Goal: Task Accomplishment & Management: Manage account settings

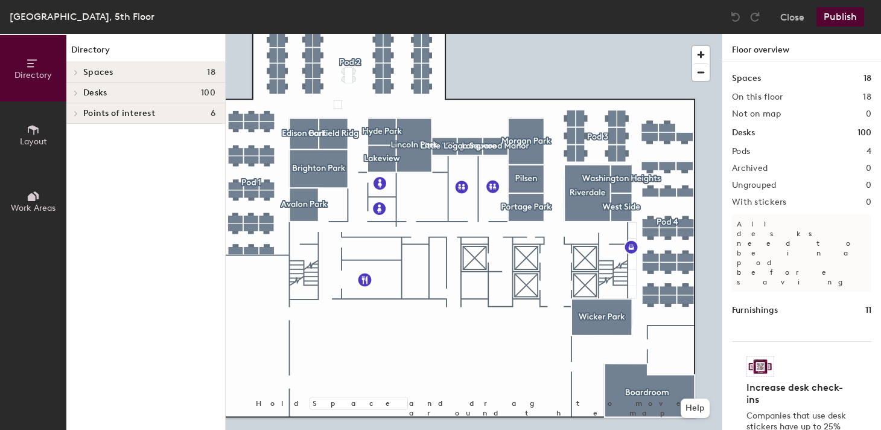
click at [684, 34] on div at bounding box center [474, 34] width 496 height 0
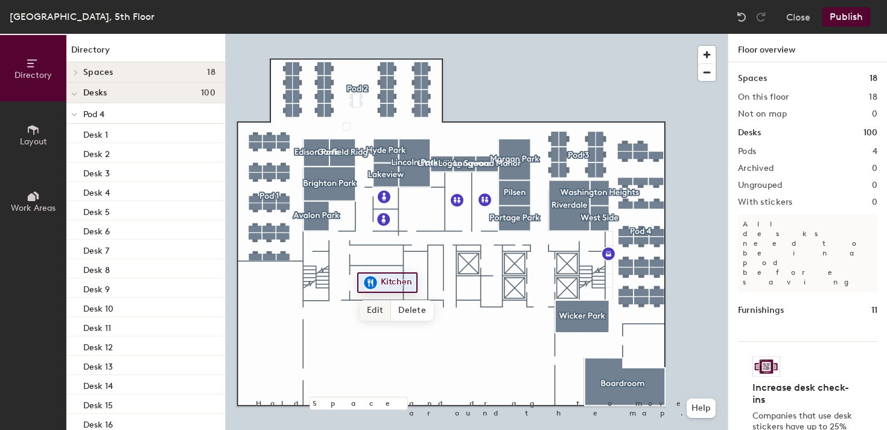
click at [380, 308] on span "Edit" at bounding box center [375, 310] width 31 height 21
click at [380, 283] on input "Kitchen" at bounding box center [397, 282] width 39 height 17
type input "BOH Kitchen"
click at [392, 306] on span "Done" at bounding box center [402, 310] width 36 height 21
click at [314, 34] on div at bounding box center [477, 34] width 502 height 0
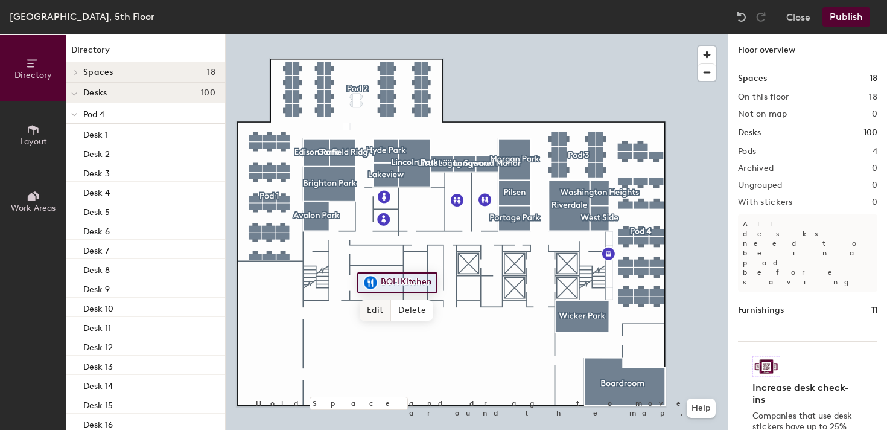
click at [348, 34] on div at bounding box center [477, 34] width 502 height 0
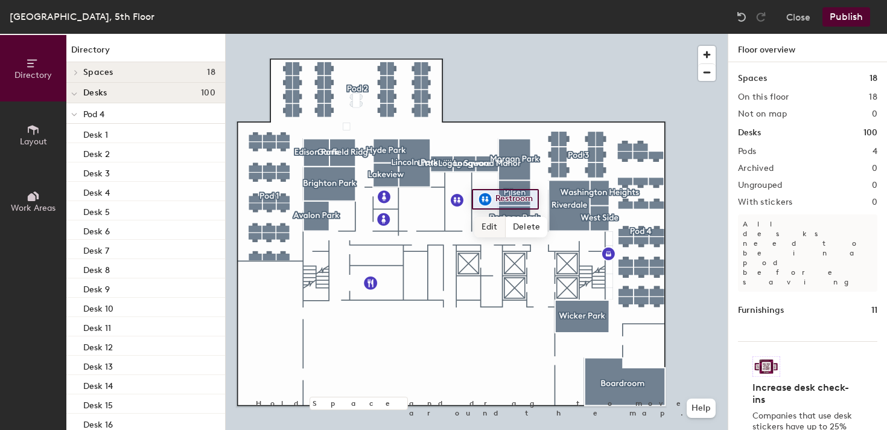
click at [494, 219] on span "Edit" at bounding box center [489, 227] width 31 height 21
click at [495, 201] on input "Restroom" at bounding box center [513, 199] width 43 height 17
type input "Women's Restroom"
click at [528, 224] on span "Done" at bounding box center [530, 227] width 36 height 21
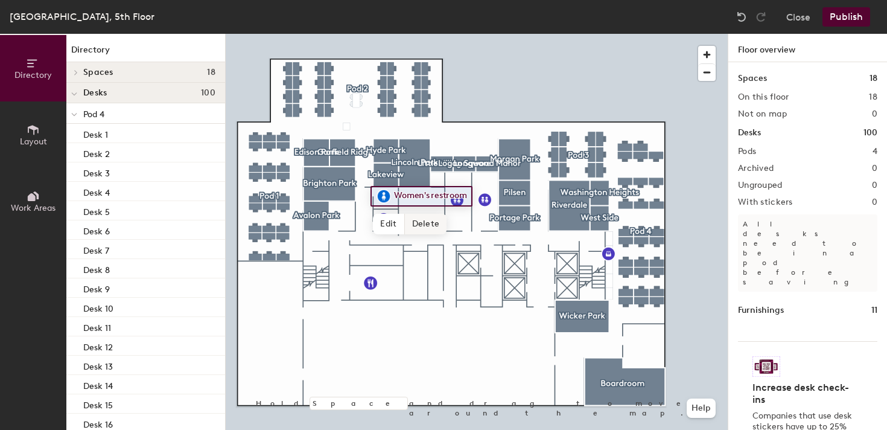
click at [483, 34] on div at bounding box center [477, 34] width 502 height 0
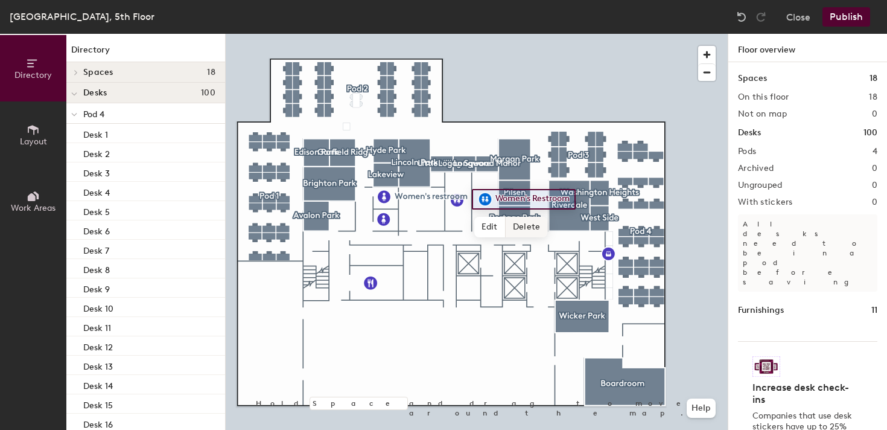
click at [459, 34] on div at bounding box center [477, 34] width 502 height 0
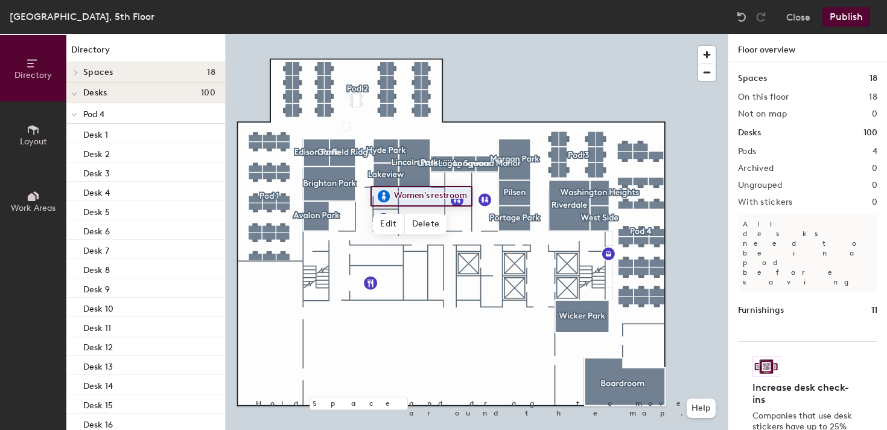
click at [462, 34] on div at bounding box center [477, 34] width 502 height 0
click at [390, 218] on span "Edit" at bounding box center [388, 224] width 31 height 21
type input "Restroom"
click at [409, 226] on span "Done" at bounding box center [407, 224] width 36 height 21
click at [389, 34] on div at bounding box center [477, 34] width 502 height 0
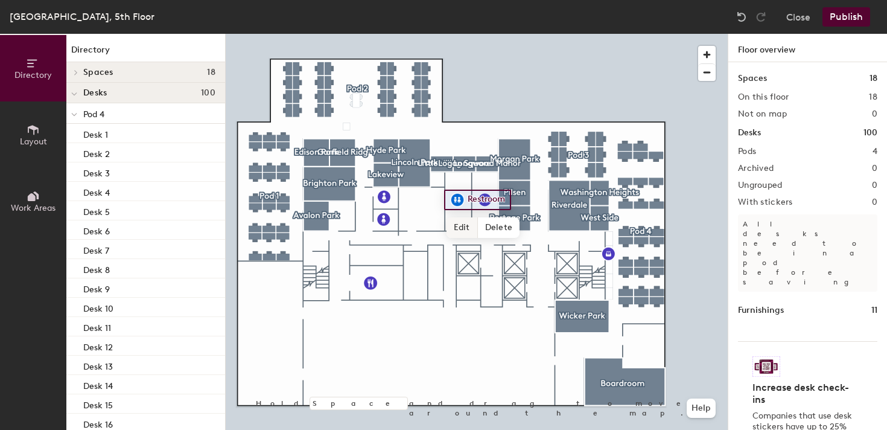
click at [465, 232] on span "Edit" at bounding box center [462, 227] width 31 height 21
click at [469, 202] on input "Restroom" at bounding box center [486, 199] width 43 height 17
type input "Men's Restroom"
click at [491, 231] on span "Done" at bounding box center [497, 227] width 36 height 21
click at [380, 34] on div at bounding box center [477, 34] width 502 height 0
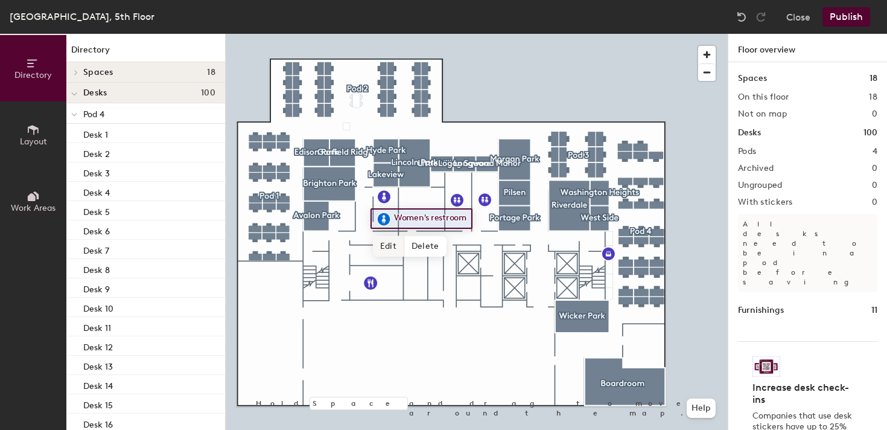
click at [387, 244] on span "Edit" at bounding box center [388, 246] width 31 height 21
click at [413, 221] on input "Women's restroom" at bounding box center [434, 218] width 87 height 17
drag, startPoint x: 434, startPoint y: 220, endPoint x: 391, endPoint y: 220, distance: 42.8
click at [392, 220] on input "Women's restroom" at bounding box center [434, 218] width 87 height 17
type input "Restroom"
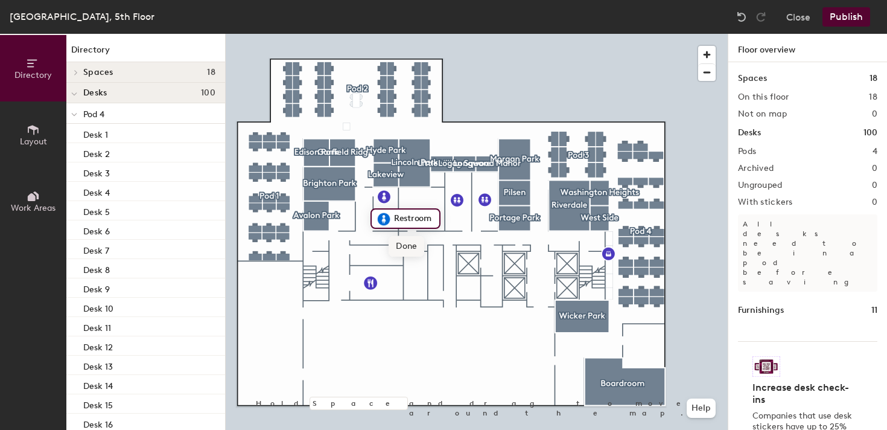
click at [406, 244] on span "Done" at bounding box center [407, 246] width 36 height 21
click at [77, 112] on div at bounding box center [74, 113] width 16 height 20
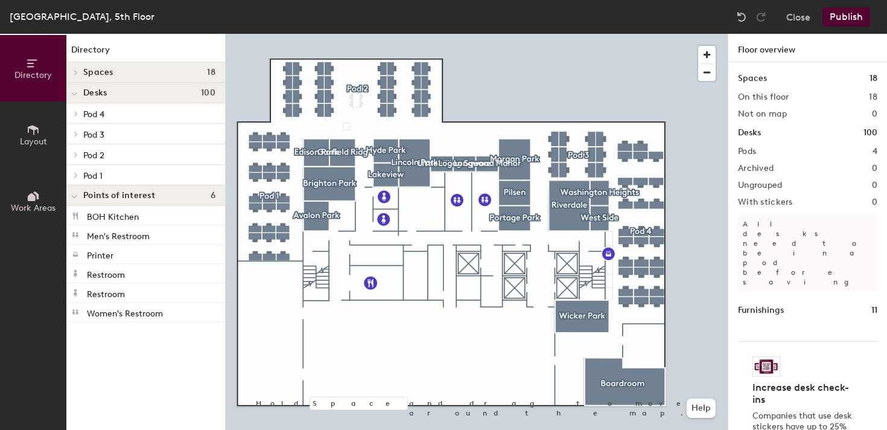
click at [74, 196] on icon at bounding box center [74, 196] width 6 height 5
click at [74, 196] on icon at bounding box center [76, 195] width 5 height 6
click at [83, 68] on span "Spaces" at bounding box center [98, 73] width 30 height 10
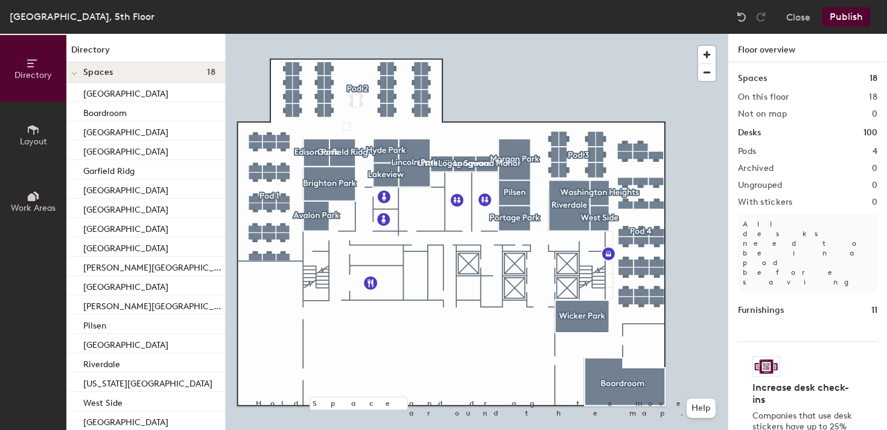
click at [76, 73] on icon at bounding box center [74, 73] width 5 height 2
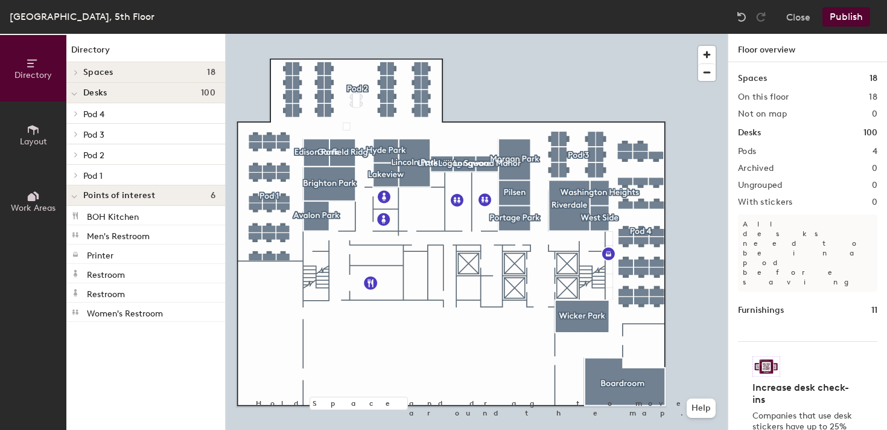
click at [37, 126] on icon at bounding box center [33, 129] width 13 height 13
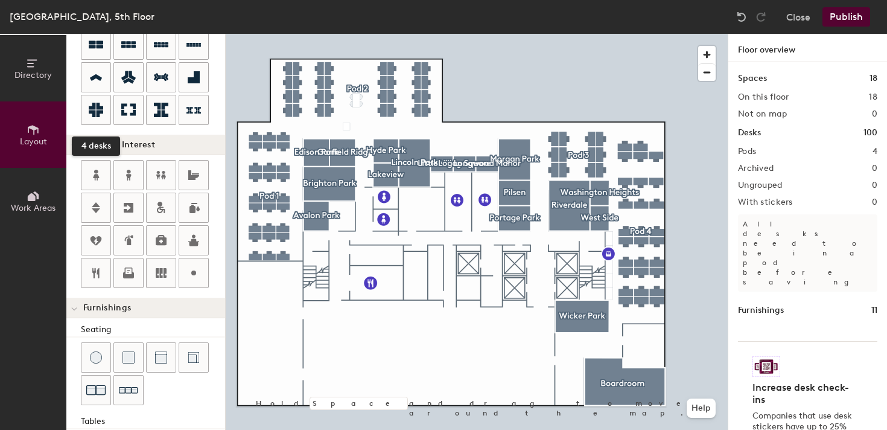
scroll to position [157, 0]
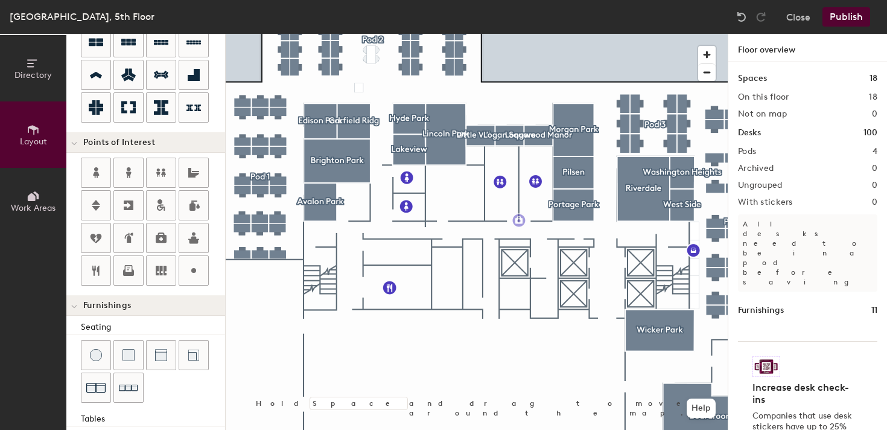
click at [519, 220] on div "Directory Layout Work Areas Layout Add space Resize Desks Points of Interest Fu…" at bounding box center [443, 232] width 887 height 396
click at [559, 249] on span "Done" at bounding box center [556, 247] width 36 height 21
click at [361, 34] on div at bounding box center [477, 34] width 502 height 0
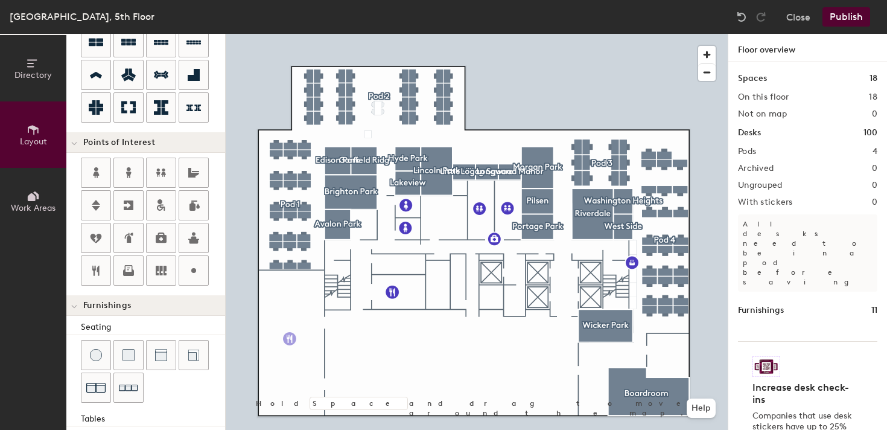
click at [290, 339] on div "Directory Layout Work Areas Layout Add space Resize Desks Points of Interest Fu…" at bounding box center [443, 232] width 887 height 396
click at [412, 34] on div at bounding box center [477, 34] width 502 height 0
click at [319, 214] on div "Directory Layout Work Areas Layout Add space Resize Desks Points of Interest Fu…" at bounding box center [443, 232] width 887 height 396
click at [340, 240] on span "Done" at bounding box center [340, 241] width 36 height 21
click at [682, 282] on div "Directory Layout Work Areas Layout Add space Resize Desks Points of Interest Fu…" at bounding box center [443, 232] width 887 height 396
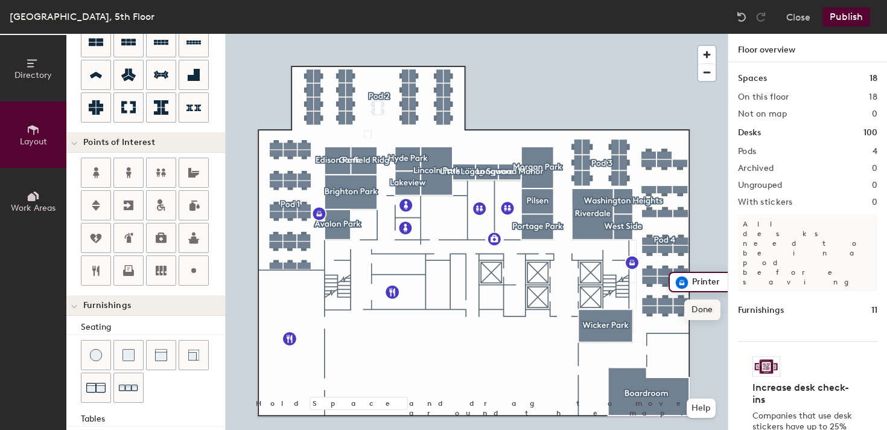
click at [705, 313] on span "Done" at bounding box center [702, 309] width 36 height 21
click at [564, 286] on div "Directory Layout Work Areas Layout Add space Resize Desks Points of Interest Fu…" at bounding box center [443, 232] width 887 height 396
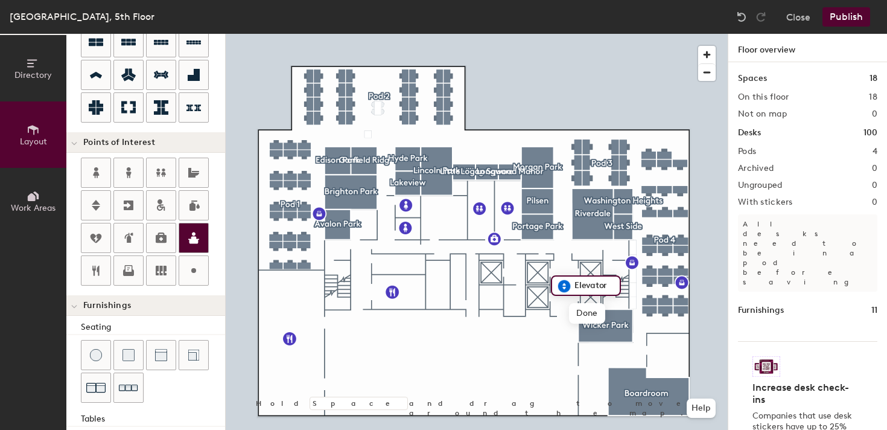
scroll to position [0, 0]
click at [587, 318] on span "Done" at bounding box center [587, 313] width 36 height 21
click at [513, 34] on div at bounding box center [477, 34] width 502 height 0
type input "20"
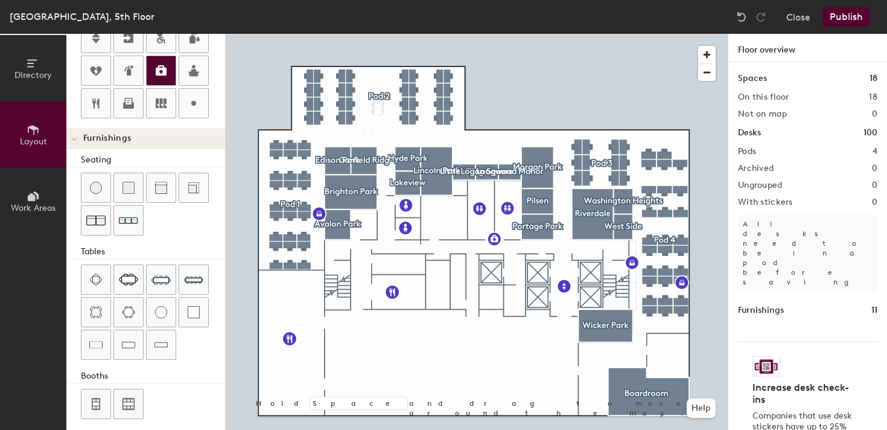
scroll to position [332, 0]
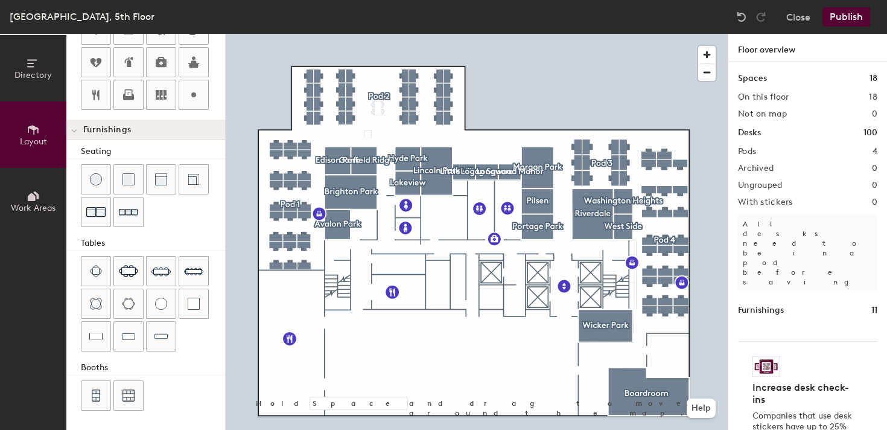
click at [51, 191] on button "Work Areas" at bounding box center [33, 201] width 66 height 66
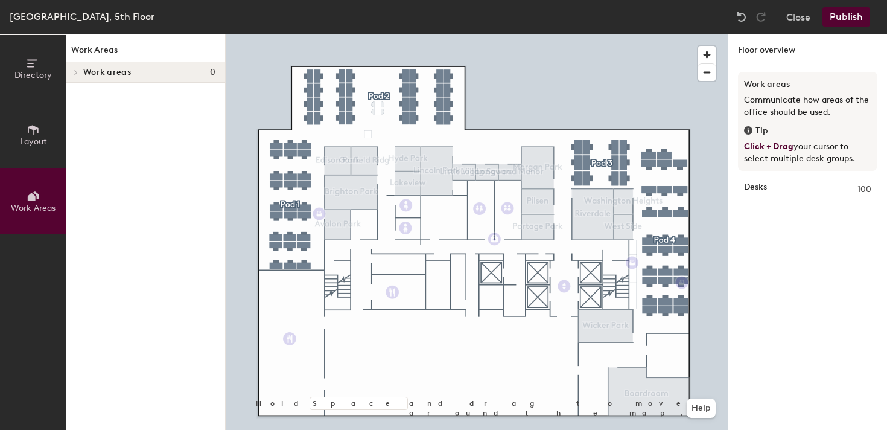
click at [79, 72] on span at bounding box center [75, 72] width 10 height 6
click at [75, 72] on icon at bounding box center [74, 73] width 6 height 5
click at [30, 145] on span "Layout" at bounding box center [33, 141] width 27 height 10
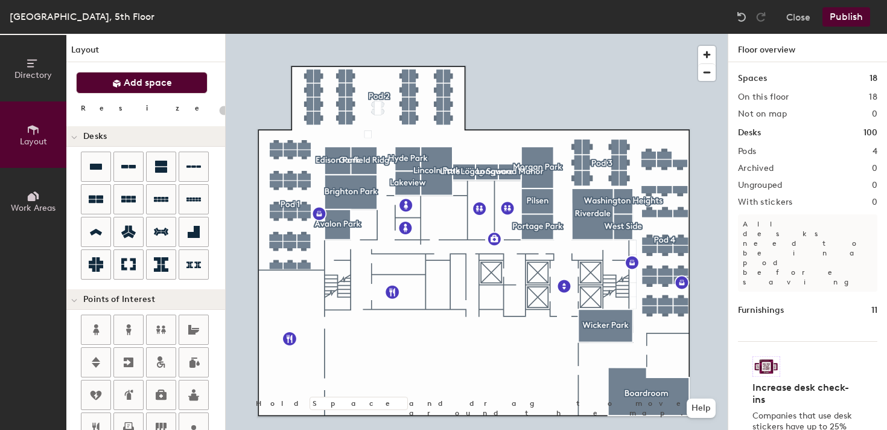
click at [131, 87] on span "Add space" at bounding box center [148, 83] width 48 height 12
click at [116, 80] on icon at bounding box center [116, 83] width 9 height 9
click at [148, 80] on span "Add space" at bounding box center [148, 83] width 48 height 12
click at [77, 139] on div at bounding box center [74, 136] width 16 height 20
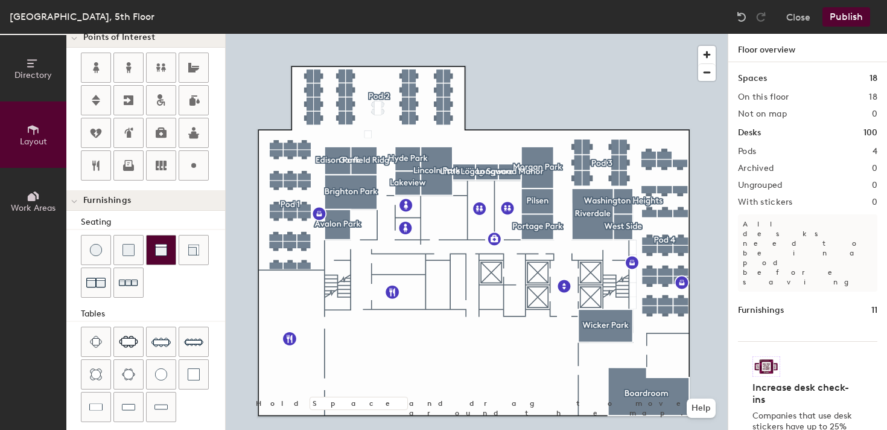
scroll to position [190, 0]
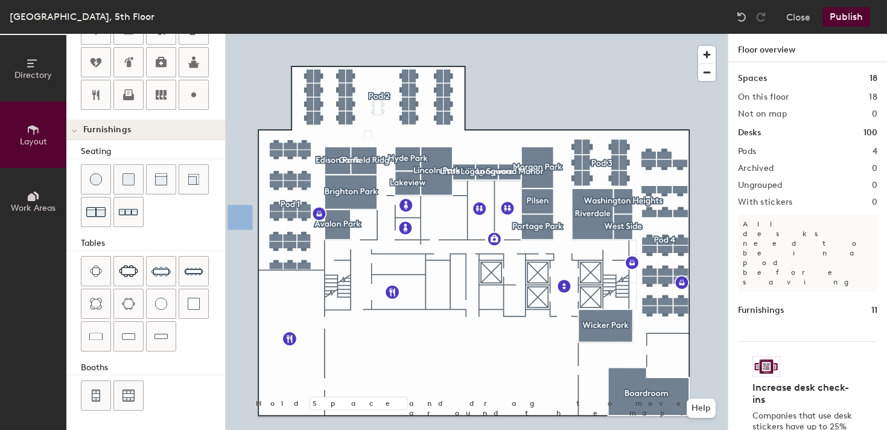
click at [75, 133] on icon at bounding box center [74, 131] width 6 height 5
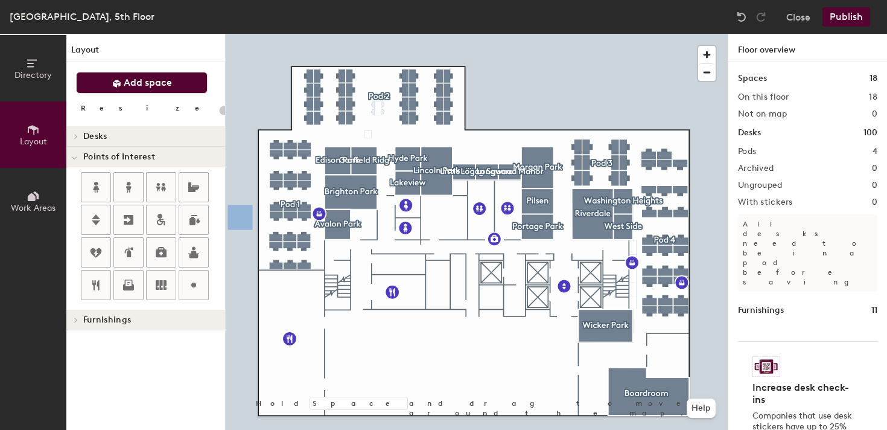
scroll to position [0, 0]
click at [121, 83] on icon at bounding box center [116, 83] width 9 height 9
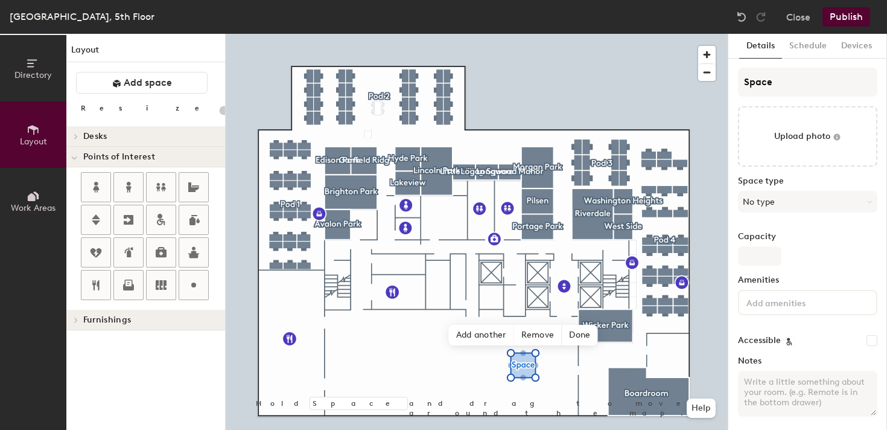
type input "20"
click at [548, 337] on span "Remove" at bounding box center [538, 335] width 48 height 21
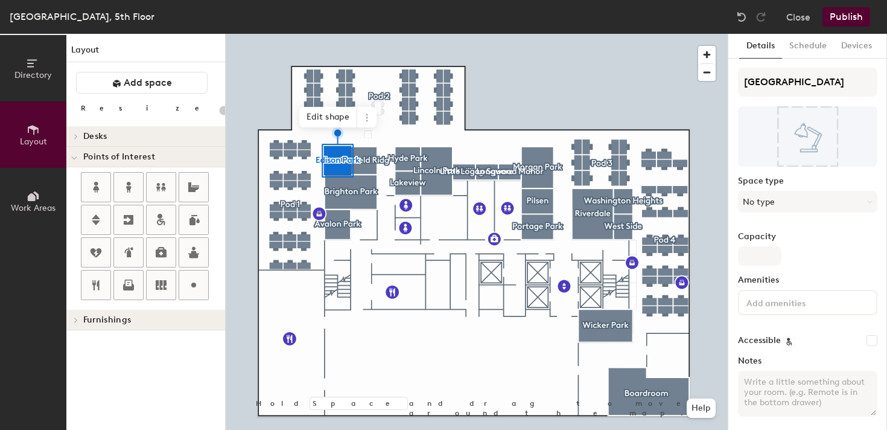
click at [75, 136] on icon at bounding box center [76, 136] width 5 height 6
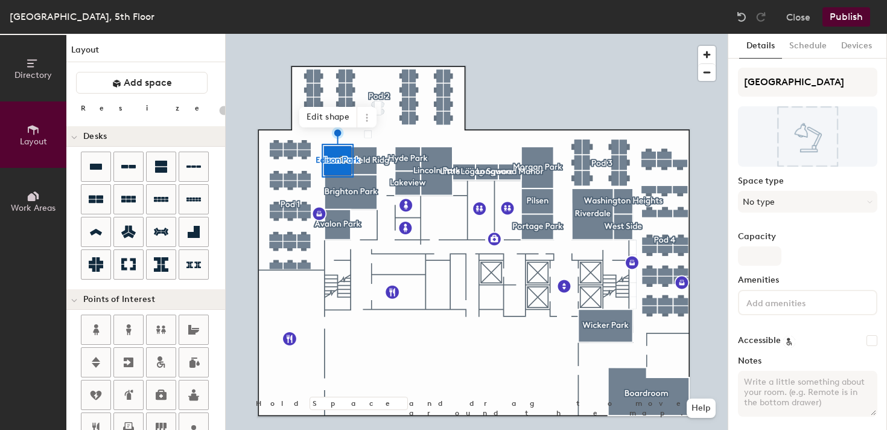
click at [75, 136] on icon at bounding box center [74, 137] width 6 height 5
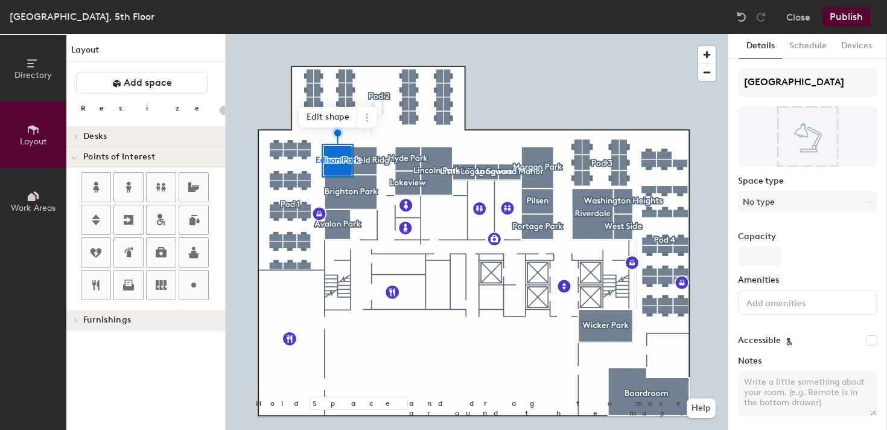
click at [77, 162] on div at bounding box center [74, 157] width 16 height 20
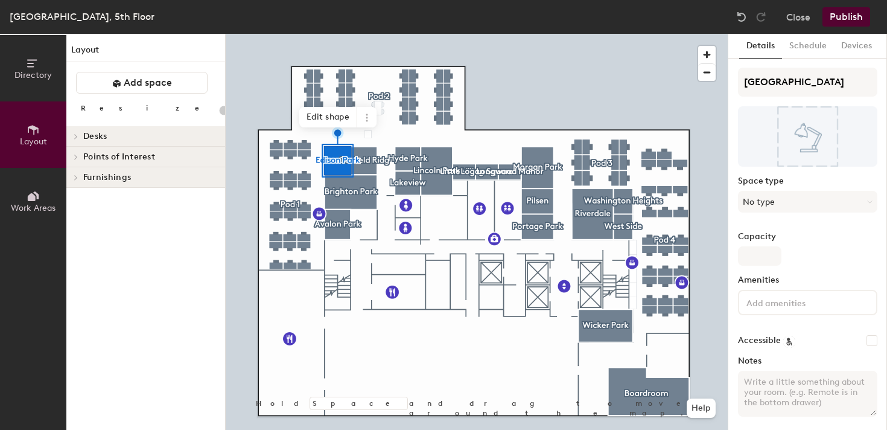
click at [77, 160] on div at bounding box center [74, 157] width 16 height 20
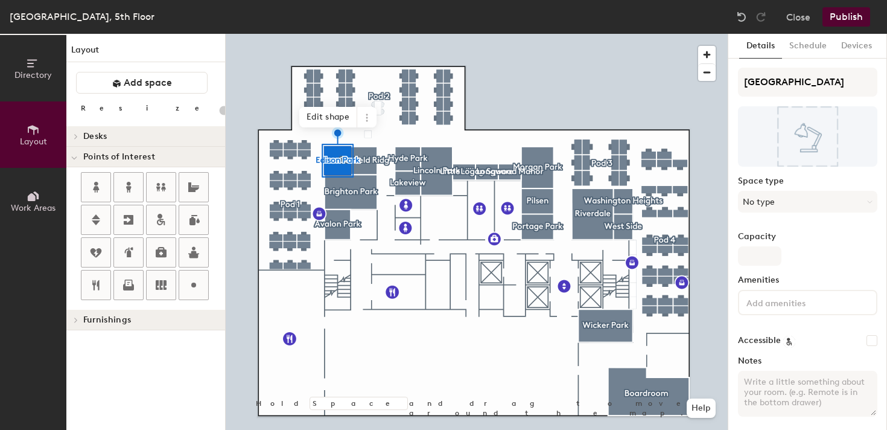
click at [72, 320] on span at bounding box center [75, 320] width 10 height 6
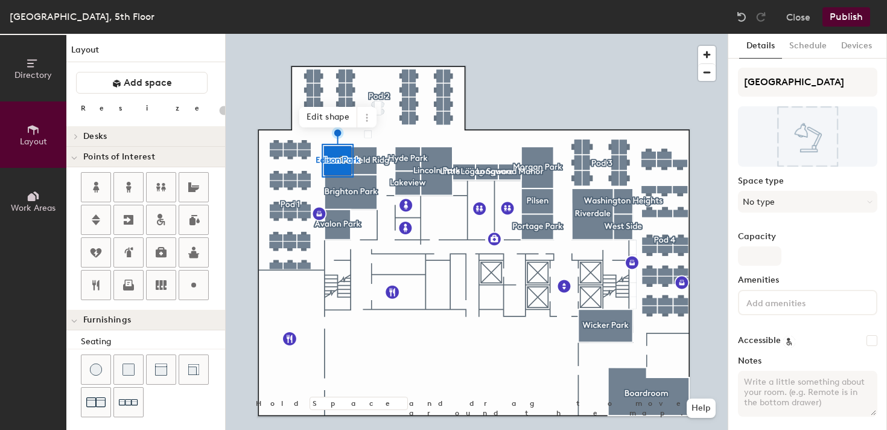
click at [429, 34] on div at bounding box center [477, 34] width 502 height 0
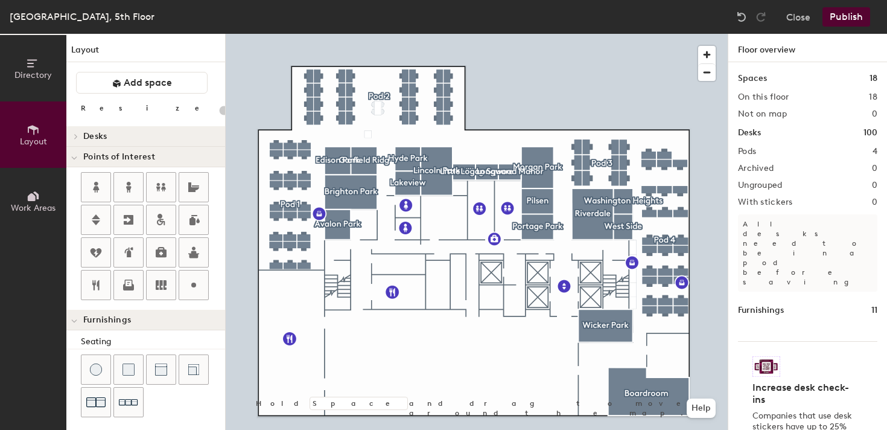
click at [754, 73] on h1 "Spaces" at bounding box center [752, 78] width 29 height 13
click at [873, 73] on h1 "18" at bounding box center [874, 78] width 8 height 13
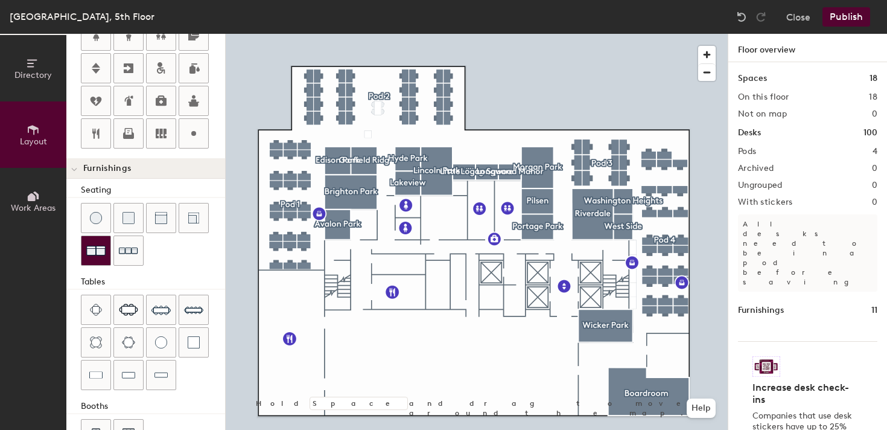
scroll to position [188, 0]
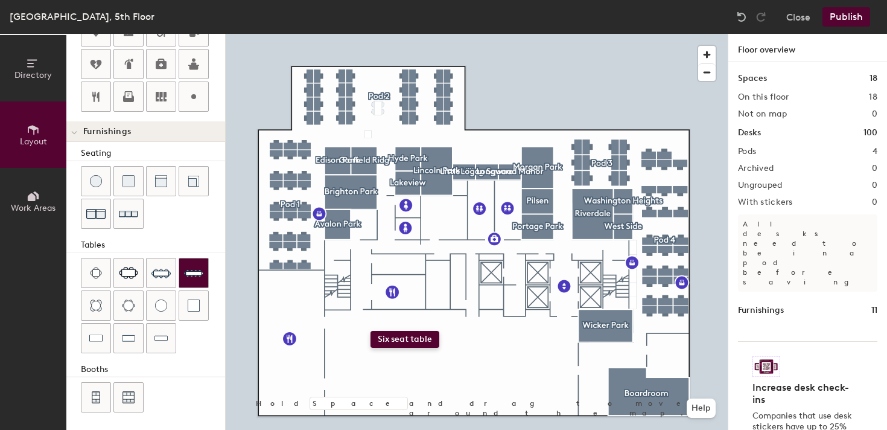
click at [366, 334] on div "Directory Layout Work Areas Layout Add space Resize Desks Points of Interest Fu…" at bounding box center [443, 232] width 887 height 396
drag, startPoint x: 129, startPoint y: 270, endPoint x: 189, endPoint y: 275, distance: 61.1
click at [421, 34] on div at bounding box center [477, 34] width 502 height 0
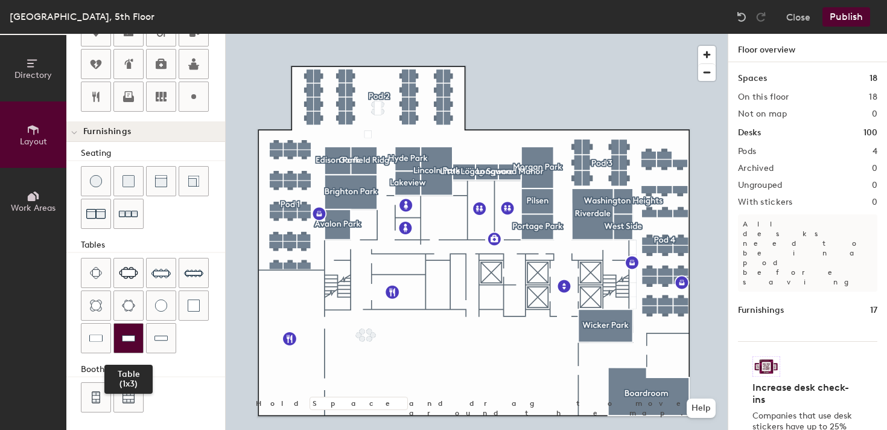
click at [130, 340] on img at bounding box center [128, 338] width 13 height 12
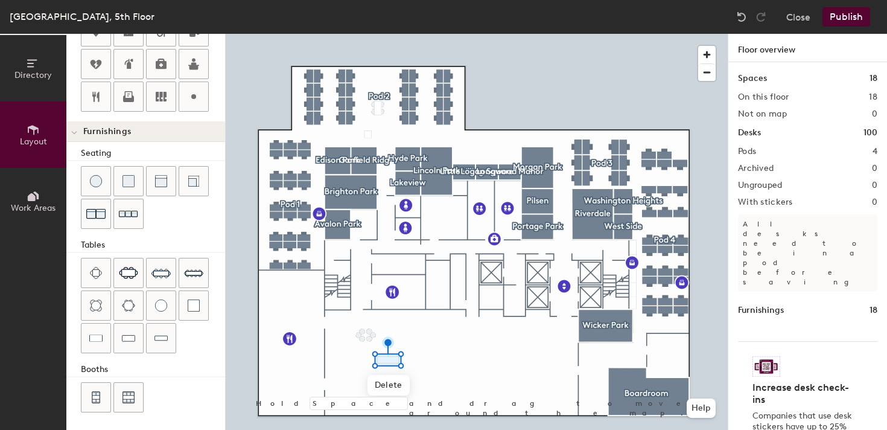
click at [424, 34] on div at bounding box center [477, 34] width 502 height 0
click at [372, 363] on span "Delete" at bounding box center [370, 362] width 42 height 21
click at [360, 34] on div at bounding box center [477, 34] width 502 height 0
click at [361, 361] on span "Delete" at bounding box center [359, 359] width 42 height 21
click at [364, 34] on div at bounding box center [477, 34] width 502 height 0
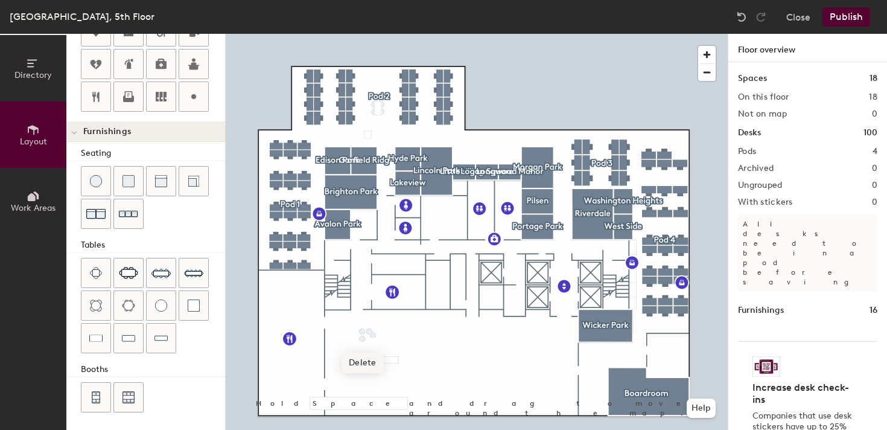
click at [365, 366] on span "Delete" at bounding box center [363, 362] width 42 height 21
click at [369, 359] on span "Delete" at bounding box center [363, 356] width 42 height 21
click at [374, 358] on span "Delete" at bounding box center [373, 359] width 42 height 21
click at [375, 362] on span "Delete" at bounding box center [370, 356] width 42 height 21
click at [708, 48] on span "button" at bounding box center [706, 54] width 17 height 17
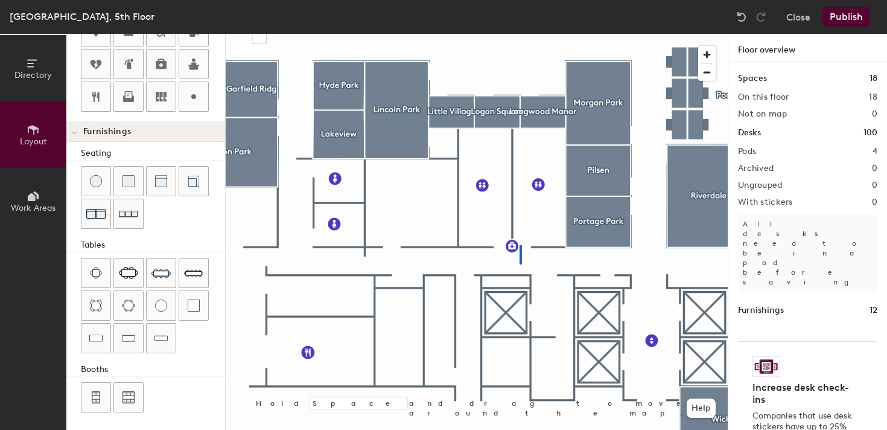
click at [520, 34] on div at bounding box center [477, 34] width 502 height 0
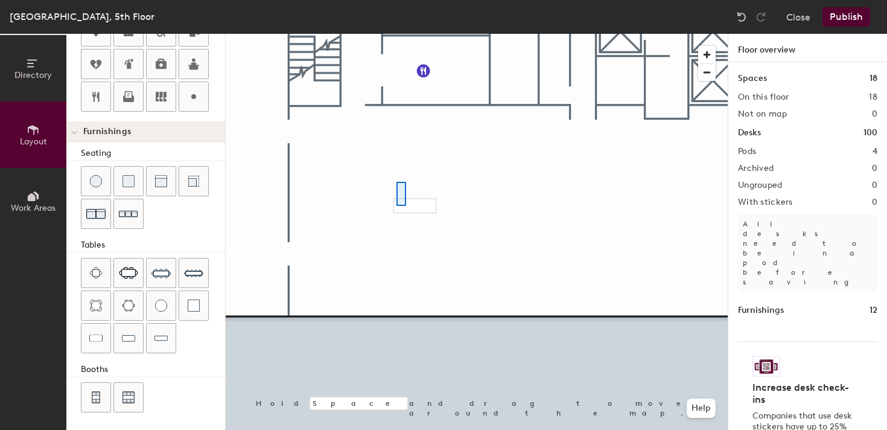
click at [402, 34] on div at bounding box center [477, 34] width 502 height 0
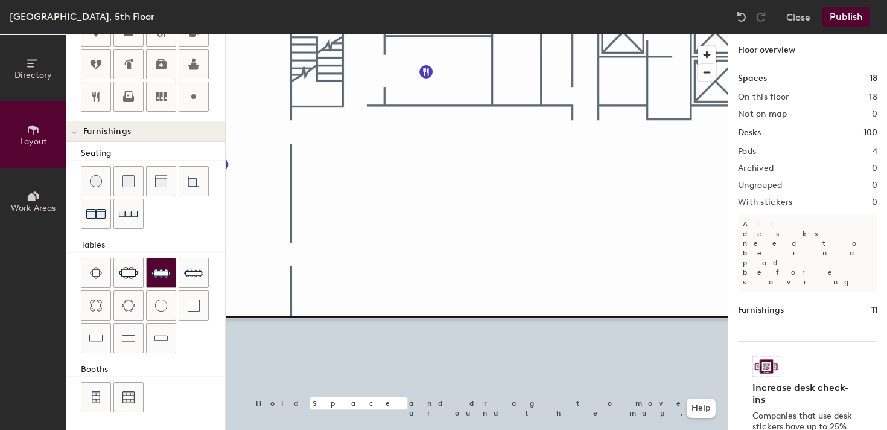
click at [162, 275] on img at bounding box center [160, 272] width 19 height 19
click at [402, 176] on div "Directory Layout Work Areas Layout Add space Resize Desks Points of Interest Fu…" at bounding box center [443, 232] width 887 height 396
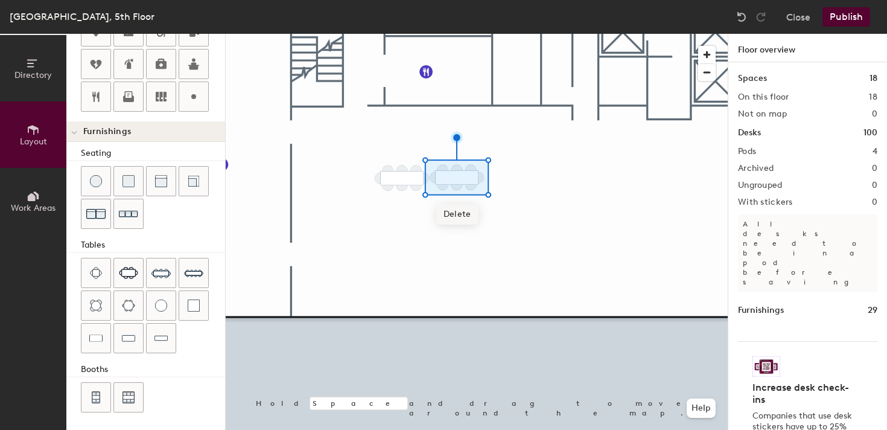
click at [376, 34] on div at bounding box center [477, 34] width 502 height 0
drag, startPoint x: 162, startPoint y: 275, endPoint x: 437, endPoint y: 177, distance: 291.8
click at [437, 34] on div at bounding box center [477, 34] width 502 height 0
click at [412, 34] on div at bounding box center [477, 34] width 502 height 0
click at [469, 212] on span "Delete" at bounding box center [466, 207] width 42 height 21
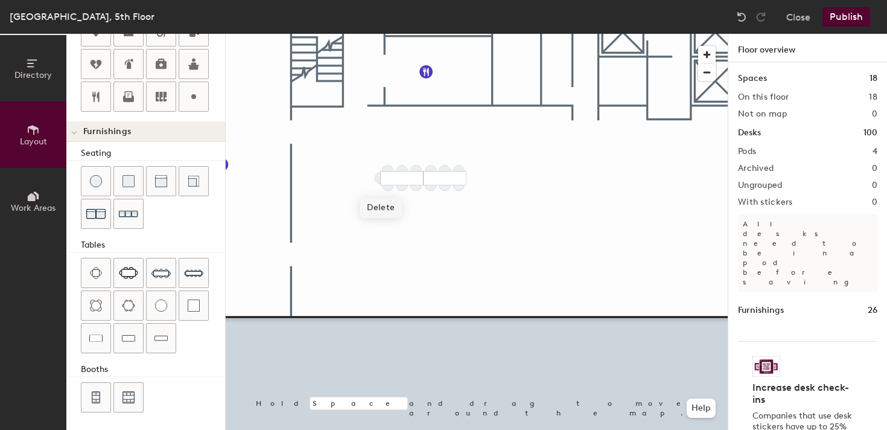
click at [383, 206] on span "Delete" at bounding box center [381, 207] width 42 height 21
click at [472, 34] on div at bounding box center [477, 34] width 502 height 0
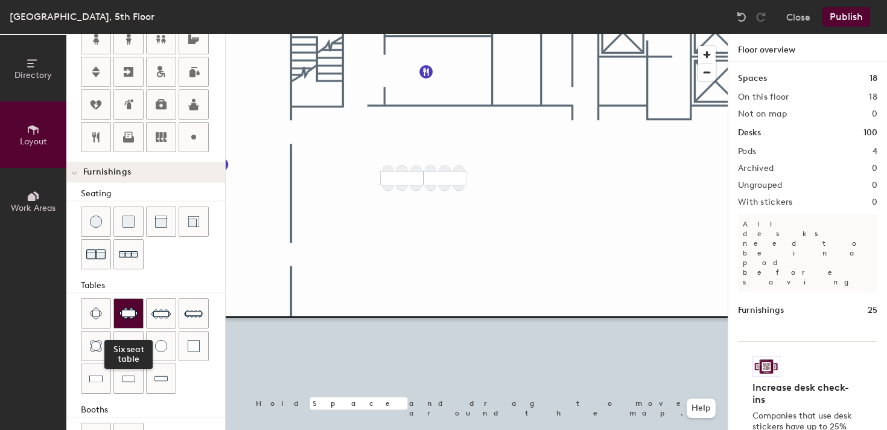
scroll to position [148, 0]
click at [308, 223] on div "Directory Layout Work Areas Layout Add space Resize Desks Points of Interest Fu…" at bounding box center [443, 232] width 887 height 396
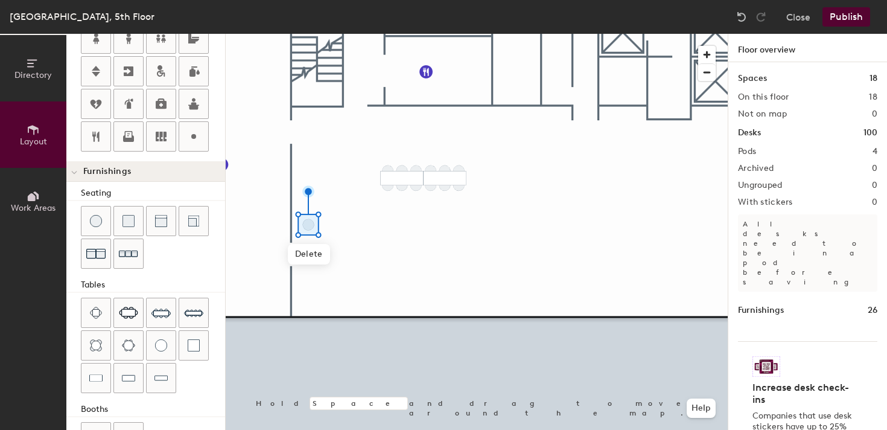
click at [358, 34] on div at bounding box center [477, 34] width 502 height 0
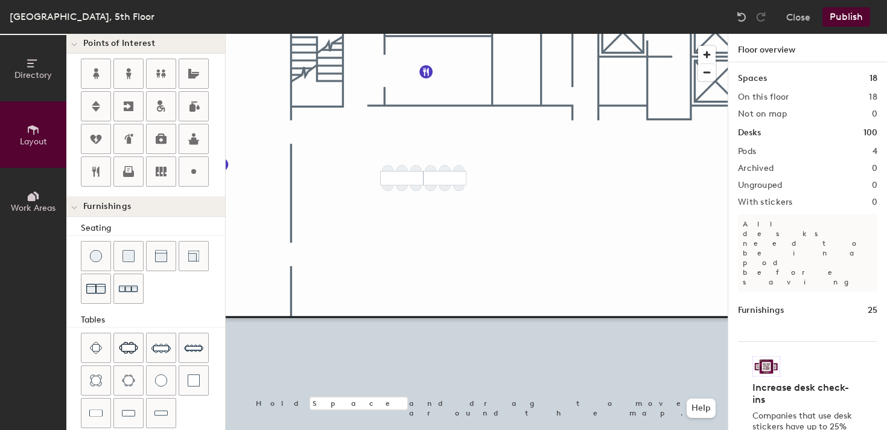
scroll to position [133, 0]
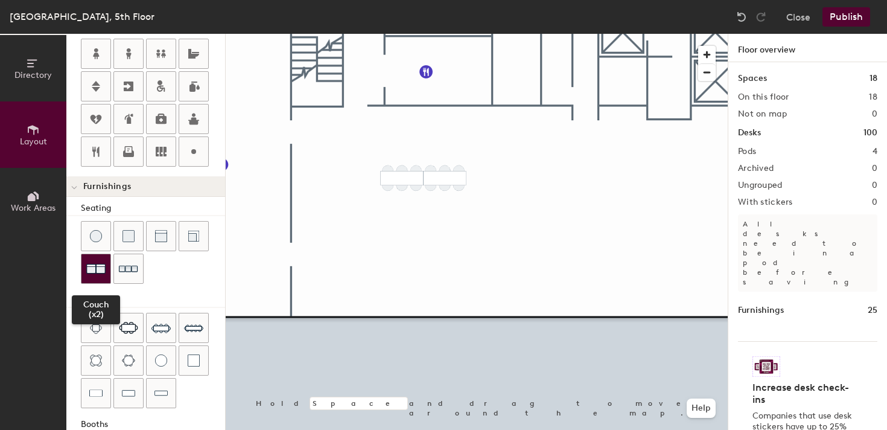
click at [96, 276] on img at bounding box center [95, 268] width 19 height 19
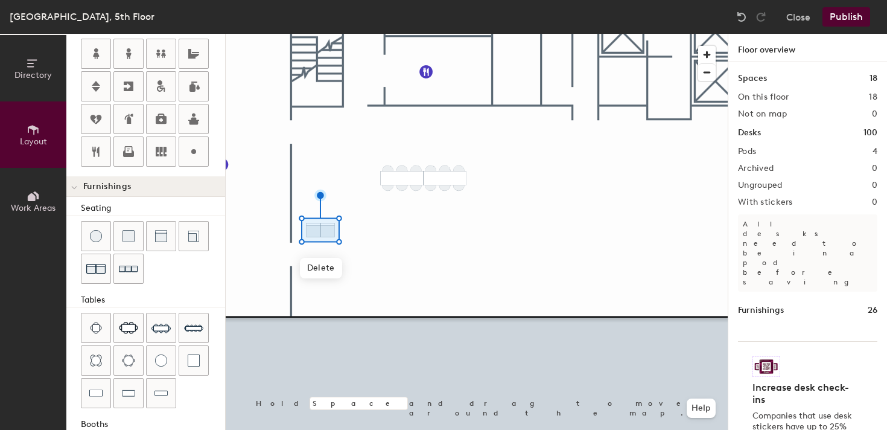
click at [378, 34] on div at bounding box center [477, 34] width 502 height 0
click at [322, 34] on div at bounding box center [477, 34] width 502 height 0
click at [317, 267] on span "Delete" at bounding box center [321, 268] width 42 height 21
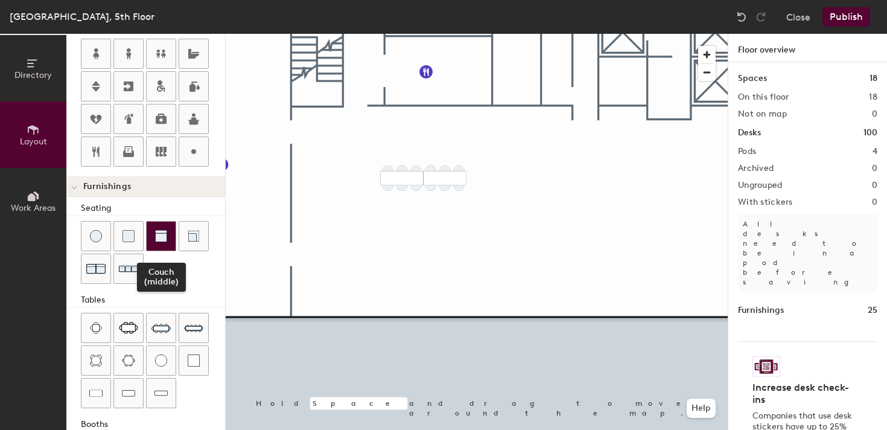
click at [163, 241] on img at bounding box center [161, 236] width 12 height 12
click at [172, 233] on div at bounding box center [161, 235] width 29 height 29
click at [164, 227] on div at bounding box center [161, 235] width 29 height 29
click at [161, 231] on img at bounding box center [161, 236] width 12 height 12
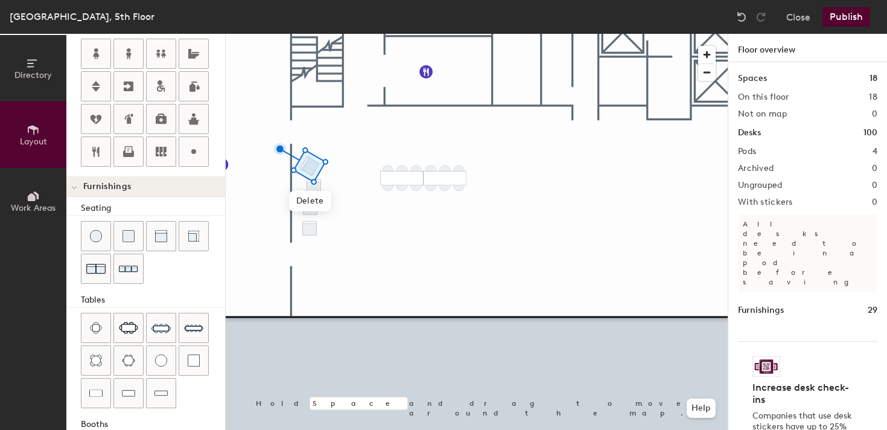
click at [386, 34] on div at bounding box center [477, 34] width 502 height 0
click at [375, 34] on div at bounding box center [477, 34] width 502 height 0
click at [364, 34] on div at bounding box center [477, 34] width 502 height 0
click at [308, 34] on div at bounding box center [477, 34] width 502 height 0
click at [351, 34] on div at bounding box center [477, 34] width 502 height 0
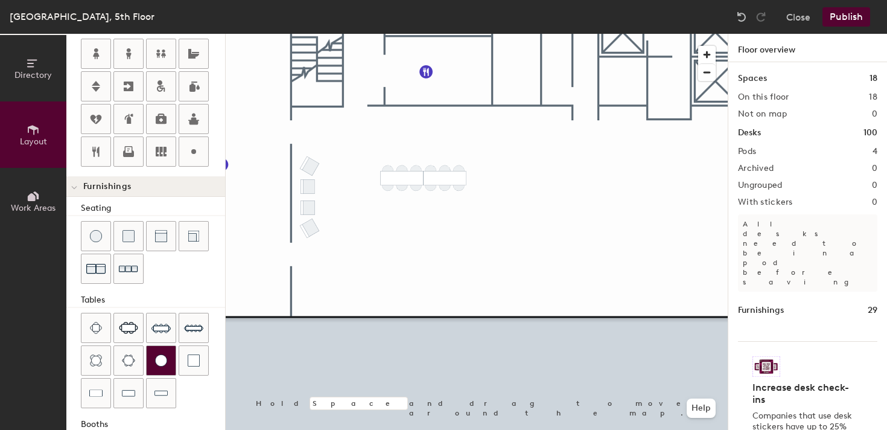
click at [163, 360] on img at bounding box center [161, 360] width 12 height 12
click at [355, 34] on div at bounding box center [477, 34] width 502 height 0
type input "20"
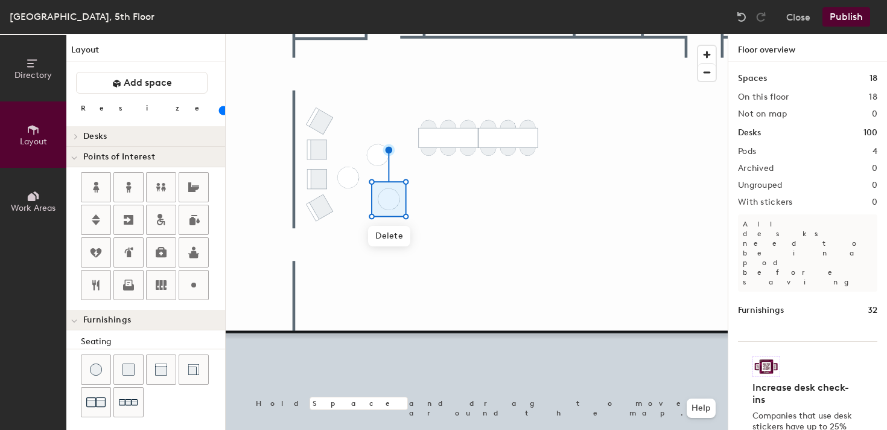
scroll to position [133, 0]
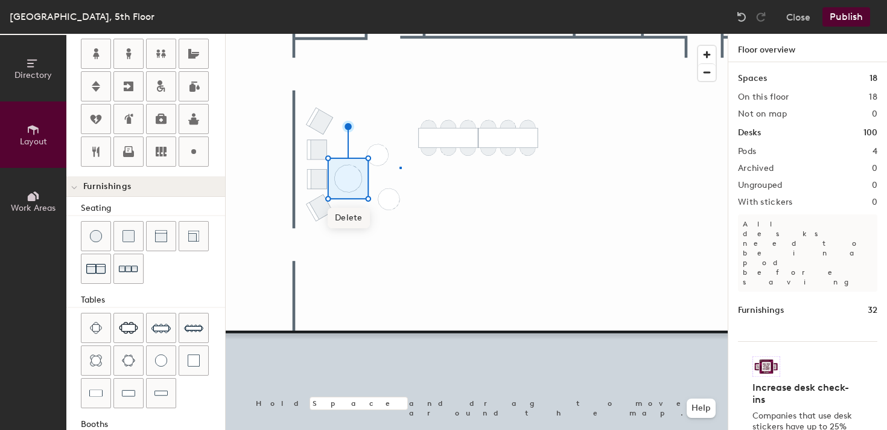
click at [399, 34] on div at bounding box center [477, 34] width 502 height 0
click at [394, 34] on div at bounding box center [477, 34] width 502 height 0
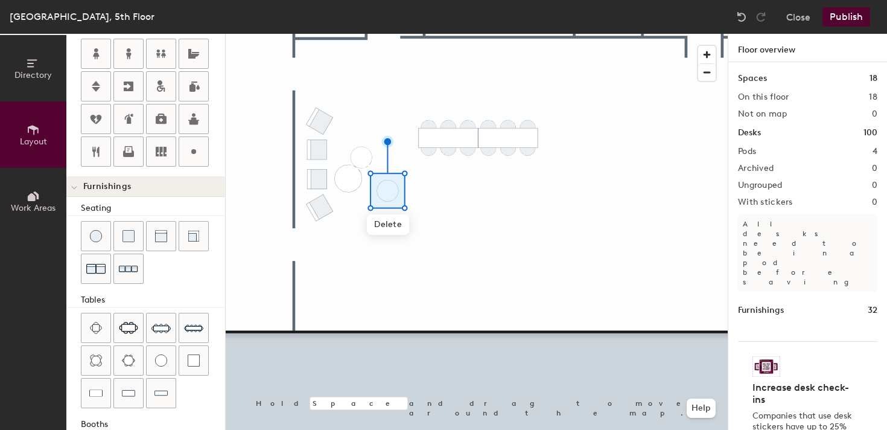
click at [474, 34] on div at bounding box center [477, 34] width 502 height 0
click at [378, 34] on div at bounding box center [477, 34] width 502 height 0
click at [380, 34] on div at bounding box center [477, 34] width 502 height 0
click at [472, 34] on div at bounding box center [477, 34] width 502 height 0
click at [368, 34] on div at bounding box center [477, 34] width 502 height 0
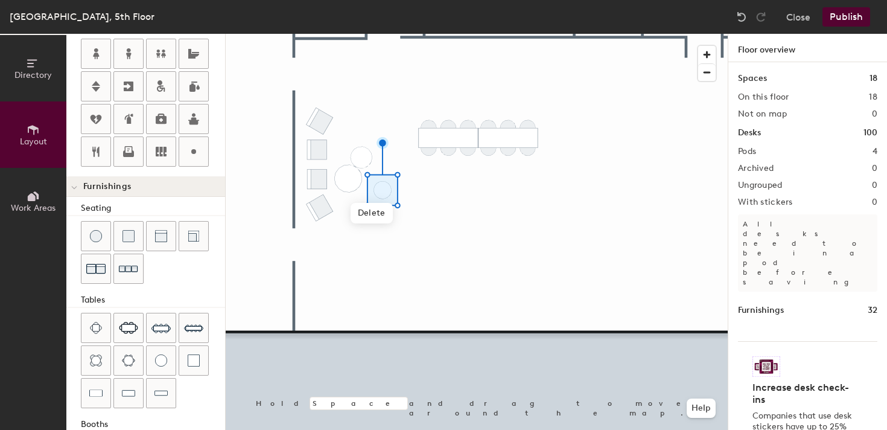
click at [441, 34] on div at bounding box center [477, 34] width 502 height 0
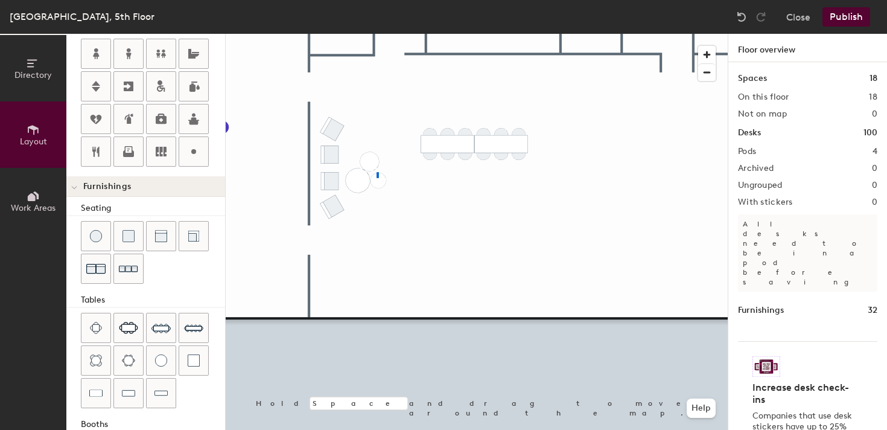
click at [377, 34] on div at bounding box center [477, 34] width 502 height 0
click at [465, 34] on div at bounding box center [477, 34] width 502 height 0
click at [453, 34] on div at bounding box center [477, 34] width 502 height 0
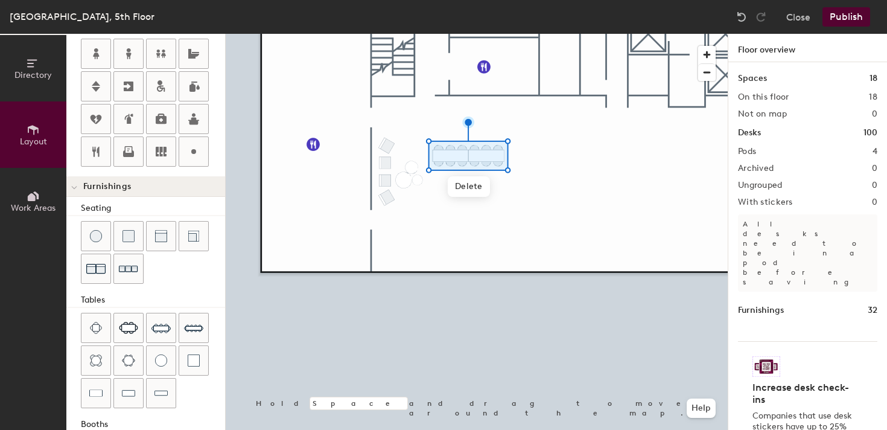
click at [511, 34] on div at bounding box center [477, 34] width 502 height 0
click at [490, 34] on div at bounding box center [477, 34] width 502 height 0
click at [507, 34] on div at bounding box center [477, 34] width 502 height 0
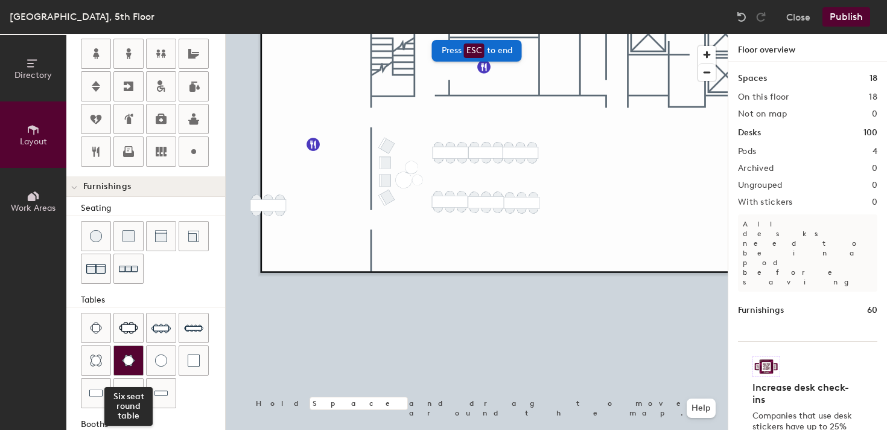
click at [122, 360] on img at bounding box center [128, 360] width 13 height 12
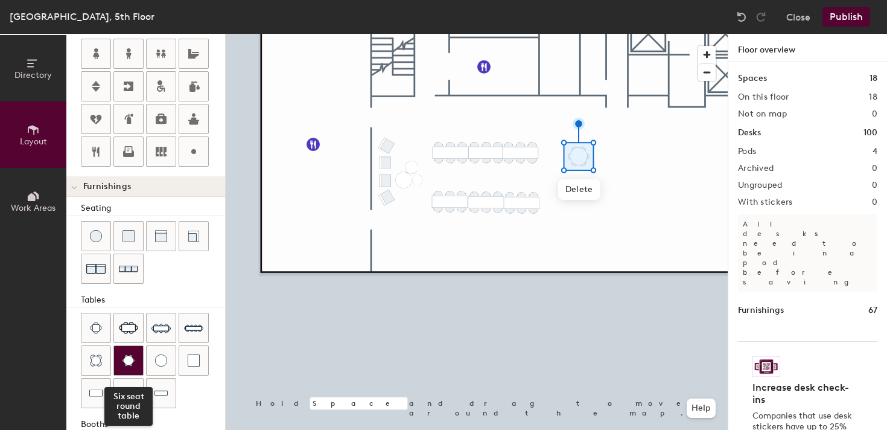
click at [129, 364] on img at bounding box center [128, 360] width 13 height 12
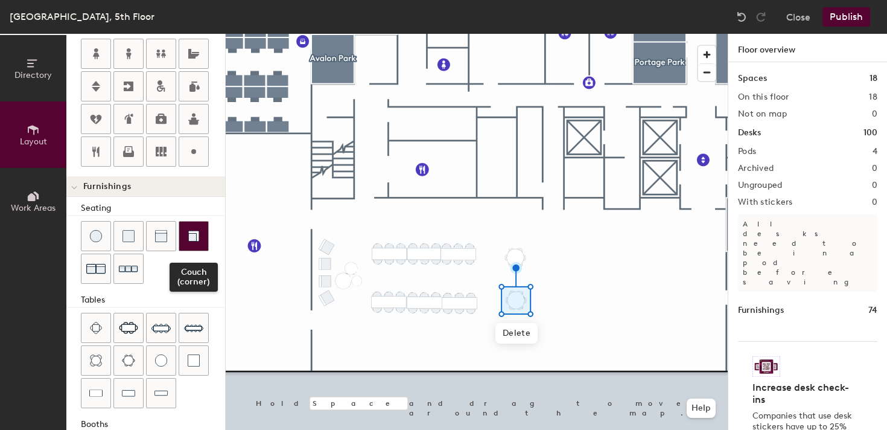
scroll to position [10, 0]
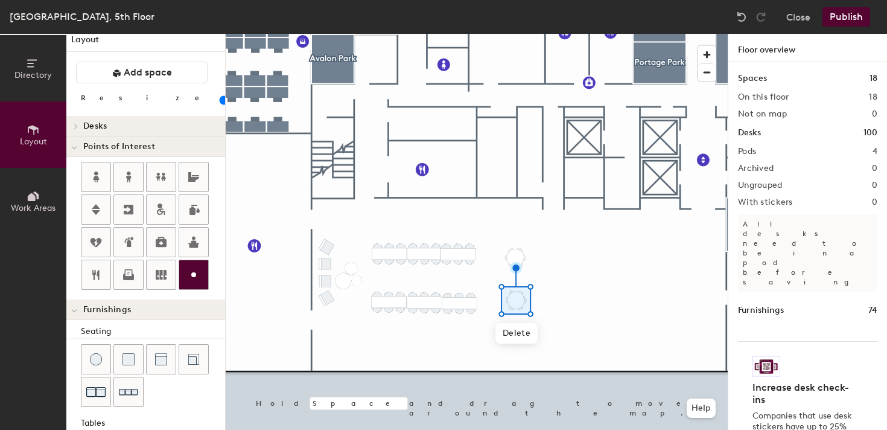
click at [195, 273] on circle at bounding box center [193, 274] width 5 height 5
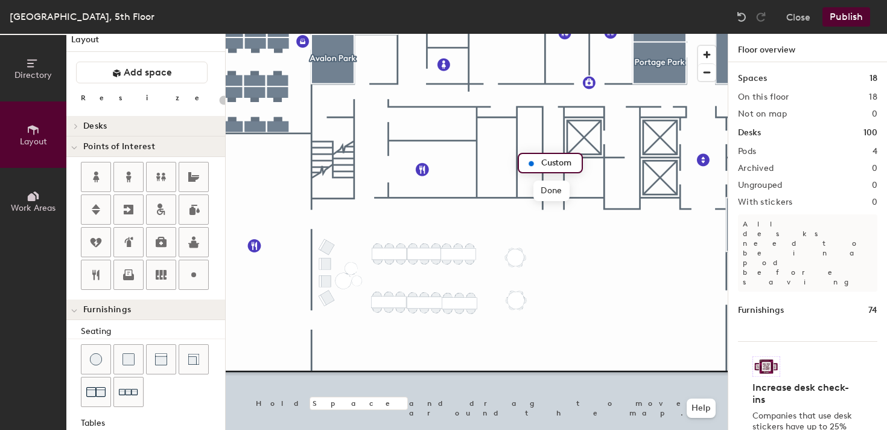
type input "20"
type input "M"
type input "20"
type input "Mailroom"
click at [550, 189] on span "Done" at bounding box center [554, 190] width 36 height 21
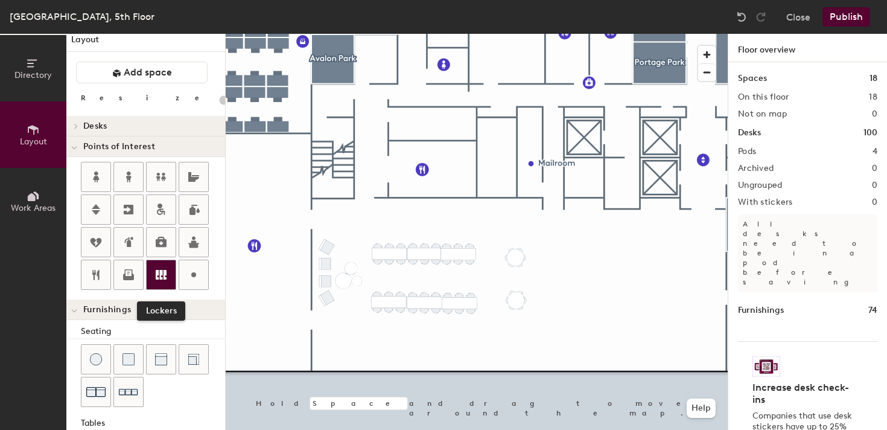
click at [161, 270] on icon at bounding box center [161, 275] width 11 height 10
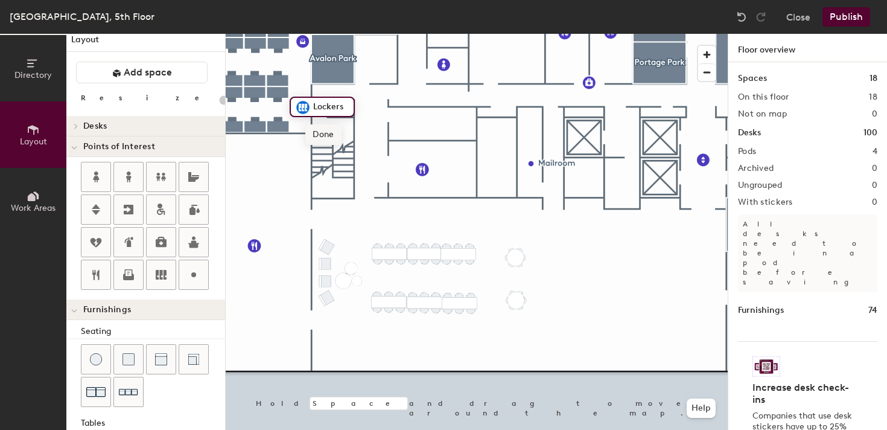
click at [320, 130] on span "Done" at bounding box center [323, 134] width 36 height 21
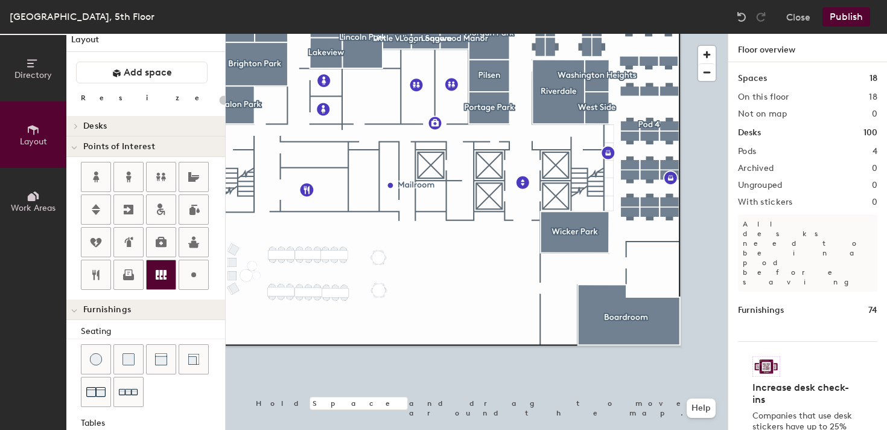
click at [162, 279] on icon at bounding box center [161, 275] width 11 height 10
click at [635, 220] on span "Done" at bounding box center [630, 224] width 36 height 21
click at [652, 179] on span "Delete" at bounding box center [650, 180] width 42 height 21
click at [186, 268] on icon at bounding box center [193, 274] width 14 height 14
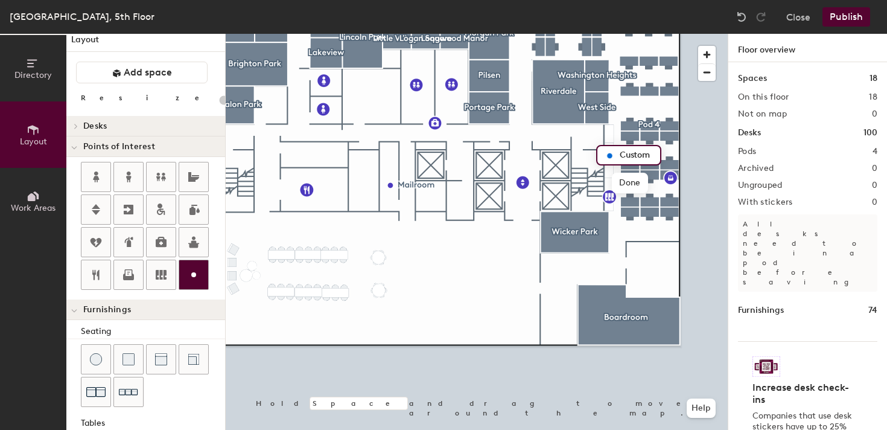
type input "20"
type input "O"
type input "20"
type input "Office supplies"
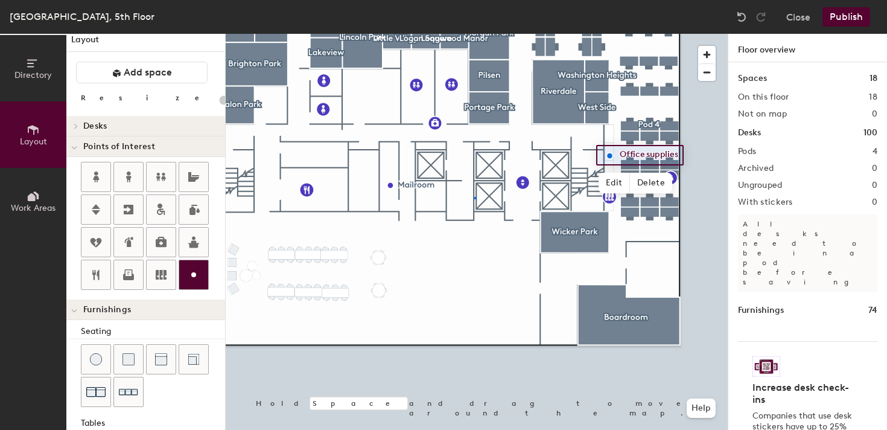
click at [474, 34] on div at bounding box center [477, 34] width 502 height 0
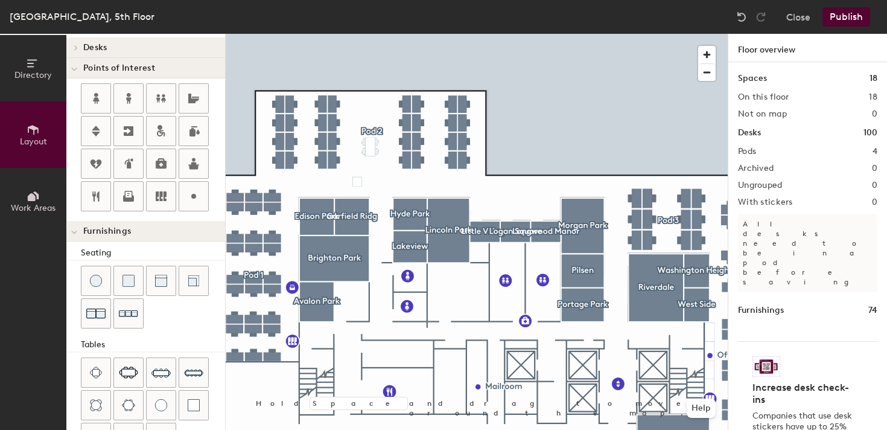
scroll to position [94, 0]
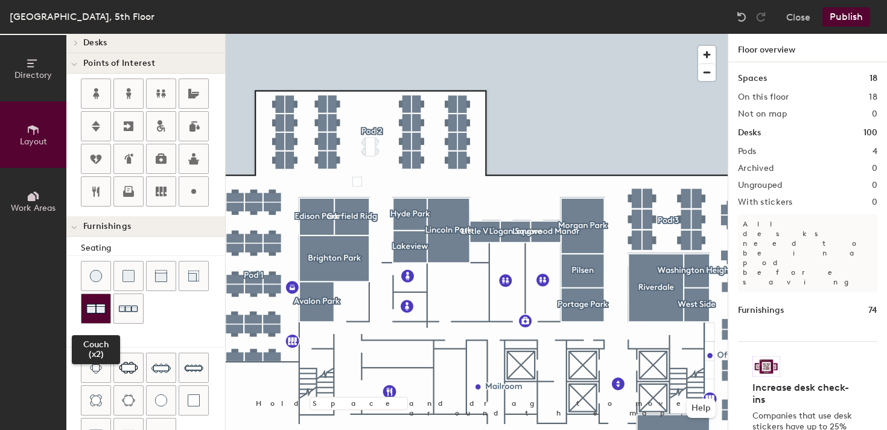
click at [96, 309] on img at bounding box center [95, 308] width 19 height 19
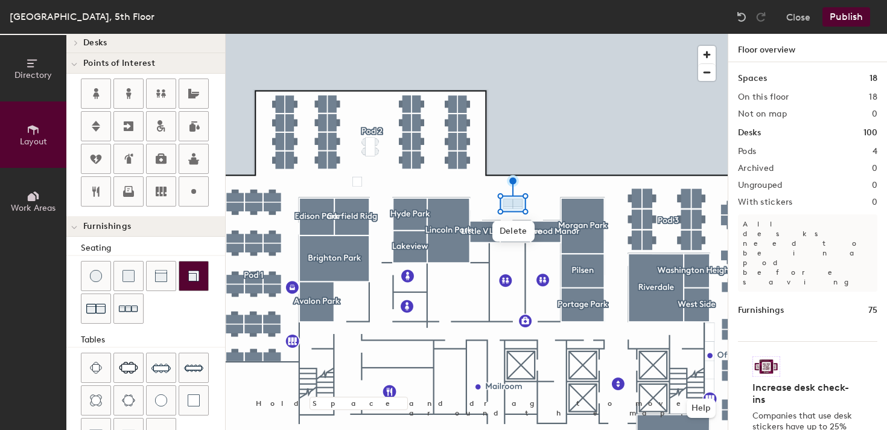
click at [199, 276] on img at bounding box center [194, 276] width 12 height 12
type input "40"
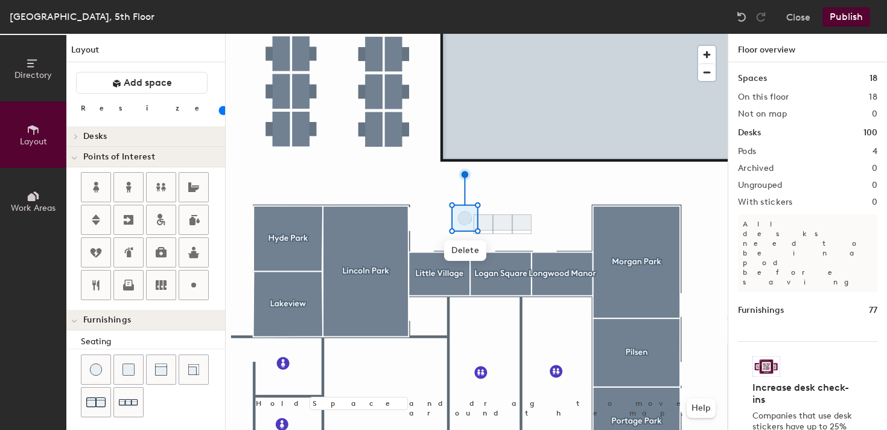
scroll to position [94, 0]
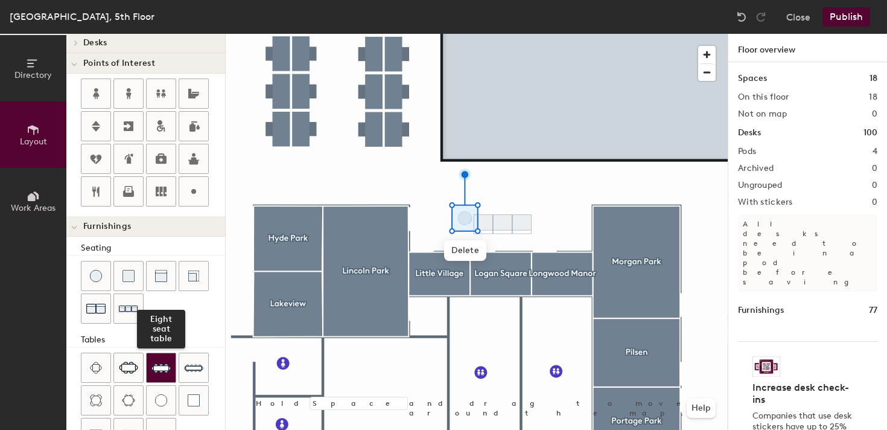
click at [159, 369] on img at bounding box center [160, 367] width 19 height 19
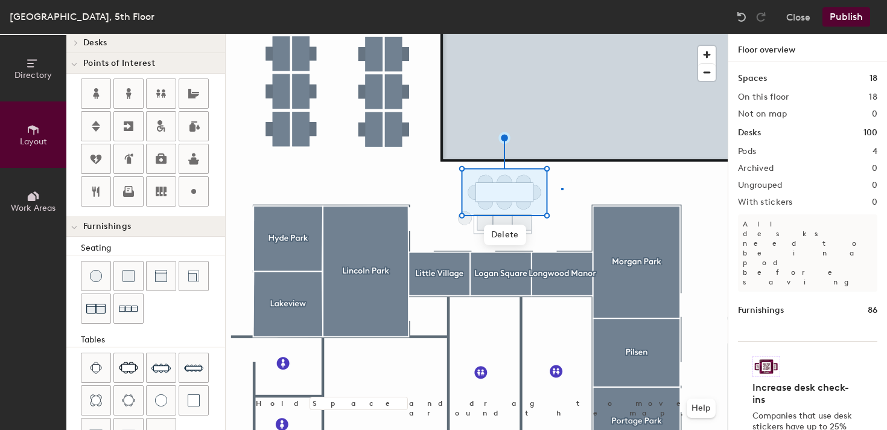
click at [561, 34] on div at bounding box center [477, 34] width 502 height 0
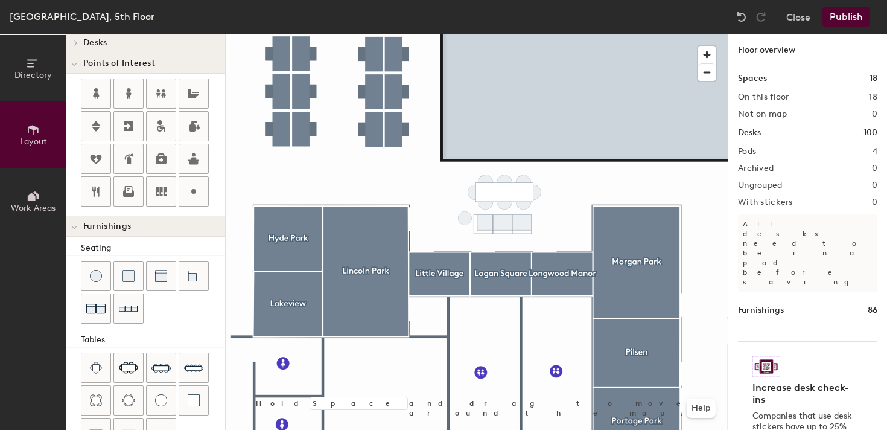
click at [539, 34] on div at bounding box center [477, 34] width 502 height 0
click at [523, 34] on div at bounding box center [477, 34] width 502 height 0
click at [469, 34] on div at bounding box center [477, 34] width 502 height 0
click at [504, 34] on div at bounding box center [477, 34] width 502 height 0
click at [533, 34] on div at bounding box center [477, 34] width 502 height 0
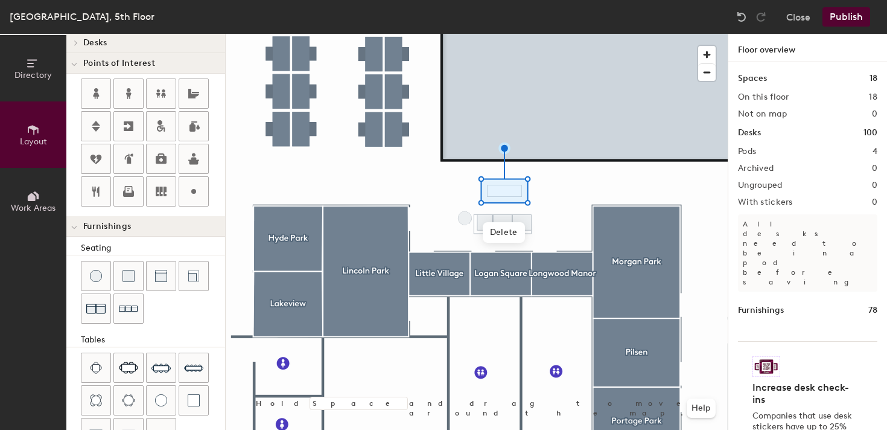
click at [462, 34] on div at bounding box center [477, 34] width 502 height 0
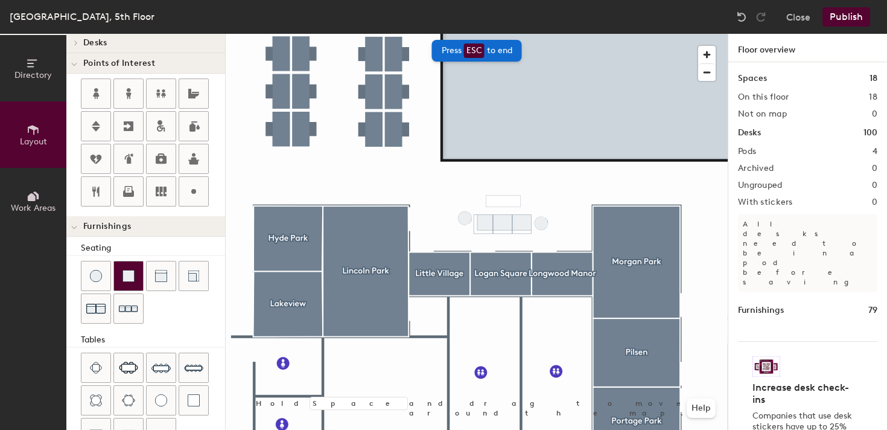
click at [134, 270] on img at bounding box center [128, 276] width 12 height 12
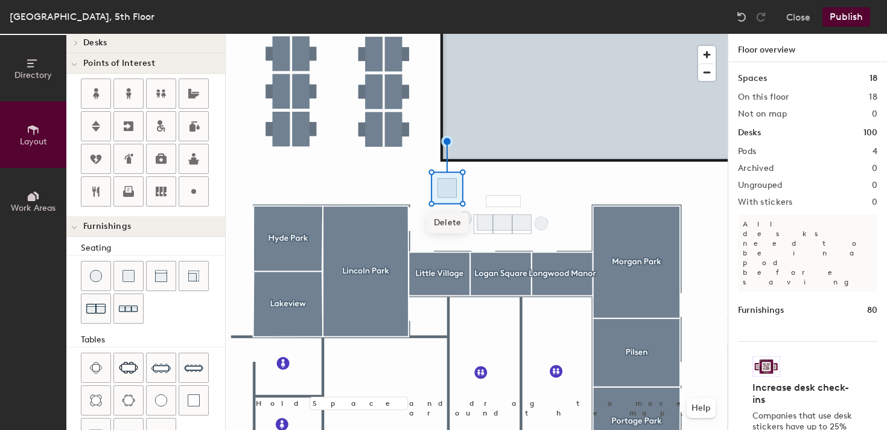
click at [448, 219] on span "Delete" at bounding box center [448, 222] width 42 height 21
click at [436, 34] on div at bounding box center [477, 34] width 502 height 0
click at [459, 34] on div at bounding box center [477, 34] width 502 height 0
click at [462, 34] on div at bounding box center [477, 34] width 502 height 0
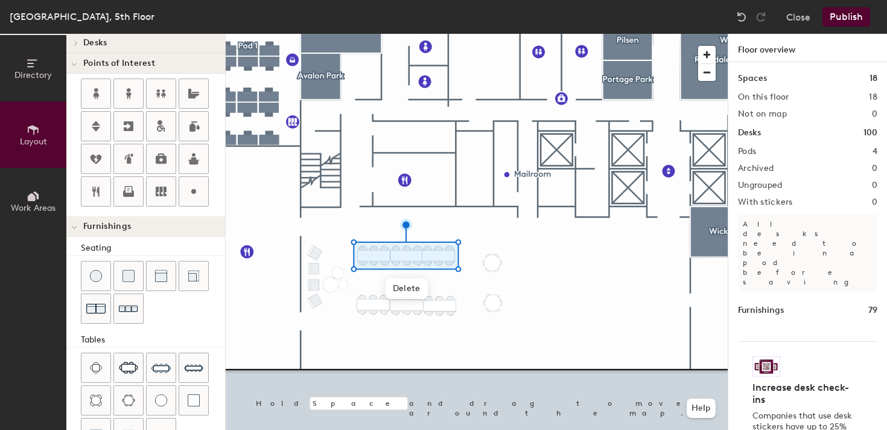
click at [350, 34] on div at bounding box center [477, 34] width 502 height 0
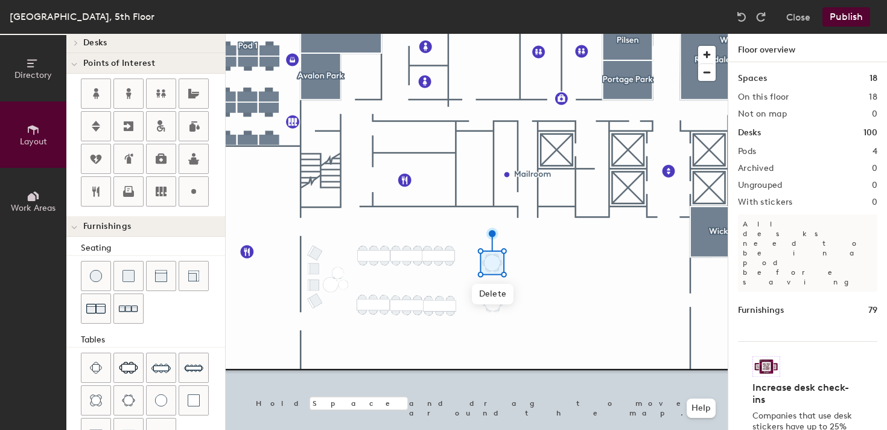
click at [475, 34] on div at bounding box center [477, 34] width 502 height 0
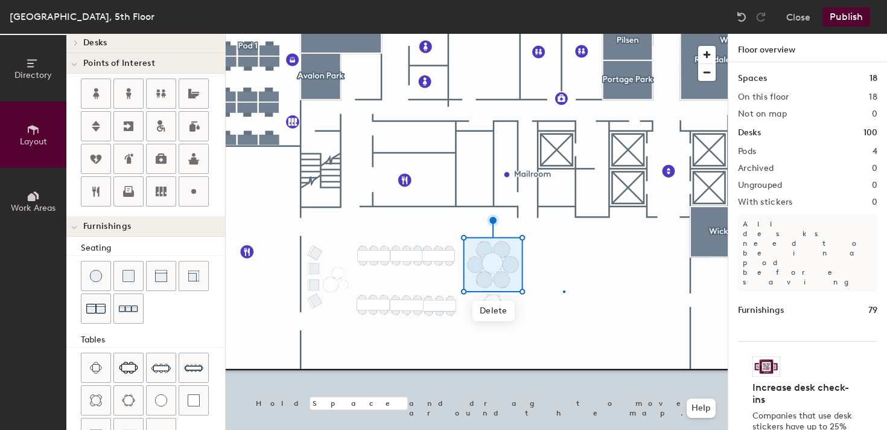
click at [563, 34] on div at bounding box center [477, 34] width 502 height 0
click at [500, 293] on span "Delete" at bounding box center [493, 294] width 42 height 21
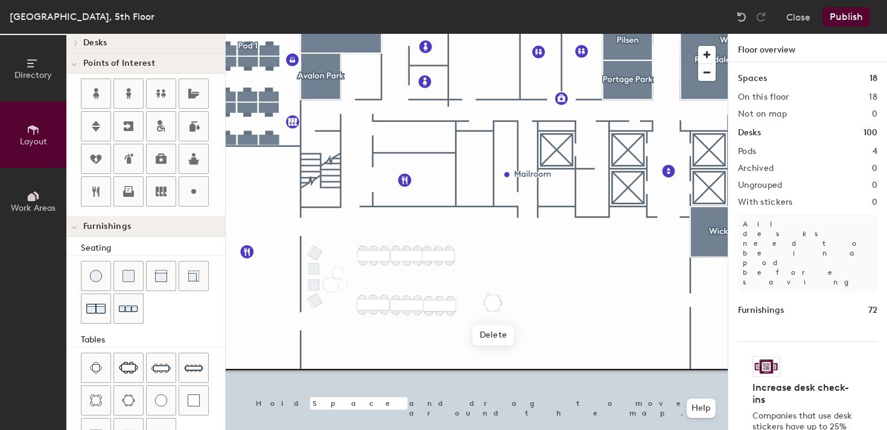
click at [536, 34] on div at bounding box center [477, 34] width 502 height 0
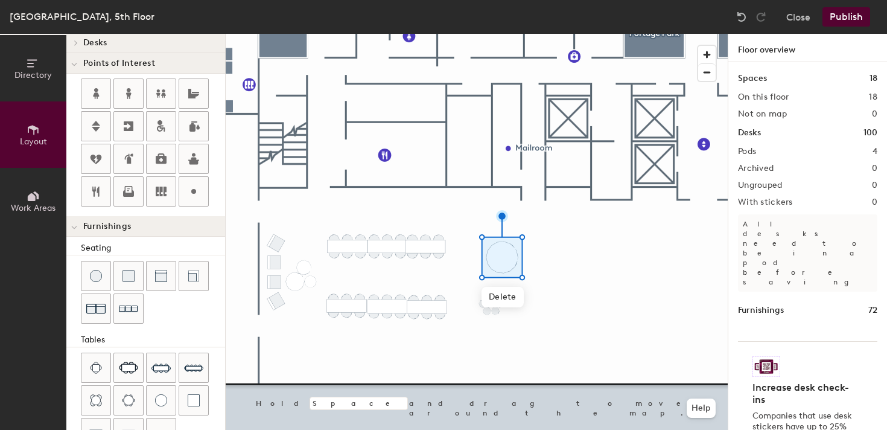
click at [549, 34] on div at bounding box center [477, 34] width 502 height 0
click at [492, 34] on div at bounding box center [477, 34] width 502 height 0
click at [489, 34] on div at bounding box center [477, 34] width 502 height 0
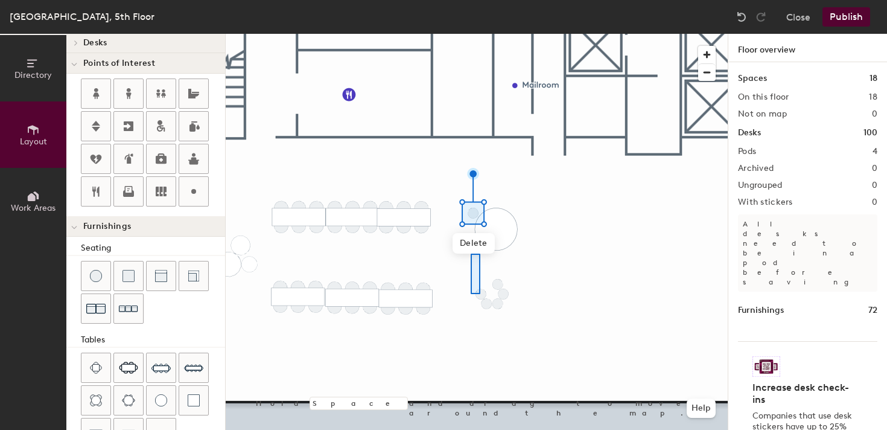
click at [471, 34] on div at bounding box center [477, 34] width 502 height 0
click at [473, 34] on div at bounding box center [477, 34] width 502 height 0
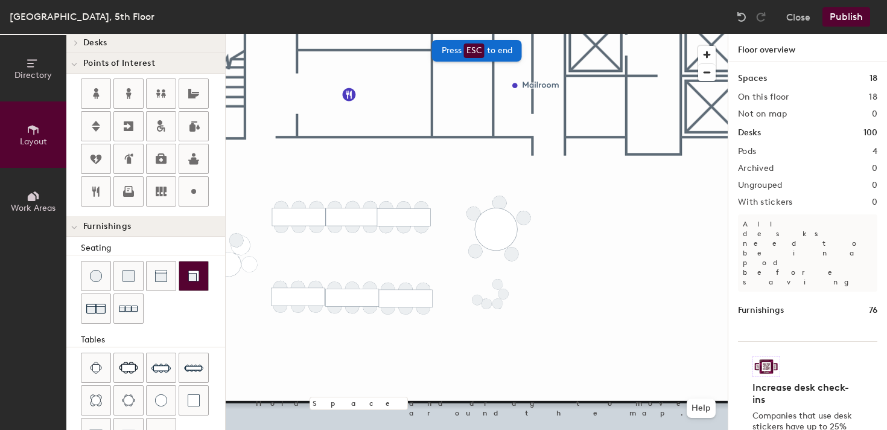
click at [196, 269] on div at bounding box center [193, 275] width 29 height 29
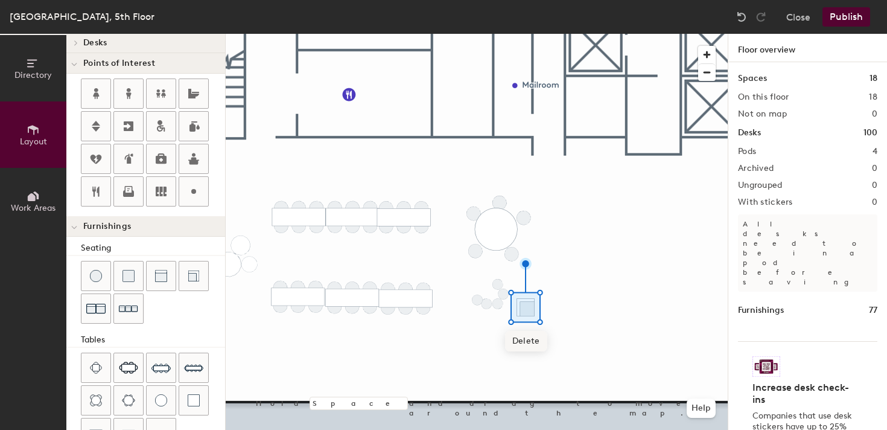
click at [526, 339] on span "Delete" at bounding box center [526, 341] width 42 height 21
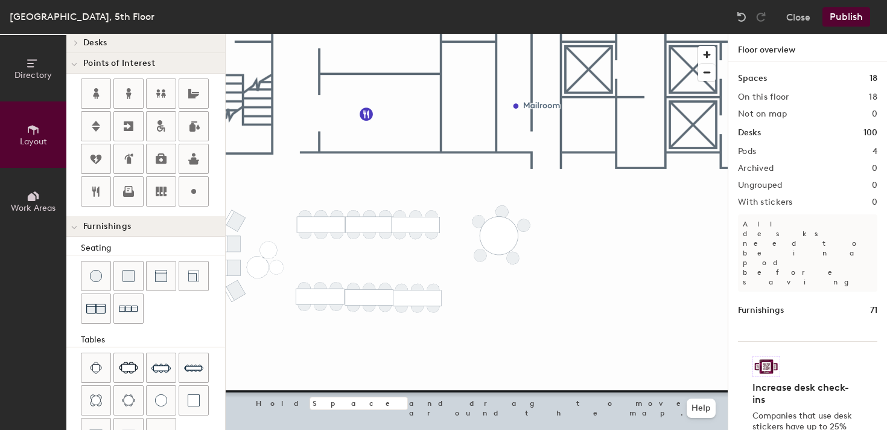
click at [514, 34] on div at bounding box center [477, 34] width 502 height 0
type input "40"
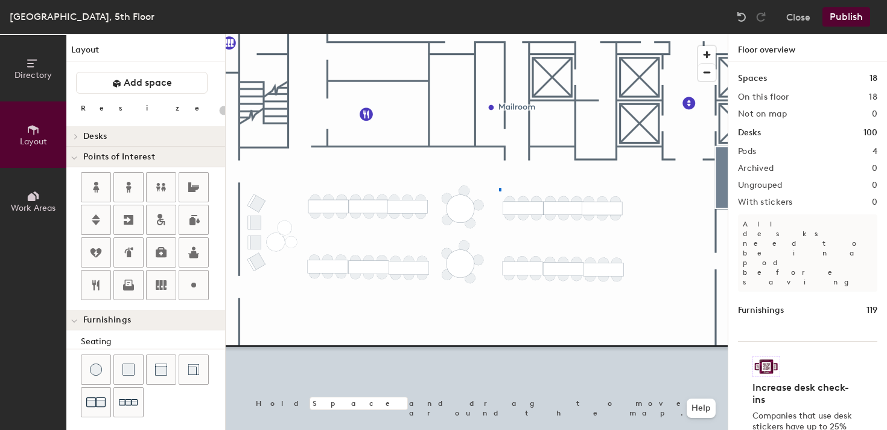
scroll to position [94, 0]
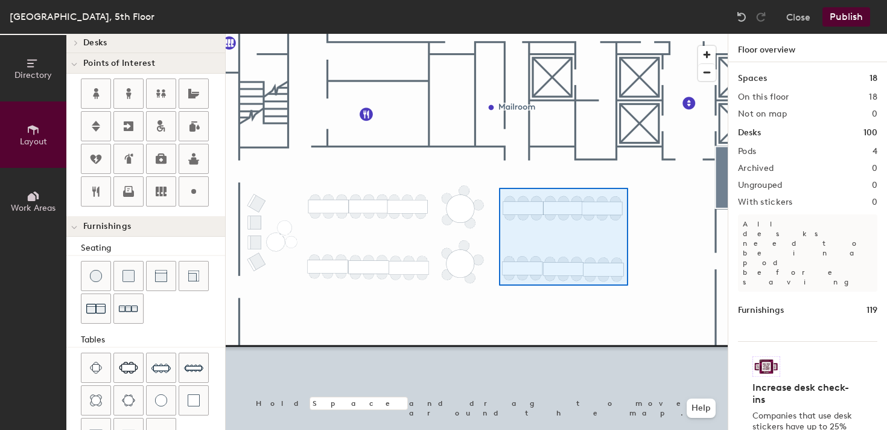
click at [629, 34] on div at bounding box center [477, 34] width 502 height 0
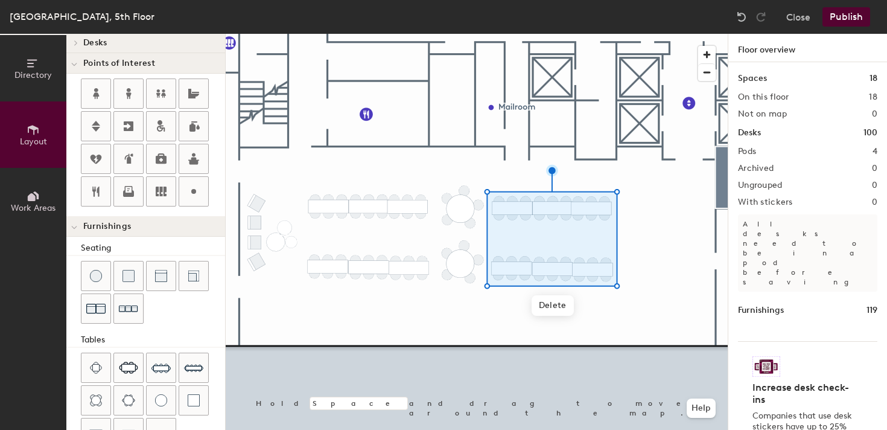
click at [427, 34] on div at bounding box center [477, 34] width 502 height 0
click at [457, 34] on div at bounding box center [477, 34] width 502 height 0
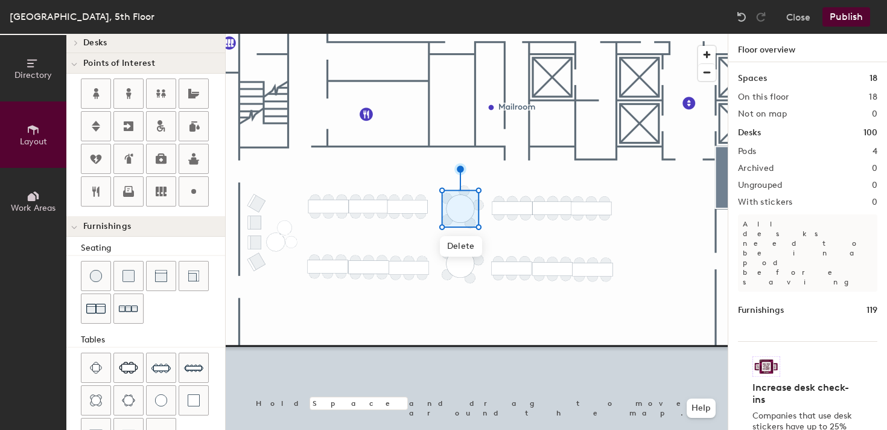
click at [435, 34] on div at bounding box center [477, 34] width 502 height 0
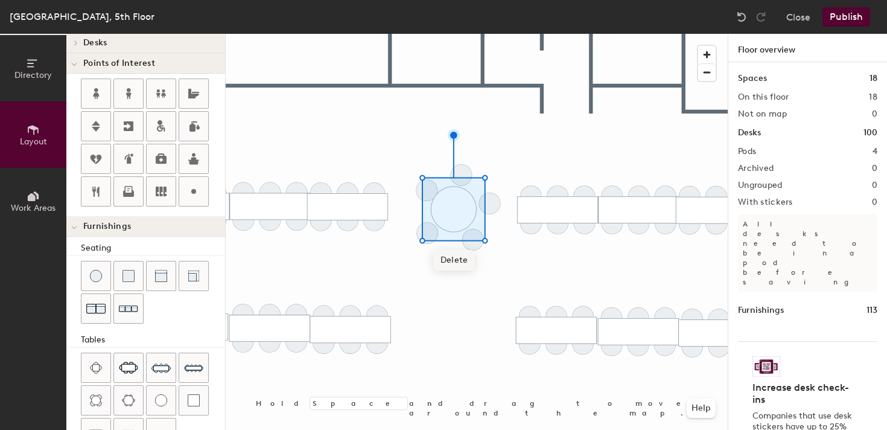
click at [417, 34] on div at bounding box center [477, 34] width 502 height 0
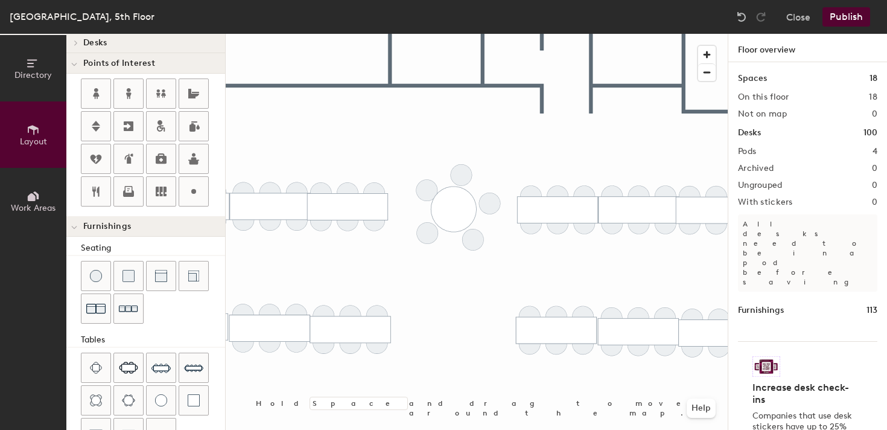
click at [423, 34] on div at bounding box center [477, 34] width 502 height 0
click at [469, 34] on div at bounding box center [477, 34] width 502 height 0
click at [518, 34] on div at bounding box center [477, 34] width 502 height 0
click at [424, 34] on div at bounding box center [477, 34] width 502 height 0
click at [427, 34] on div at bounding box center [477, 34] width 502 height 0
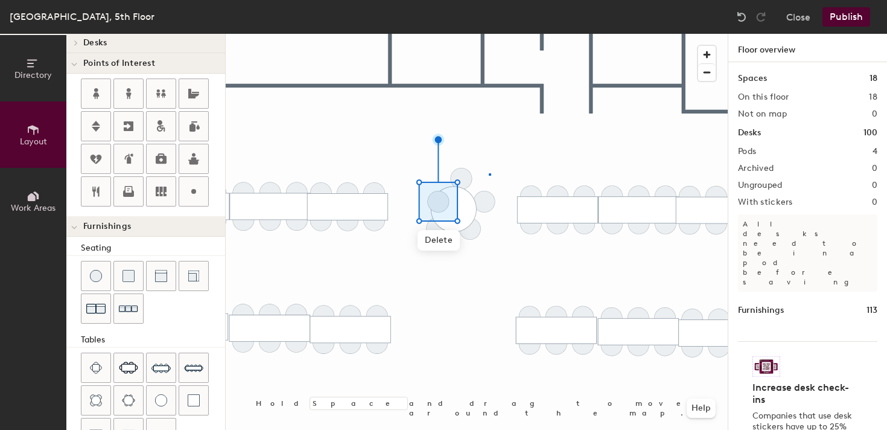
click at [489, 34] on div at bounding box center [477, 34] width 502 height 0
click at [467, 34] on div at bounding box center [477, 34] width 502 height 0
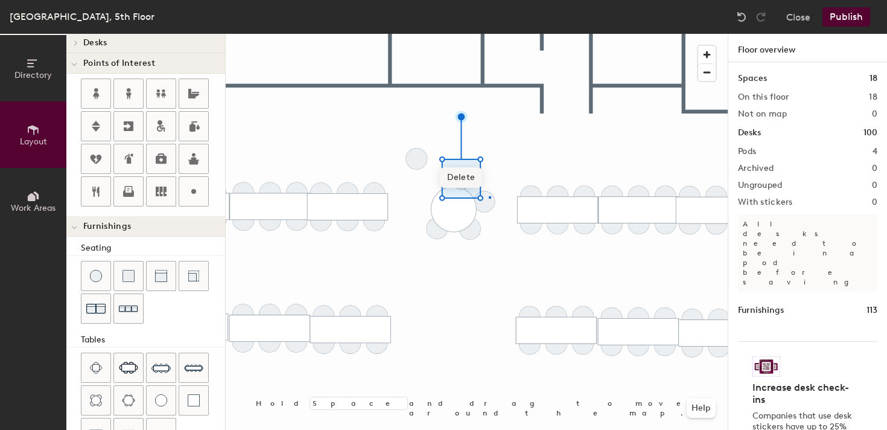
click at [489, 34] on div at bounding box center [477, 34] width 502 height 0
click at [512, 34] on div at bounding box center [477, 34] width 502 height 0
click at [454, 34] on div at bounding box center [477, 34] width 502 height 0
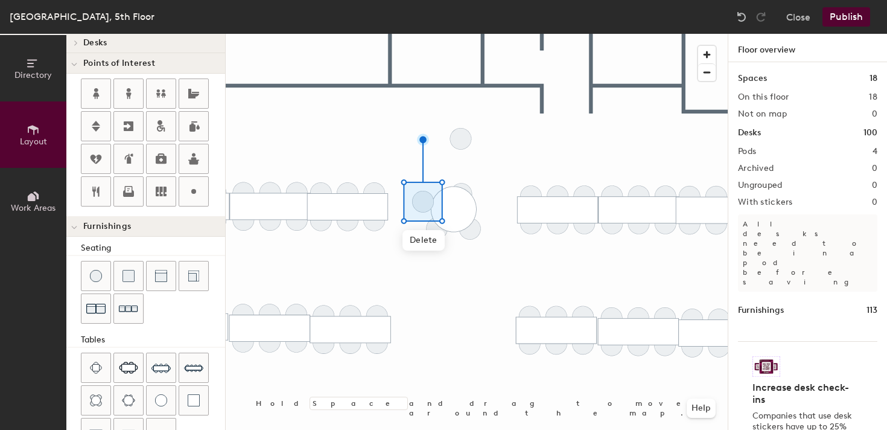
click at [444, 34] on div at bounding box center [477, 34] width 502 height 0
click at [466, 34] on div at bounding box center [477, 34] width 502 height 0
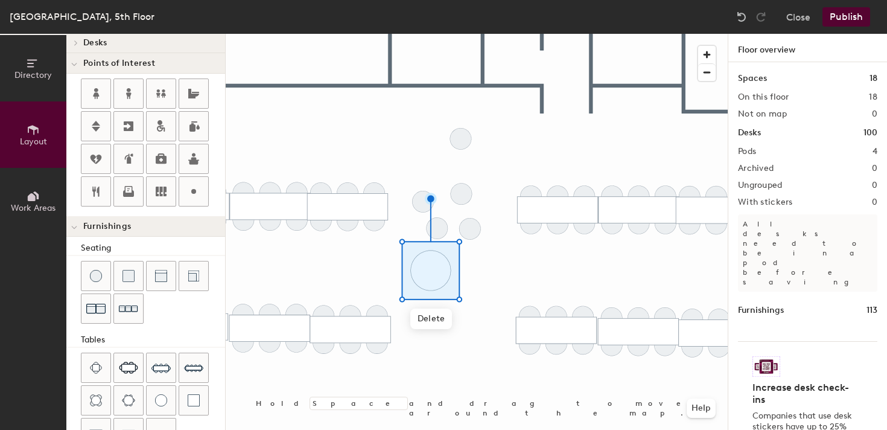
click at [465, 34] on div at bounding box center [477, 34] width 502 height 0
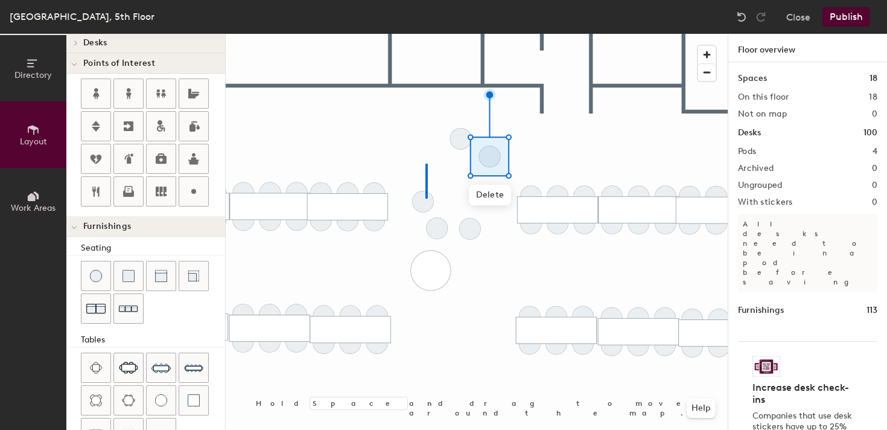
click at [425, 34] on div at bounding box center [477, 34] width 502 height 0
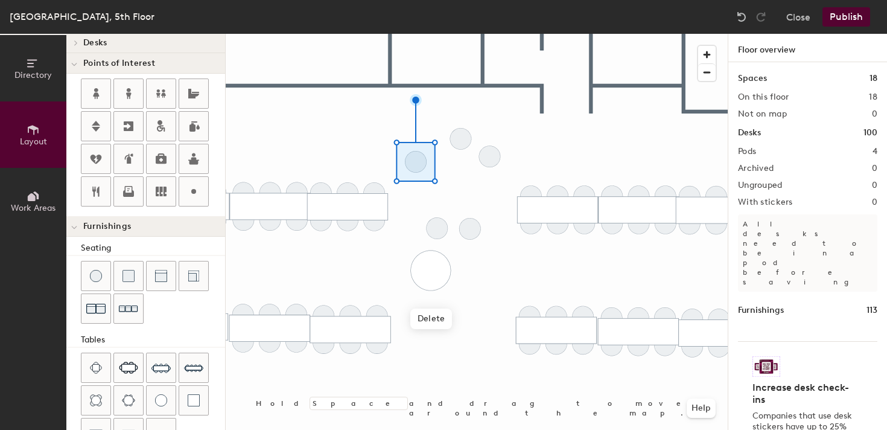
click at [378, 34] on div at bounding box center [477, 34] width 502 height 0
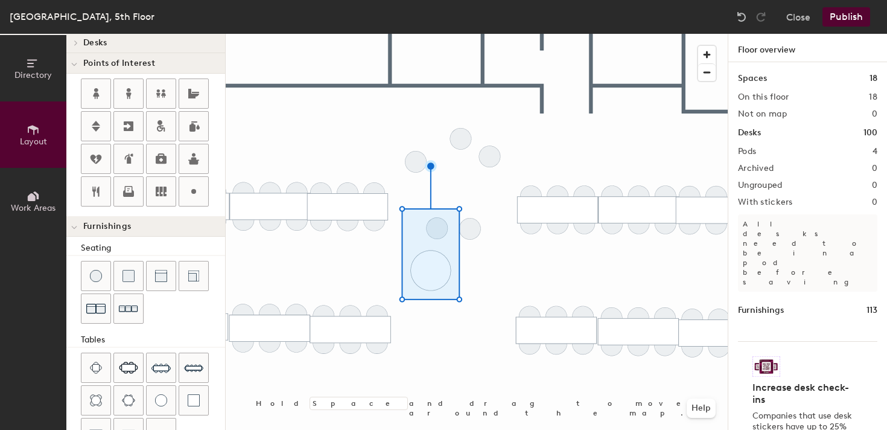
click at [419, 34] on div at bounding box center [477, 34] width 502 height 0
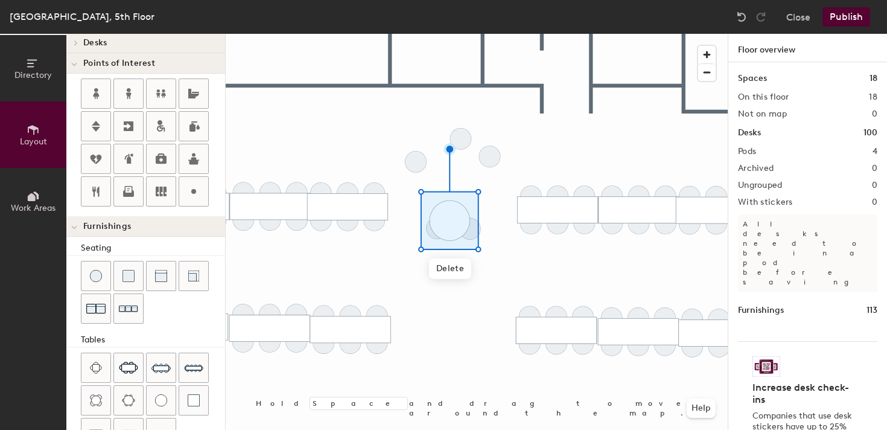
click at [393, 34] on div at bounding box center [477, 34] width 502 height 0
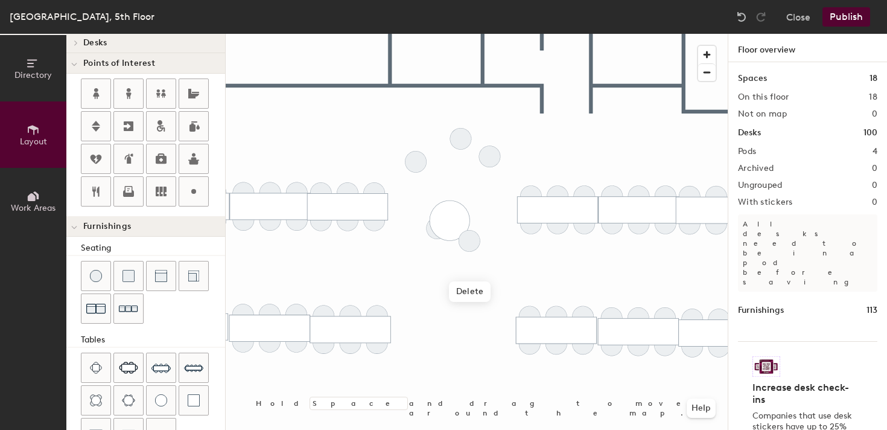
click at [430, 34] on div at bounding box center [477, 34] width 502 height 0
click at [495, 34] on div at bounding box center [477, 34] width 502 height 0
click at [469, 34] on div at bounding box center [477, 34] width 502 height 0
click at [425, 34] on div at bounding box center [477, 34] width 502 height 0
click at [459, 34] on div at bounding box center [477, 34] width 502 height 0
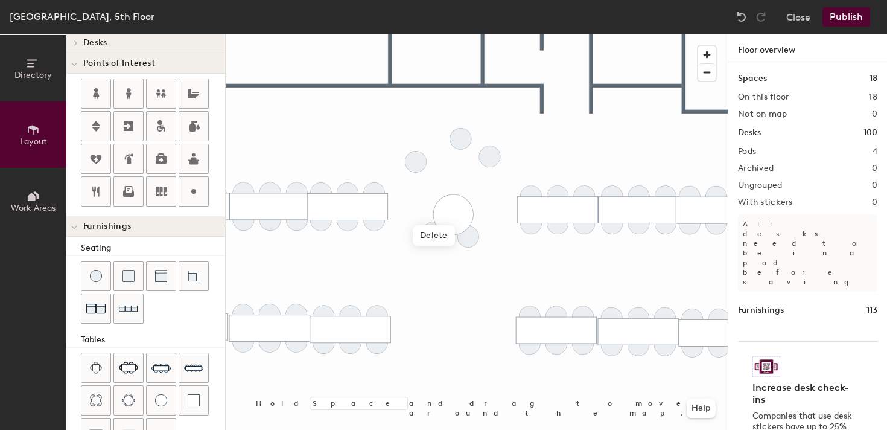
click at [462, 34] on div at bounding box center [477, 34] width 502 height 0
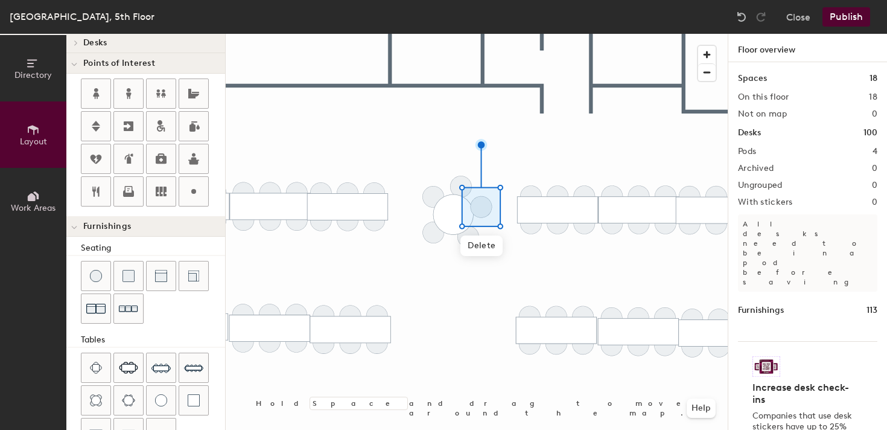
click at [519, 34] on div at bounding box center [477, 34] width 502 height 0
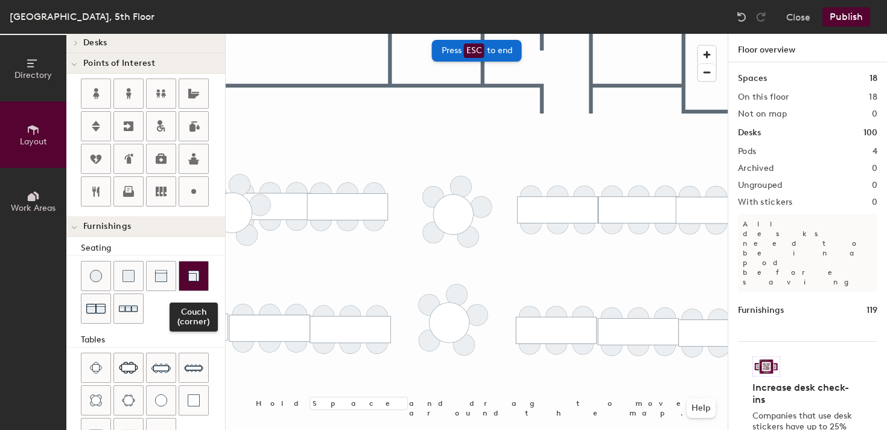
click at [193, 283] on div at bounding box center [193, 275] width 29 height 29
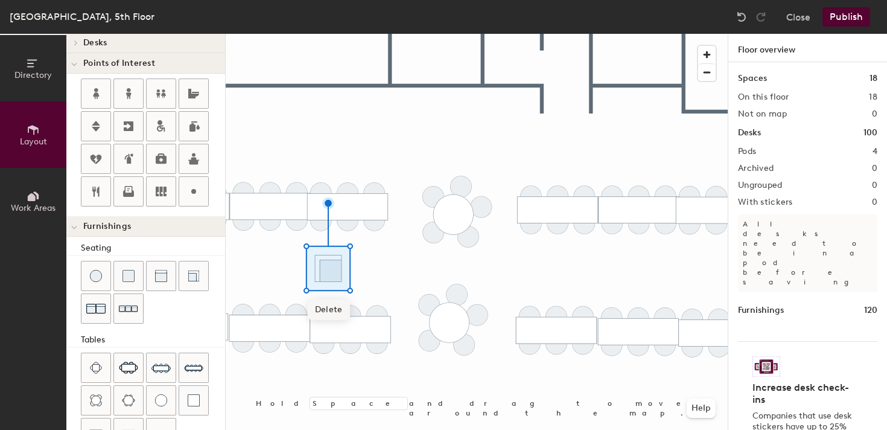
click at [332, 304] on span "Delete" at bounding box center [329, 309] width 42 height 21
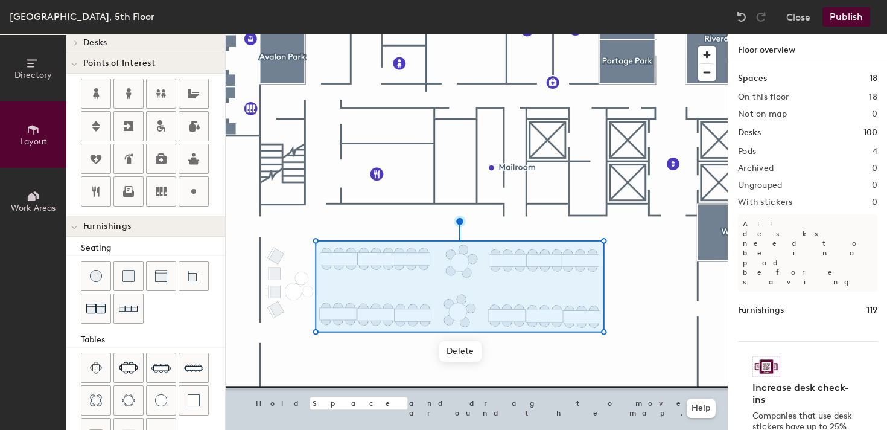
click at [608, 34] on div at bounding box center [477, 34] width 502 height 0
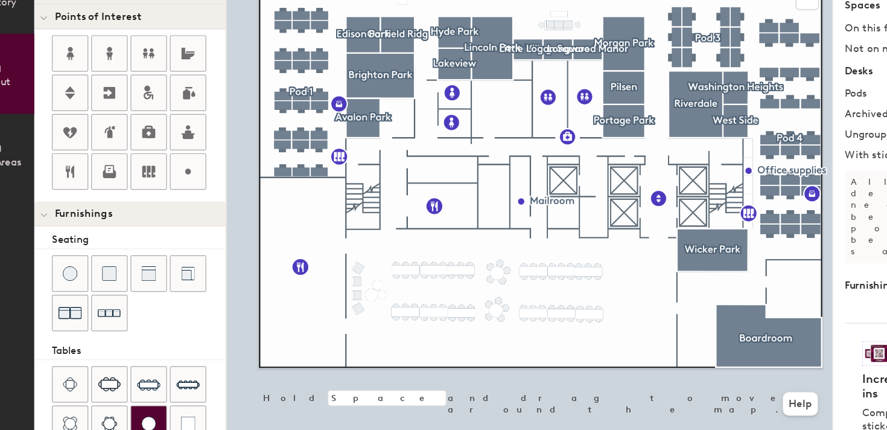
scroll to position [0, 0]
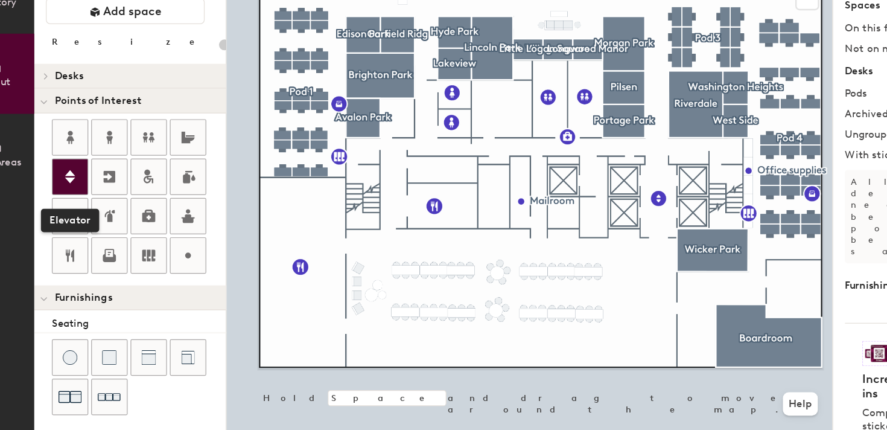
click at [99, 222] on icon at bounding box center [96, 219] width 14 height 14
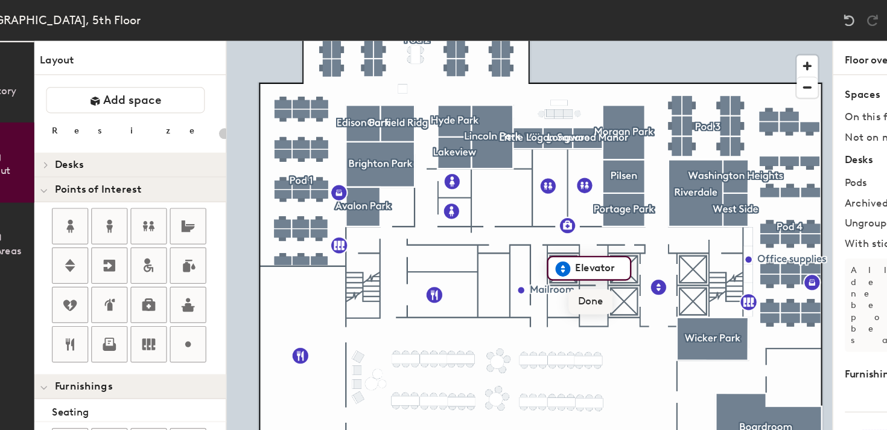
click at [531, 251] on span "Done" at bounding box center [527, 250] width 36 height 21
click at [511, 246] on span "Edit" at bounding box center [509, 250] width 31 height 21
type input "20"
click at [516, 223] on input "Elevator" at bounding box center [533, 222] width 43 height 17
type input "Freight Elevator"
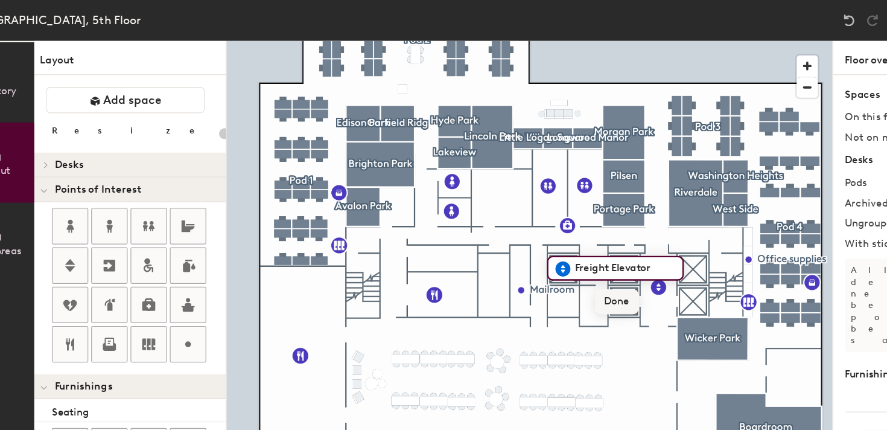
click at [548, 246] on span "Done" at bounding box center [549, 250] width 36 height 21
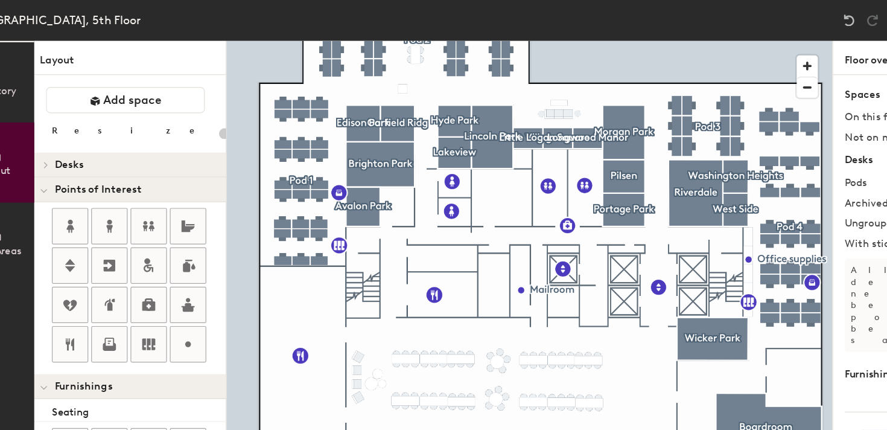
type input "20"
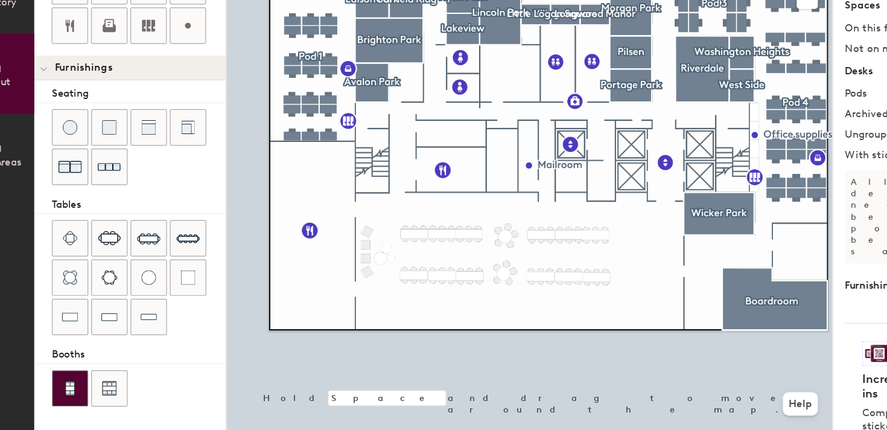
click at [92, 396] on img at bounding box center [96, 395] width 11 height 12
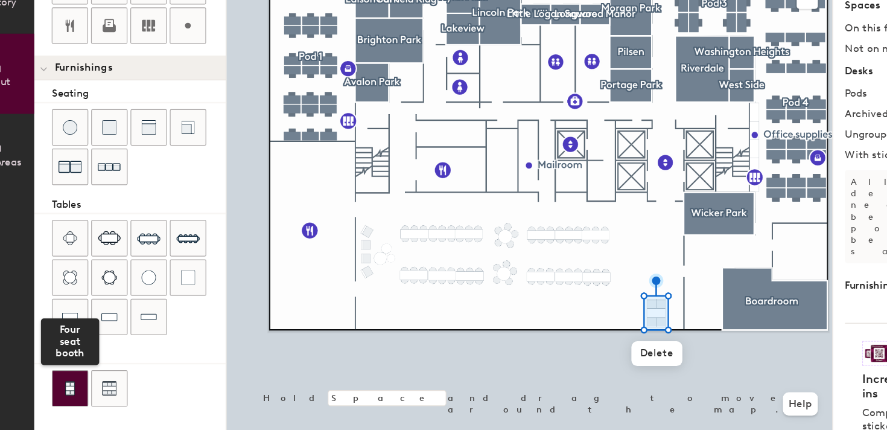
click at [91, 397] on img at bounding box center [96, 395] width 11 height 12
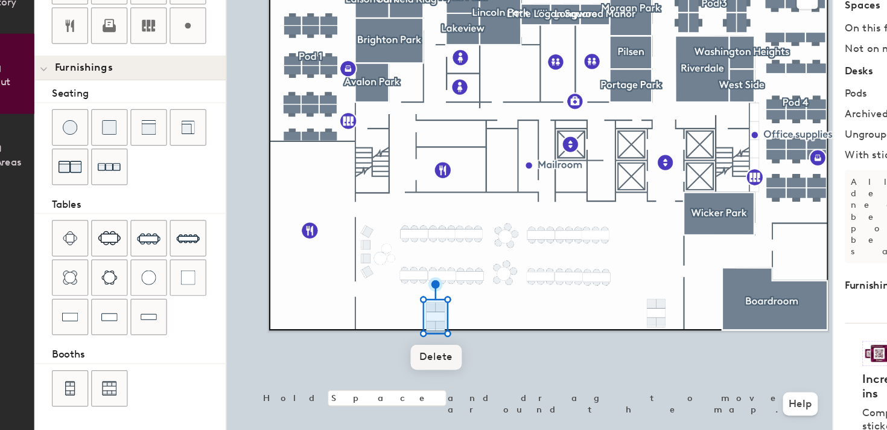
click at [401, 367] on span "Delete" at bounding box center [399, 369] width 42 height 21
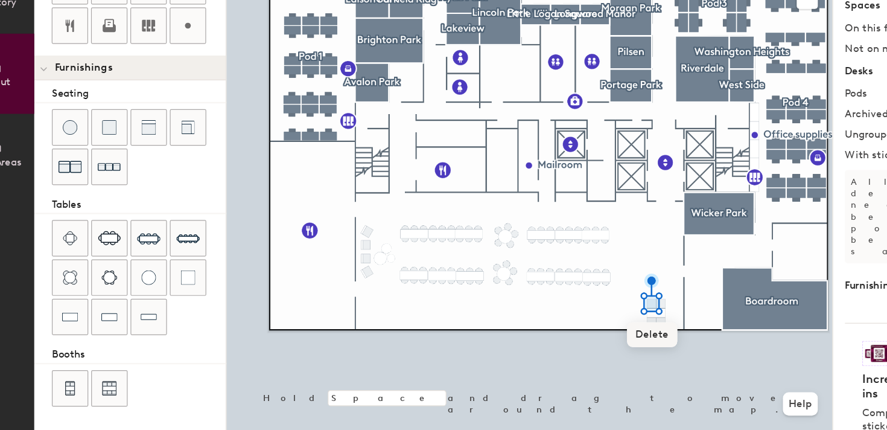
click at [582, 351] on span "Delete" at bounding box center [579, 350] width 42 height 21
click at [584, 34] on div at bounding box center [477, 34] width 502 height 0
click at [586, 351] on span "Delete" at bounding box center [586, 350] width 42 height 21
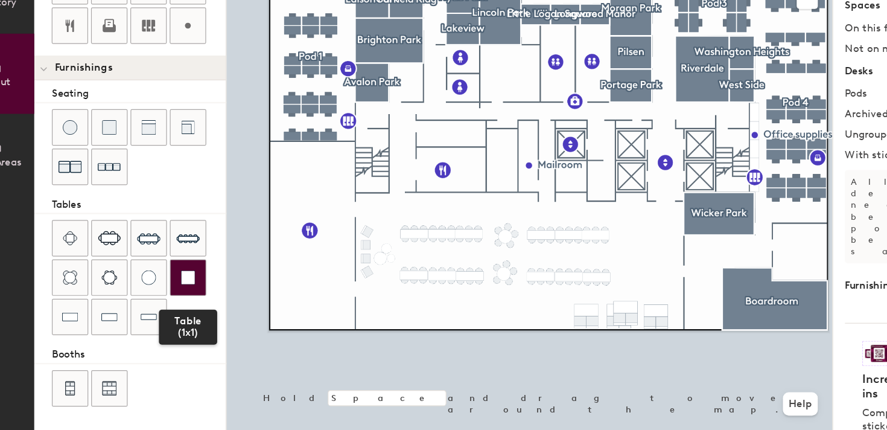
click at [197, 307] on img at bounding box center [194, 303] width 12 height 12
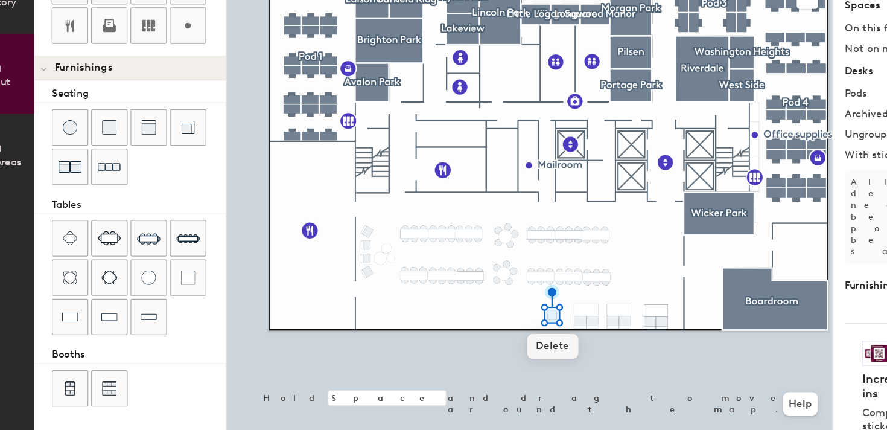
click at [502, 357] on span "Delete" at bounding box center [496, 360] width 42 height 21
click at [526, 367] on span "Delete" at bounding box center [529, 367] width 42 height 21
click at [546, 377] on span "Delete" at bounding box center [553, 367] width 42 height 21
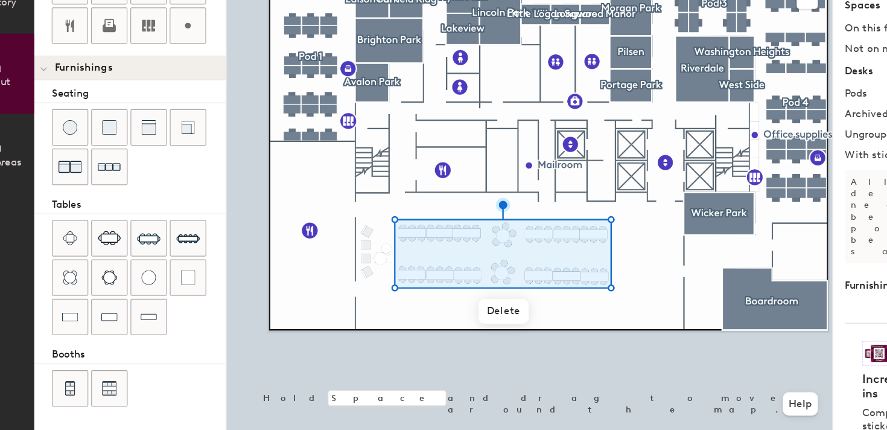
click at [560, 34] on div at bounding box center [477, 34] width 502 height 0
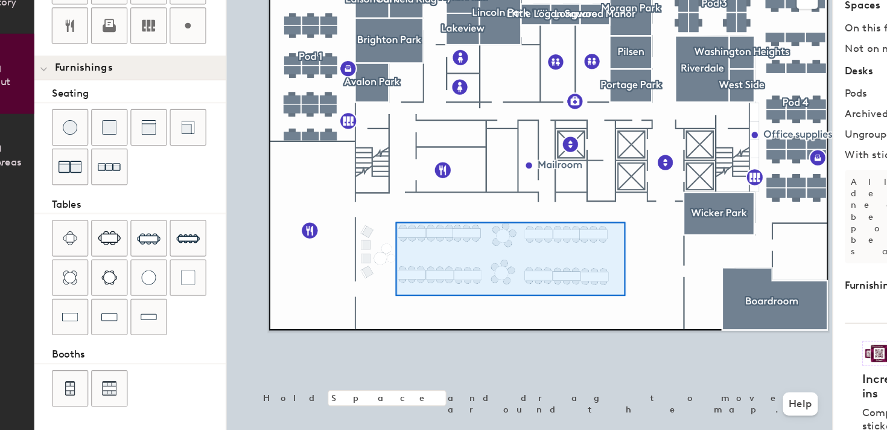
click at [366, 34] on div at bounding box center [477, 34] width 502 height 0
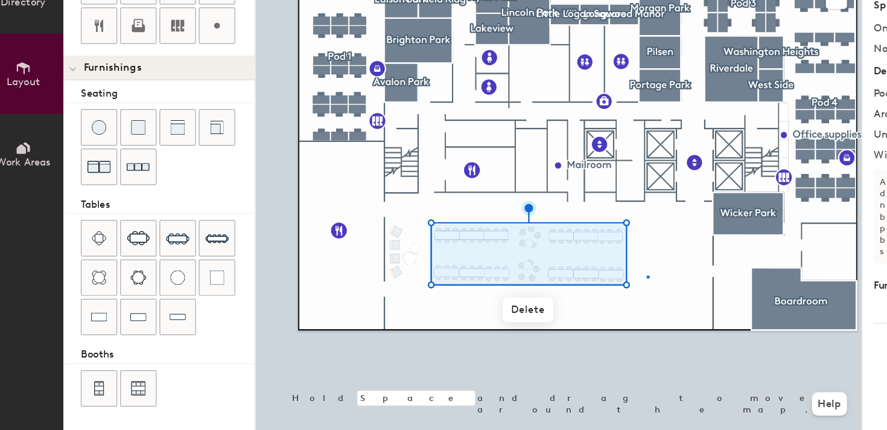
click at [550, 34] on div at bounding box center [477, 34] width 502 height 0
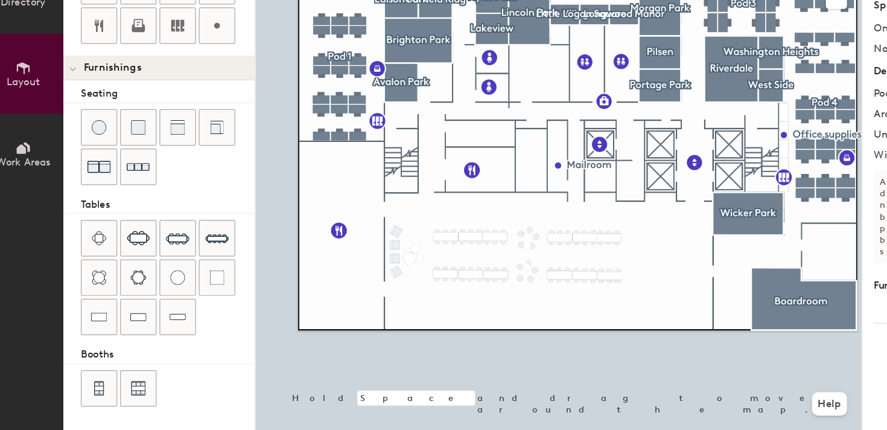
type input "20"
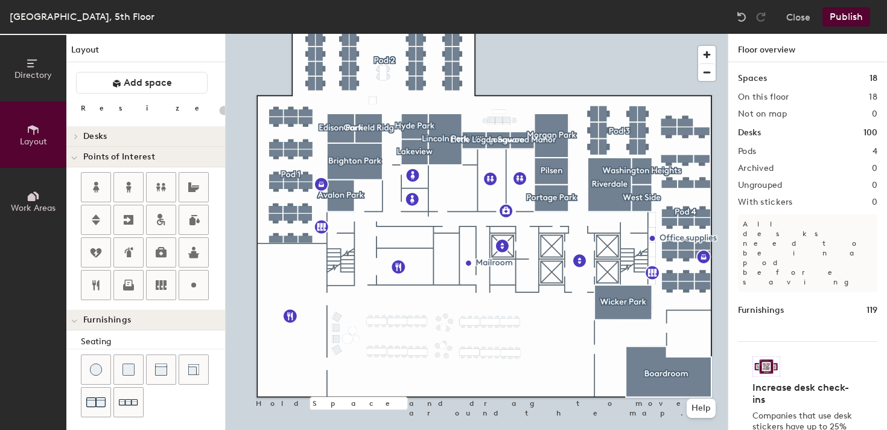
click at [751, 148] on h2 "Pods" at bounding box center [747, 152] width 18 height 10
click at [780, 304] on h1 "Furnishings" at bounding box center [761, 310] width 46 height 13
click at [833, 16] on button "Publish" at bounding box center [846, 16] width 48 height 19
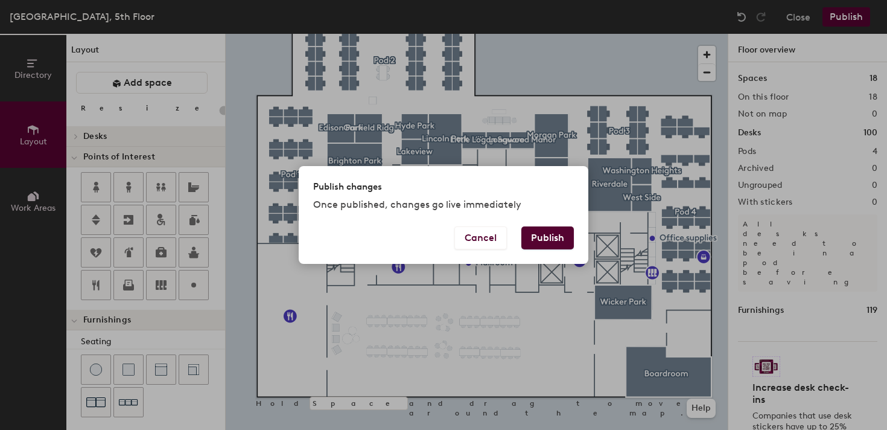
click at [553, 237] on button "Publish" at bounding box center [547, 237] width 52 height 23
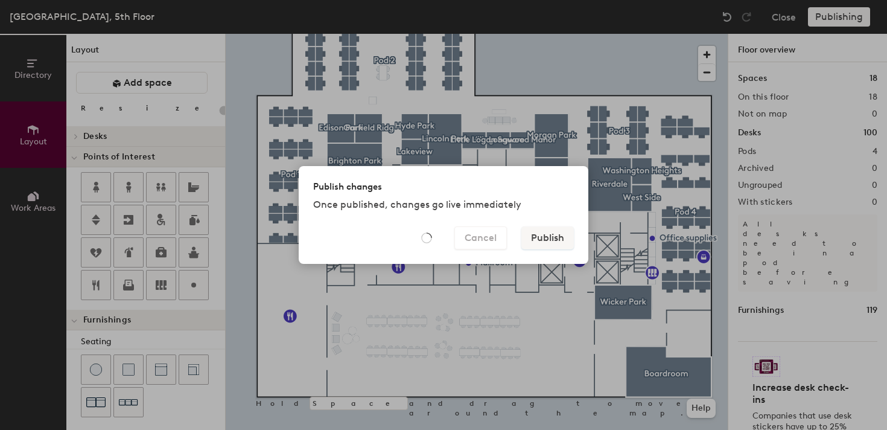
type input "20"
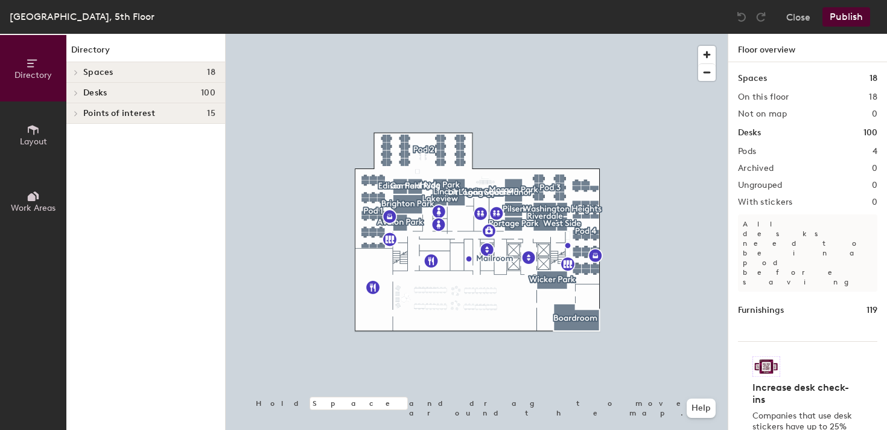
click at [32, 132] on icon at bounding box center [33, 129] width 13 height 13
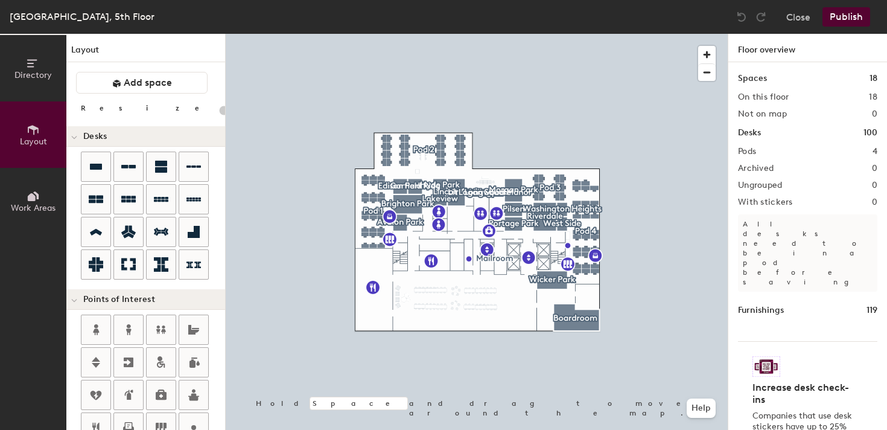
click at [22, 197] on button "Work Areas" at bounding box center [33, 201] width 66 height 66
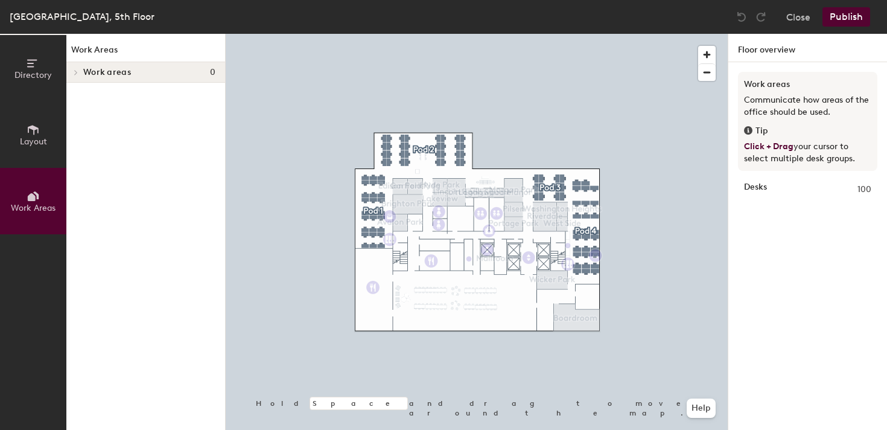
click at [78, 71] on span at bounding box center [75, 72] width 10 height 6
click at [77, 71] on span at bounding box center [74, 73] width 6 height 10
click at [34, 139] on span "Layout" at bounding box center [33, 141] width 27 height 10
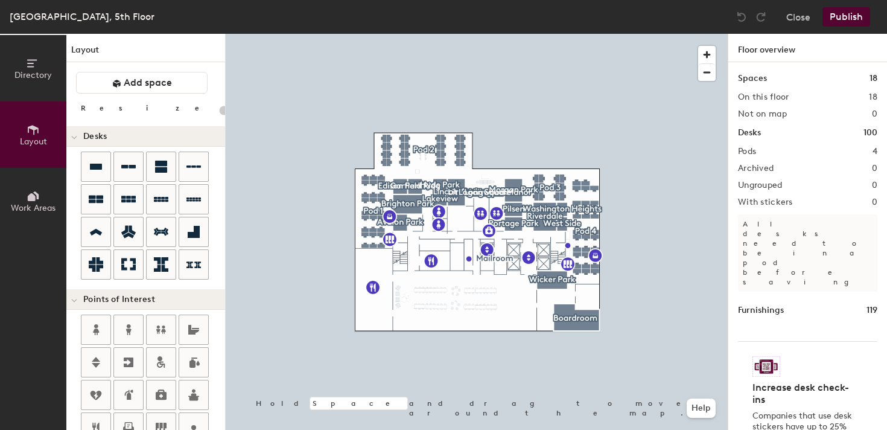
scroll to position [332, 0]
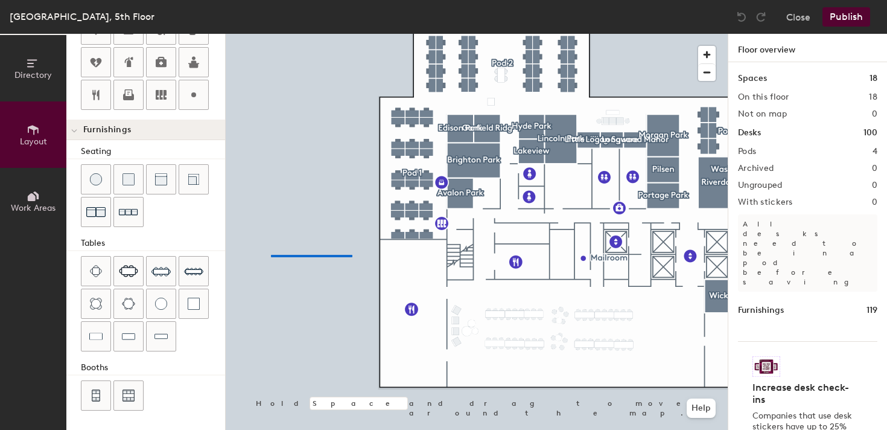
click at [271, 34] on div at bounding box center [477, 34] width 502 height 0
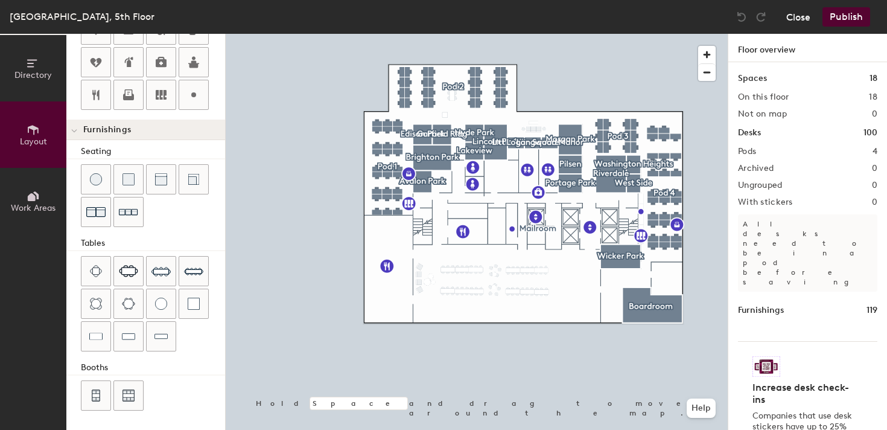
click at [800, 11] on button "Close" at bounding box center [798, 16] width 24 height 19
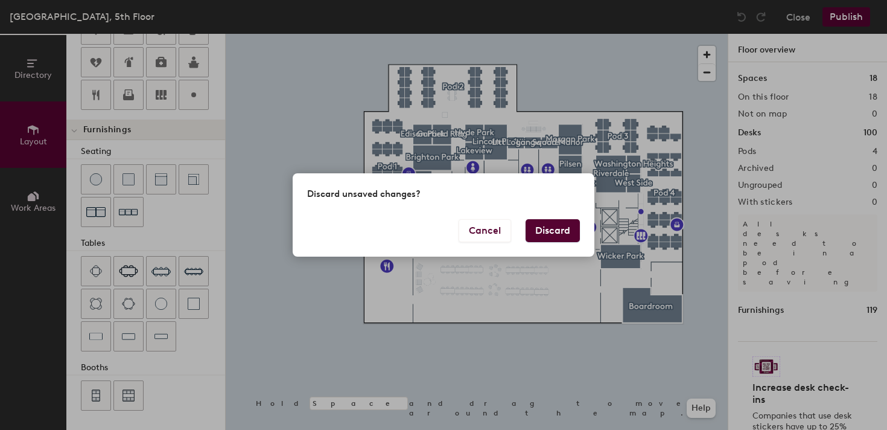
click at [569, 232] on button "Discard" at bounding box center [553, 230] width 54 height 23
type input "20"
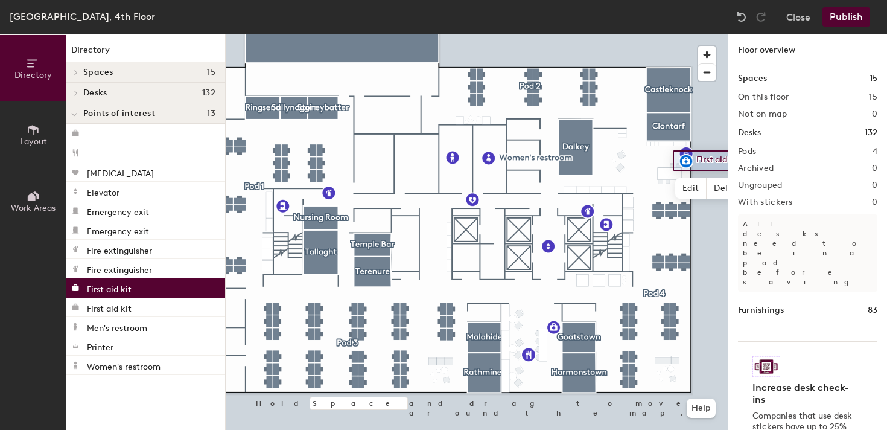
click at [454, 34] on div at bounding box center [477, 34] width 502 height 0
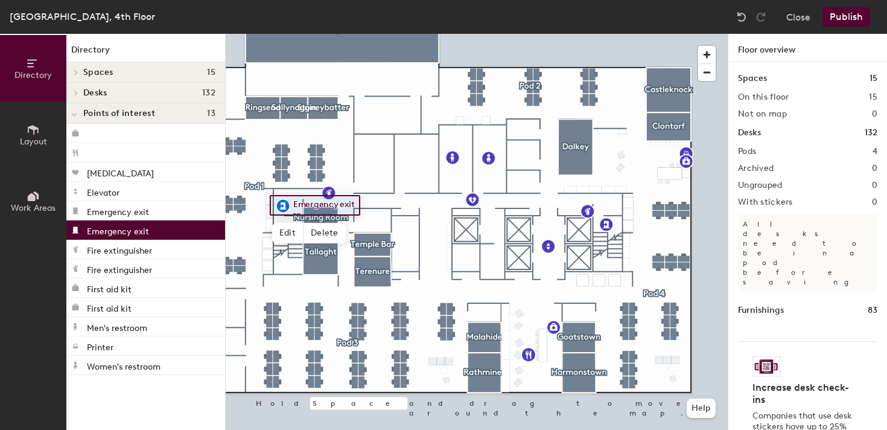
click at [387, 34] on div at bounding box center [477, 34] width 502 height 0
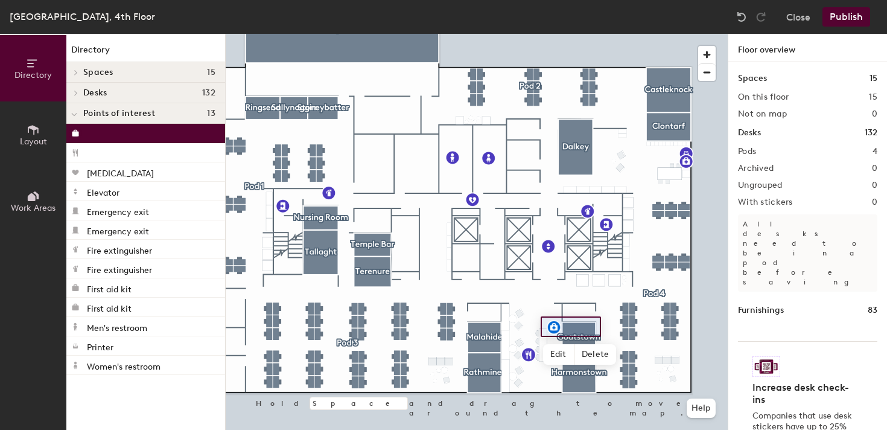
click at [519, 34] on div at bounding box center [477, 34] width 502 height 0
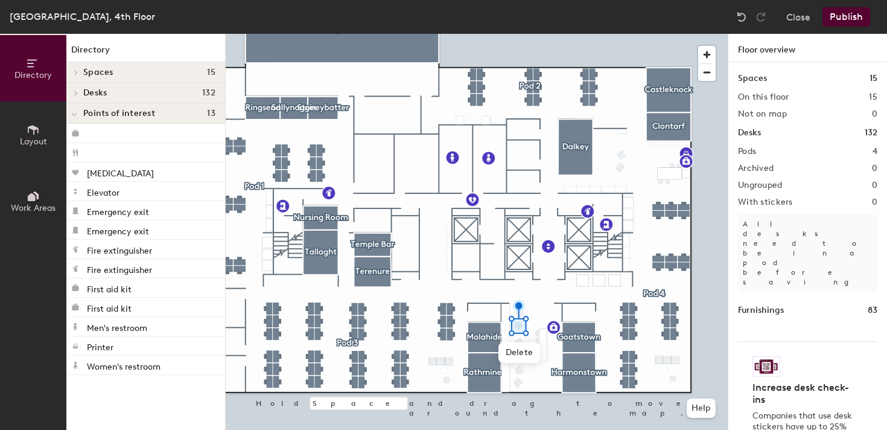
click at [554, 34] on div at bounding box center [477, 34] width 502 height 0
click at [531, 34] on div at bounding box center [477, 34] width 502 height 0
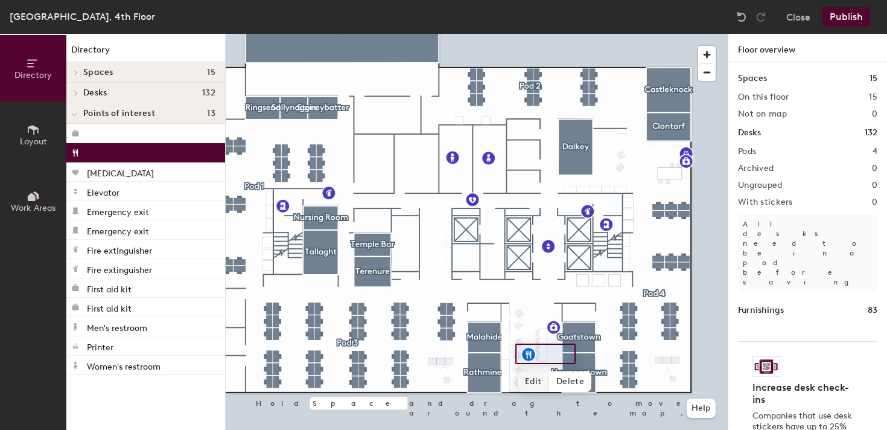
click at [535, 384] on span "Edit" at bounding box center [533, 381] width 31 height 21
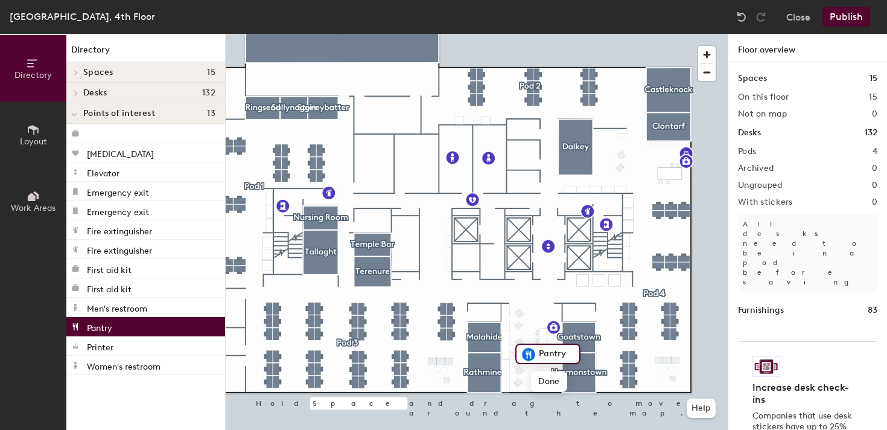
type input "Pantry"
click at [501, 34] on div at bounding box center [477, 34] width 502 height 0
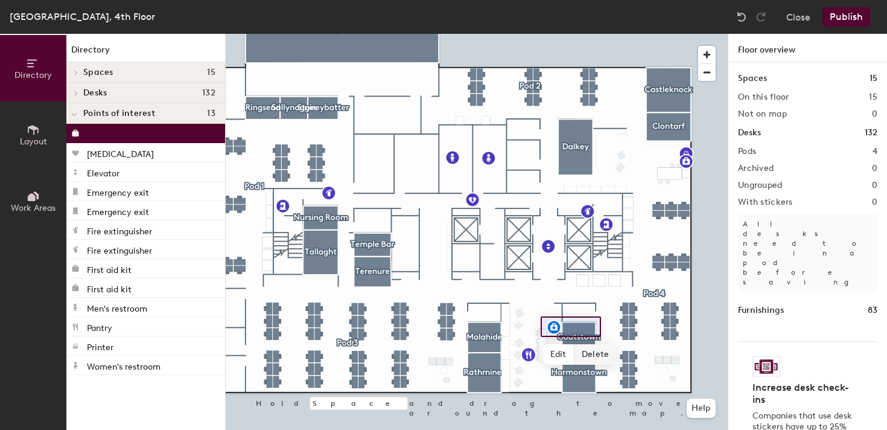
click at [588, 355] on span "Delete" at bounding box center [595, 354] width 42 height 21
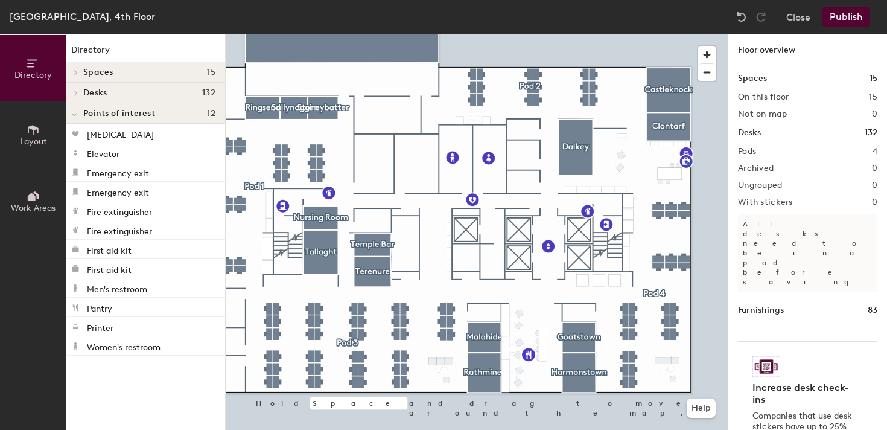
click at [687, 34] on div at bounding box center [477, 34] width 502 height 0
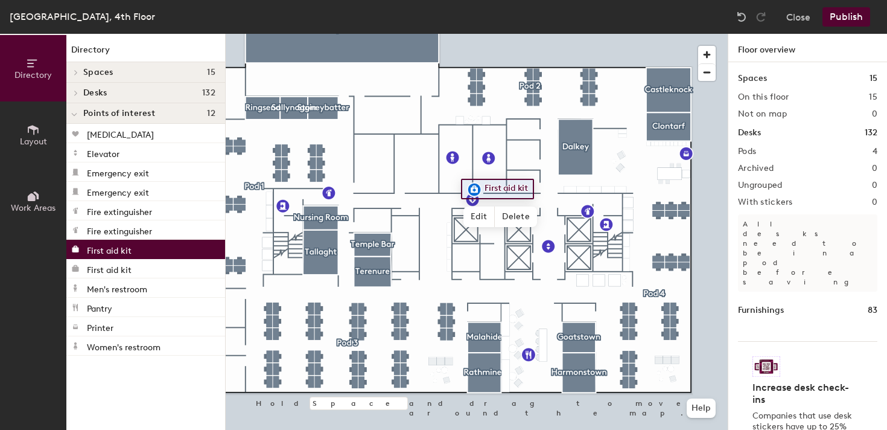
click at [470, 34] on div at bounding box center [477, 34] width 502 height 0
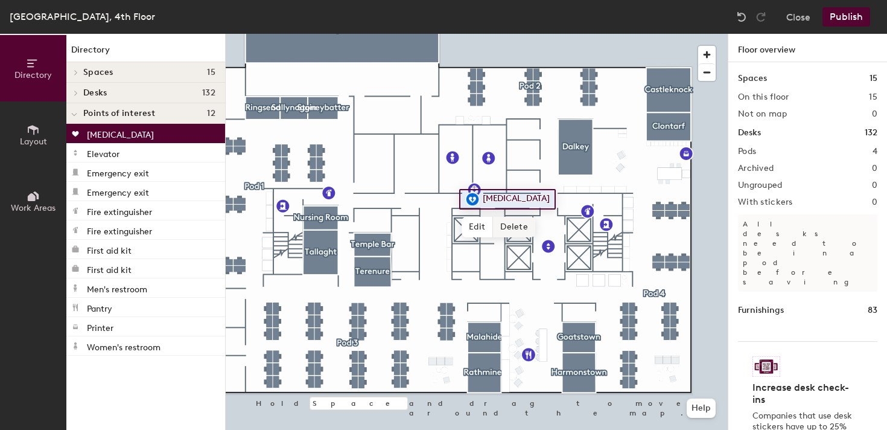
click at [514, 221] on span "Delete" at bounding box center [514, 227] width 42 height 21
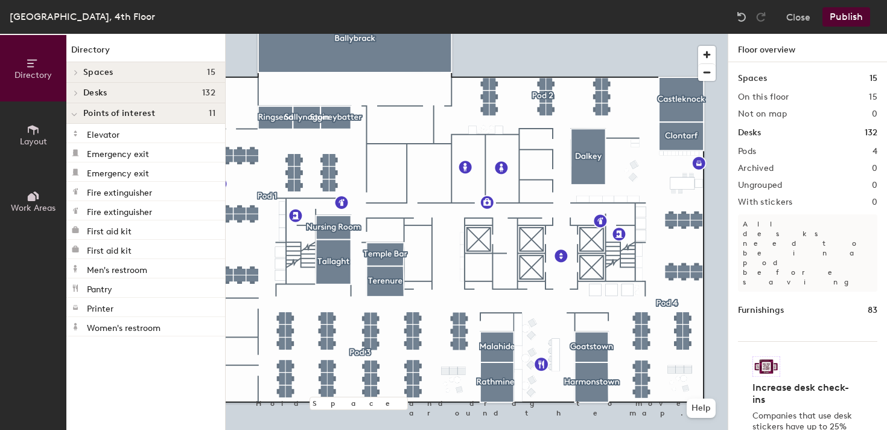
click at [557, 34] on div at bounding box center [477, 34] width 502 height 0
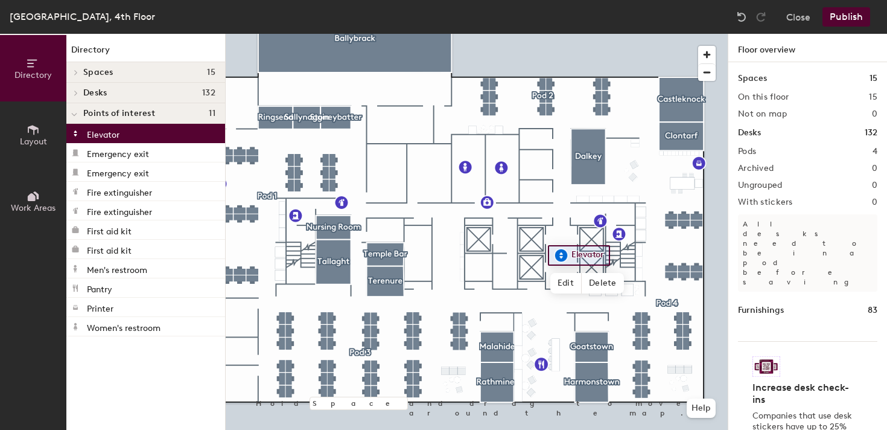
click at [75, 113] on icon at bounding box center [74, 114] width 6 height 5
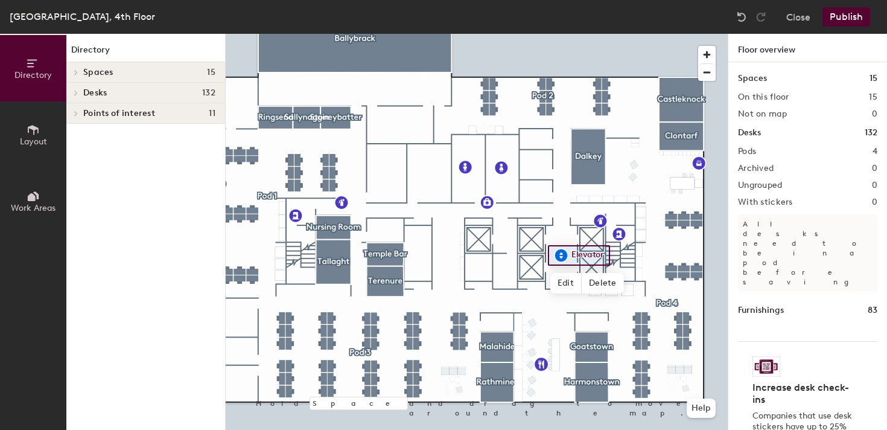
click at [78, 106] on div at bounding box center [74, 113] width 16 height 20
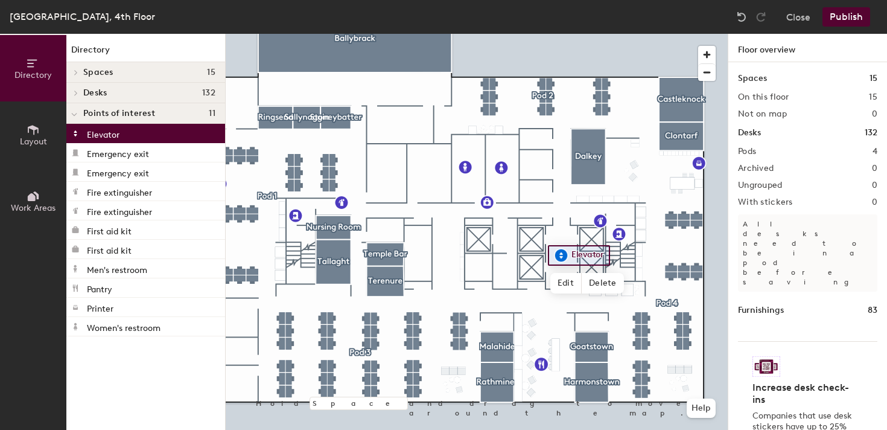
click at [77, 91] on icon at bounding box center [76, 93] width 5 height 6
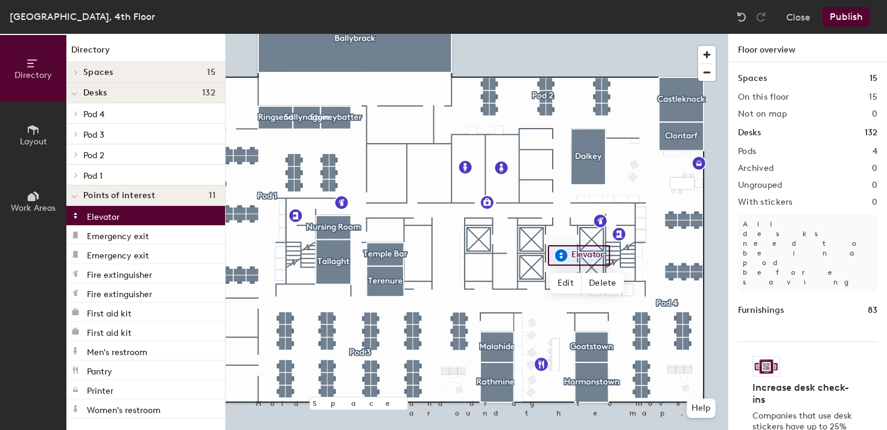
click at [78, 71] on icon at bounding box center [76, 72] width 5 height 6
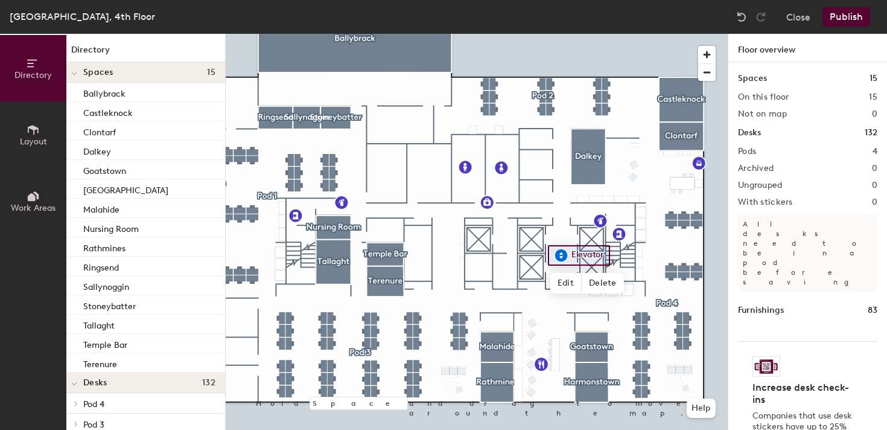
click at [33, 126] on icon at bounding box center [33, 130] width 11 height 10
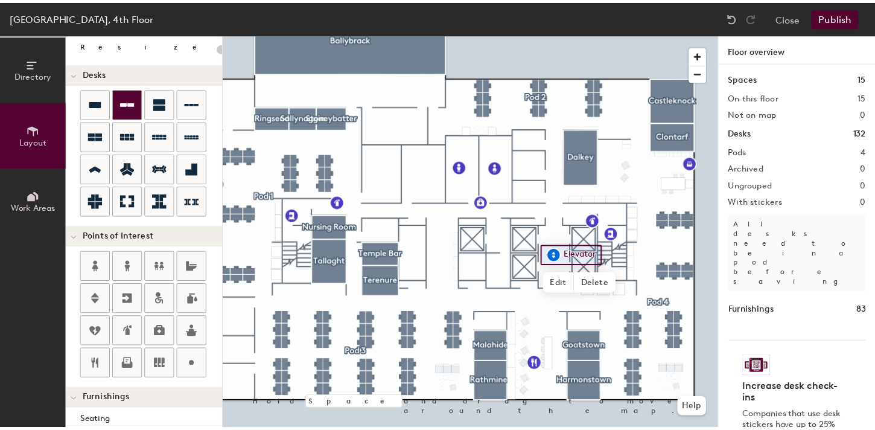
scroll to position [97, 0]
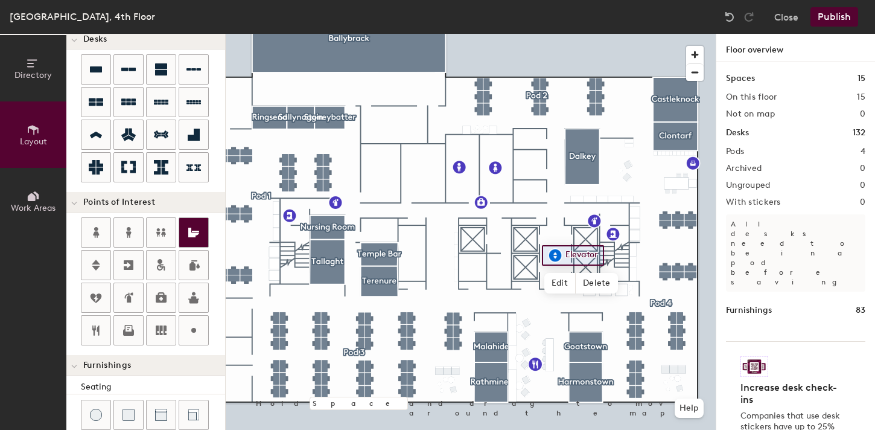
click at [382, 229] on div "Directory Layout Work Areas Layout Add space Resize Desks Points of Interest Fu…" at bounding box center [437, 232] width 875 height 396
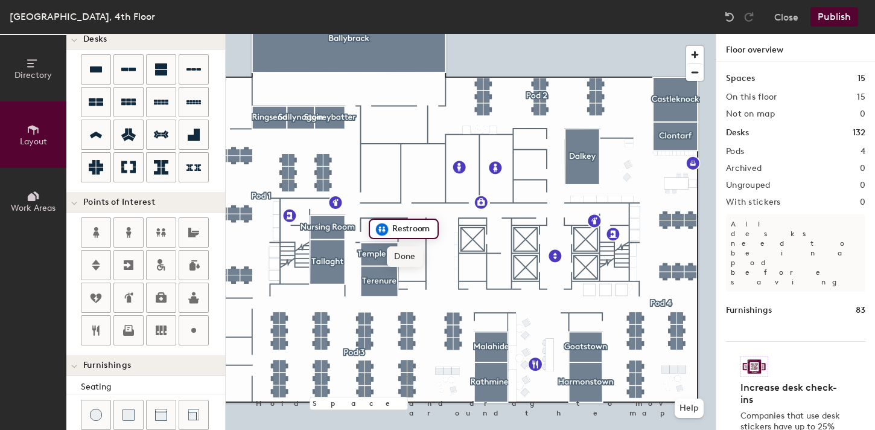
click at [399, 252] on span "Done" at bounding box center [405, 256] width 36 height 21
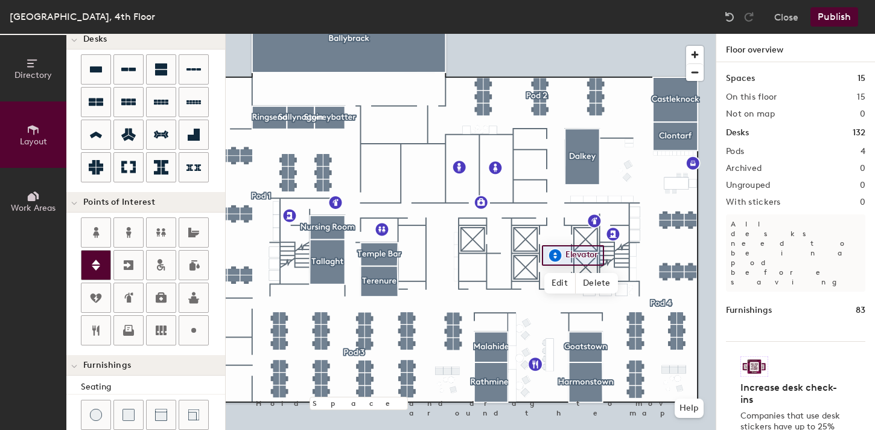
click at [92, 268] on icon at bounding box center [96, 265] width 14 height 14
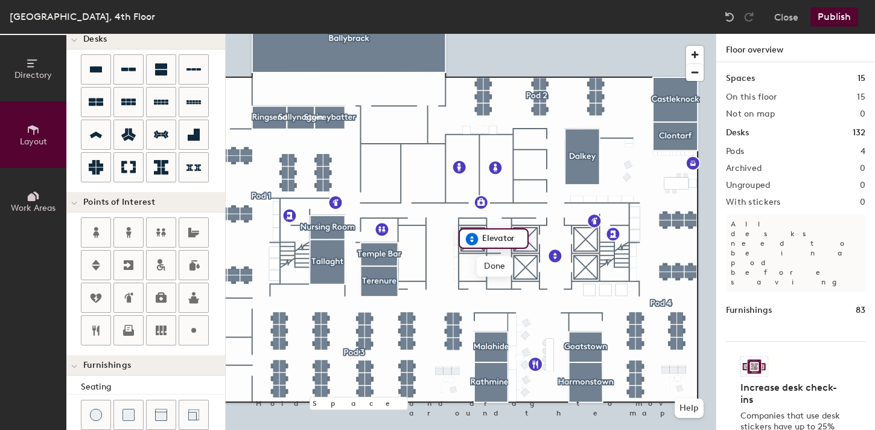
type input "20"
type input "Freight Elevator"
click at [514, 266] on span "Done" at bounding box center [516, 266] width 36 height 21
click at [194, 339] on div at bounding box center [193, 330] width 29 height 29
type input "20"
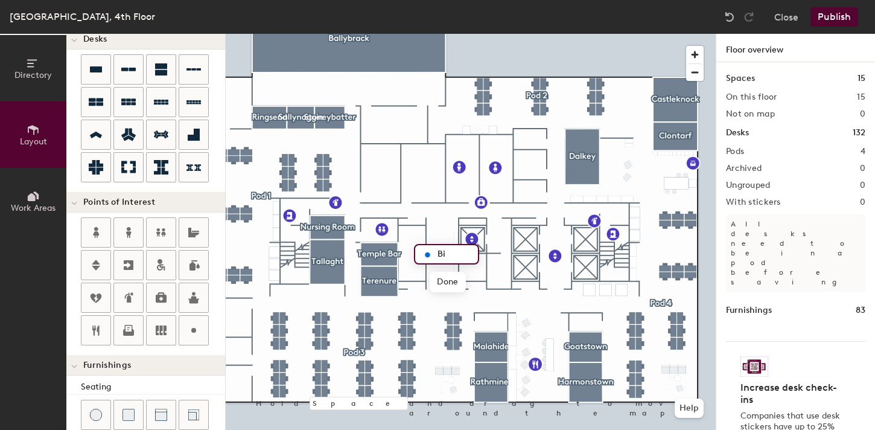
type input "Bik"
type input "20"
click at [458, 255] on input "Bike parking" at bounding box center [466, 254] width 65 height 17
type input "Bike Parking"
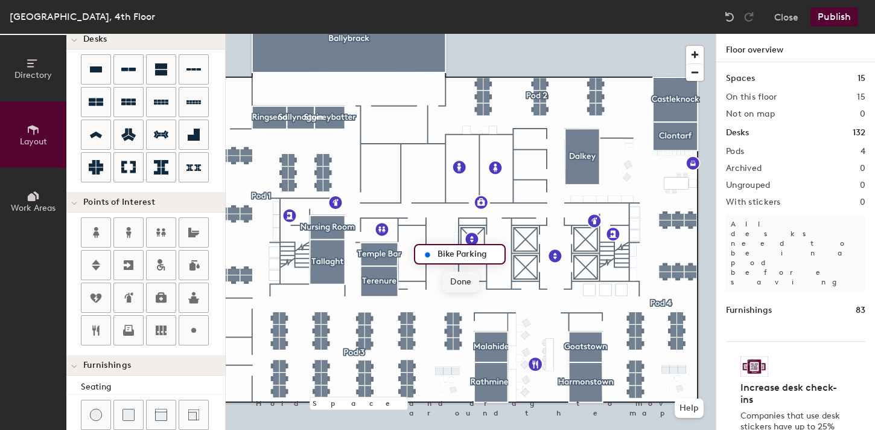
click at [463, 284] on span "Done" at bounding box center [461, 282] width 36 height 21
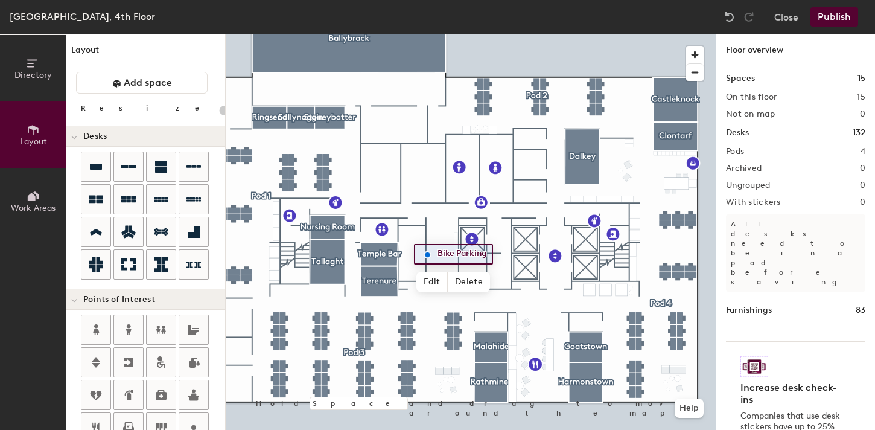
scroll to position [97, 0]
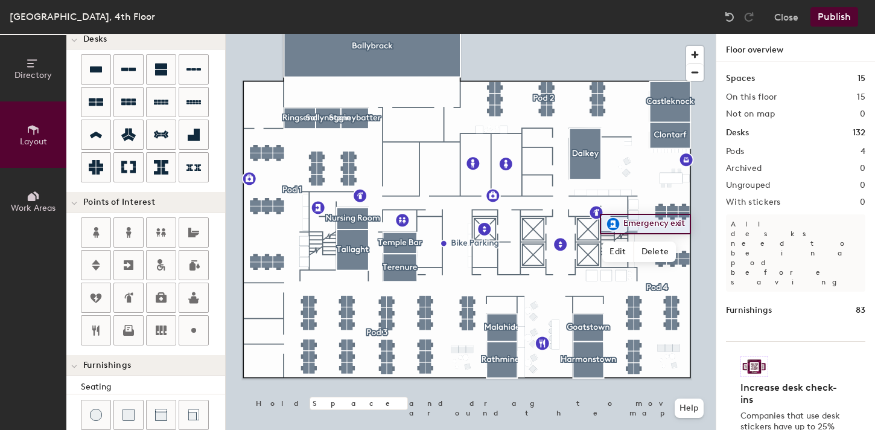
click at [833, 20] on button "Publish" at bounding box center [834, 16] width 48 height 19
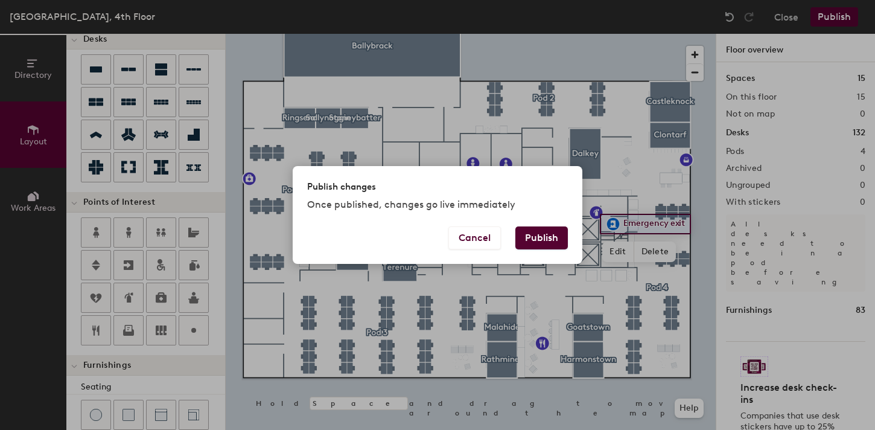
click at [559, 241] on button "Publish" at bounding box center [541, 237] width 52 height 23
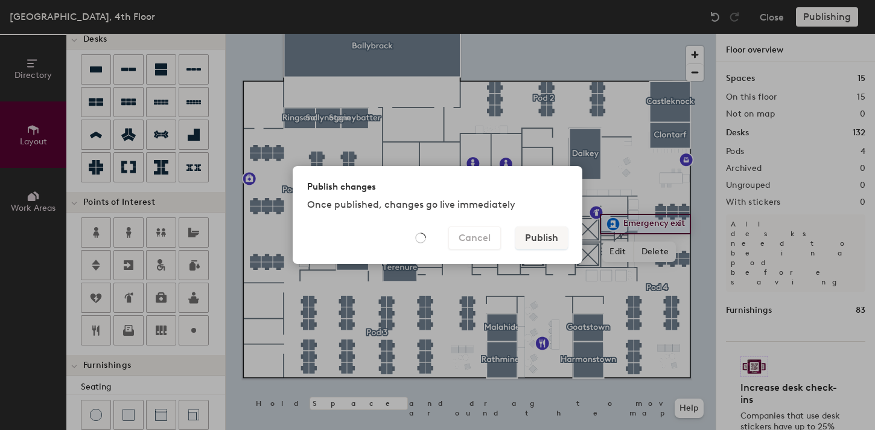
type input "20"
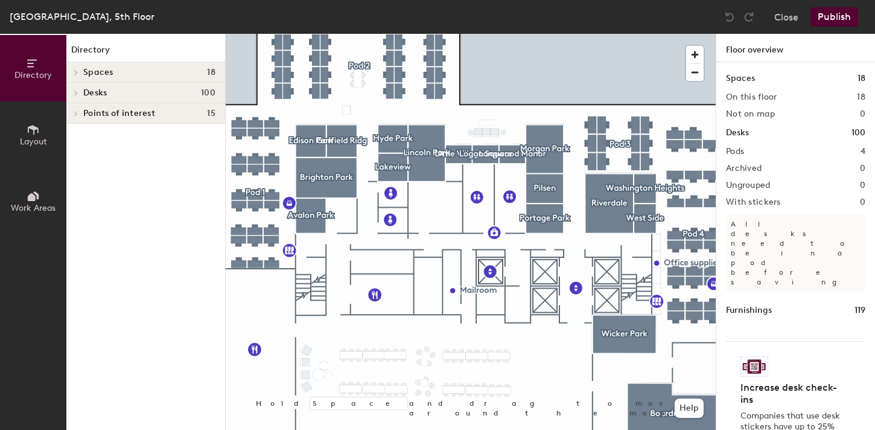
click at [92, 111] on span "Points of interest" at bounding box center [119, 114] width 72 height 10
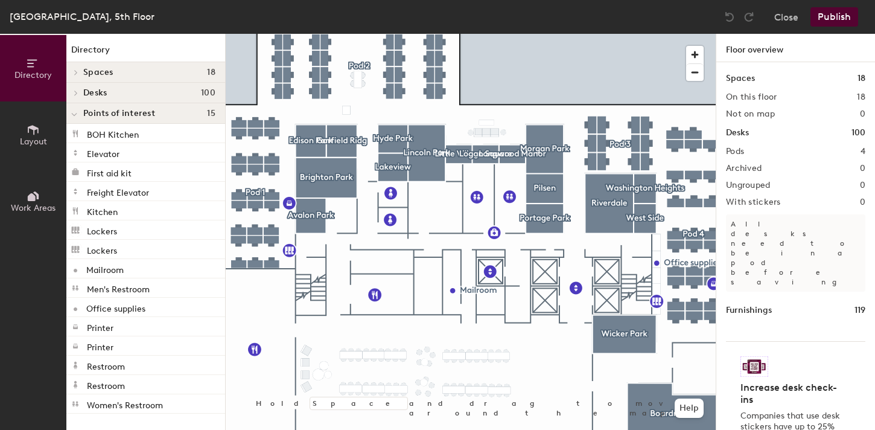
click at [90, 96] on span "Desks" at bounding box center [95, 93] width 24 height 10
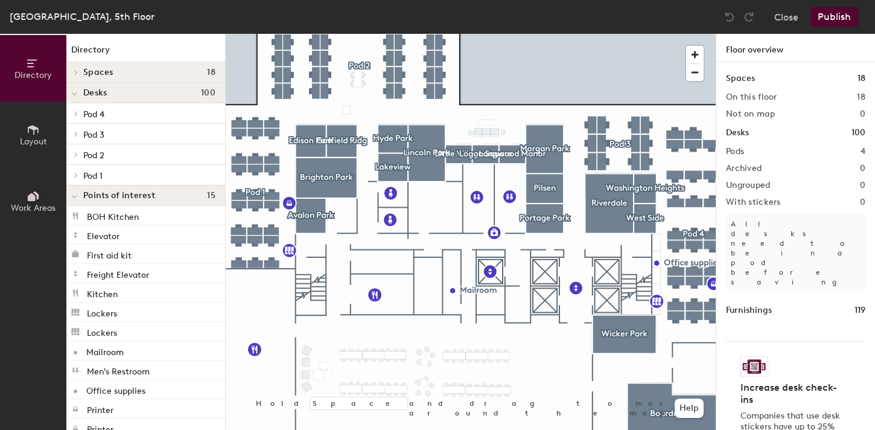
click at [77, 97] on icon at bounding box center [74, 94] width 6 height 5
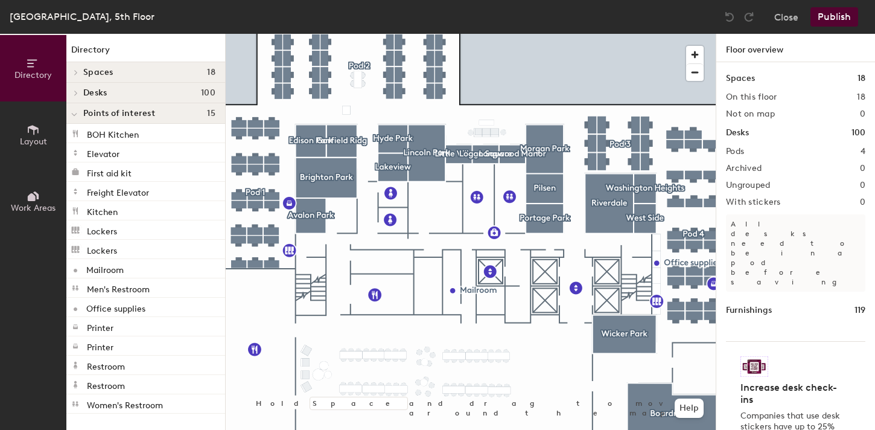
click at [82, 70] on div "Spaces 18" at bounding box center [145, 72] width 159 height 21
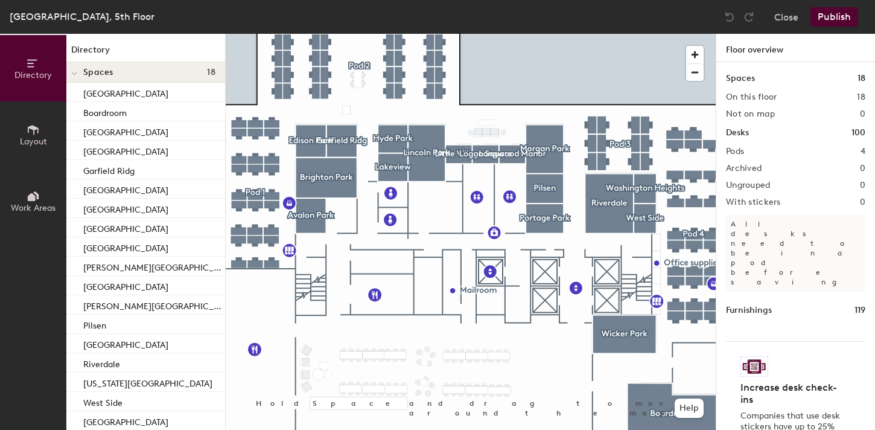
click at [77, 71] on span at bounding box center [74, 73] width 6 height 10
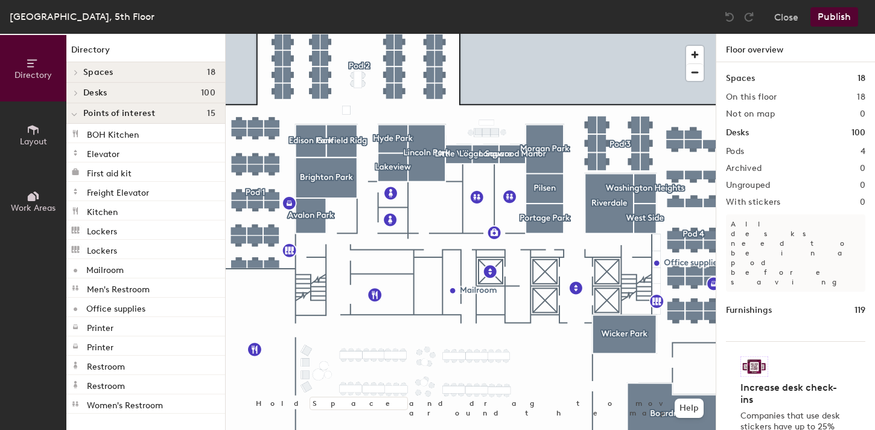
click at [17, 112] on button "Layout" at bounding box center [33, 134] width 66 height 66
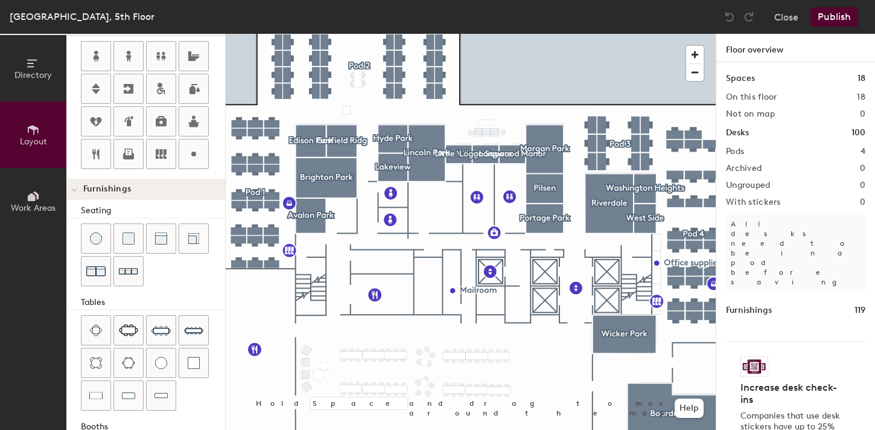
scroll to position [205, 0]
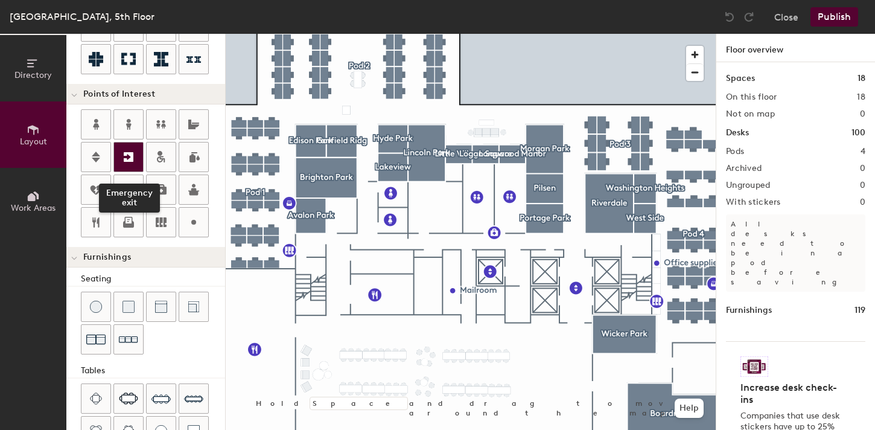
click at [130, 151] on icon at bounding box center [128, 157] width 14 height 14
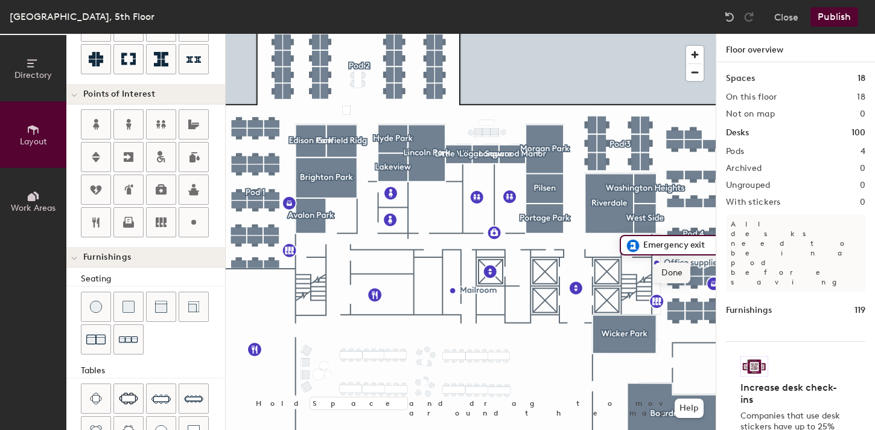
click at [667, 270] on span "Done" at bounding box center [672, 272] width 36 height 21
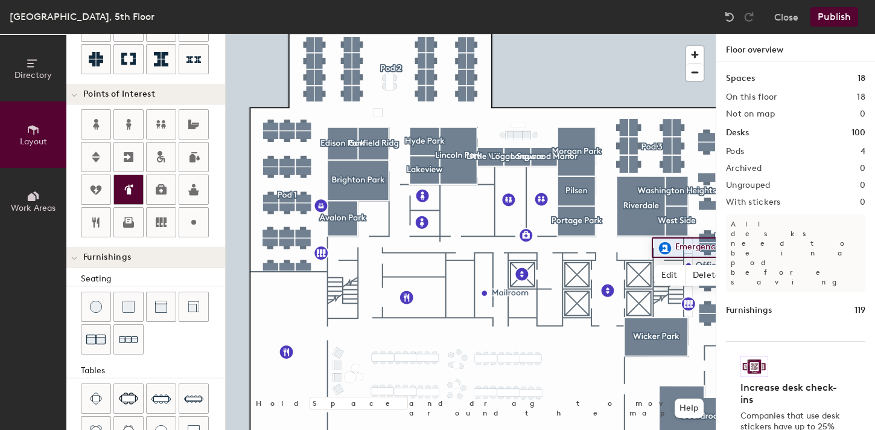
click at [134, 197] on div at bounding box center [128, 189] width 29 height 29
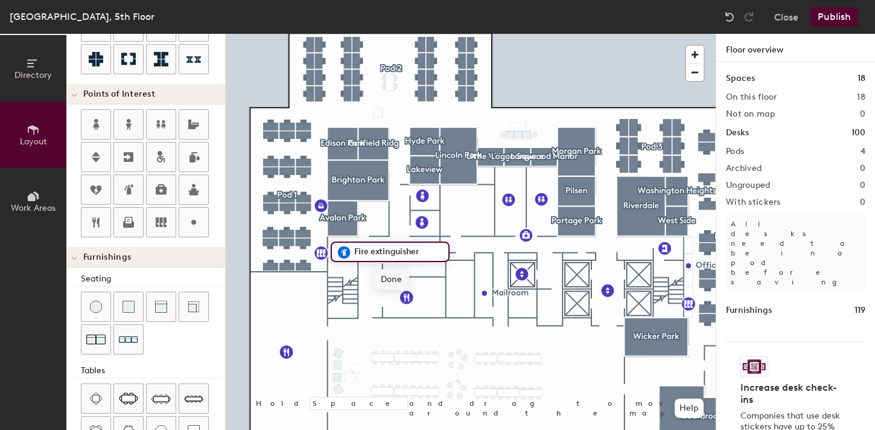
click at [385, 275] on span "Done" at bounding box center [392, 279] width 36 height 21
click at [389, 276] on span "Delete" at bounding box center [385, 279] width 42 height 21
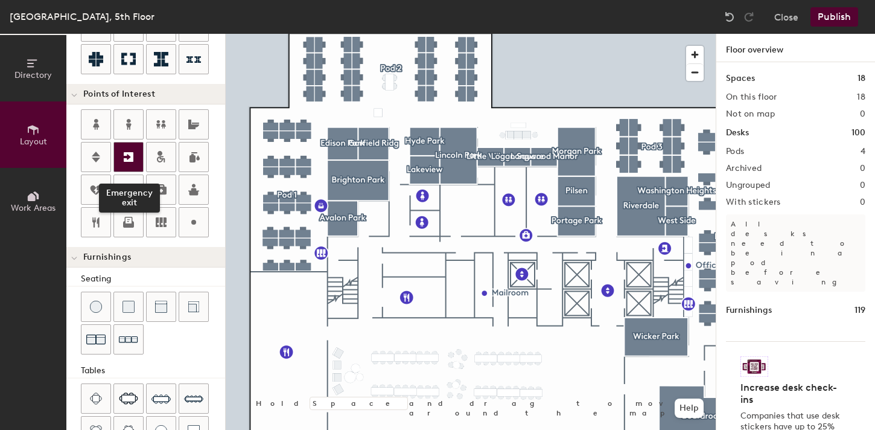
click at [130, 161] on icon at bounding box center [129, 157] width 10 height 10
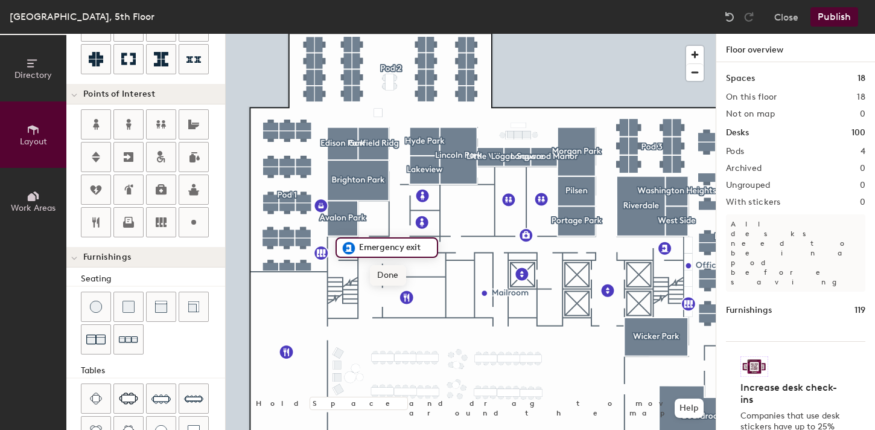
click at [384, 272] on span "Done" at bounding box center [388, 275] width 36 height 21
click at [430, 34] on div at bounding box center [471, 34] width 490 height 0
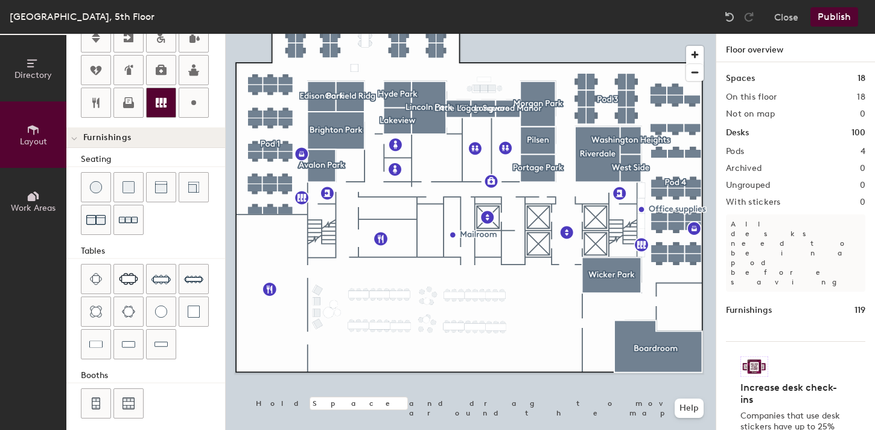
scroll to position [332, 0]
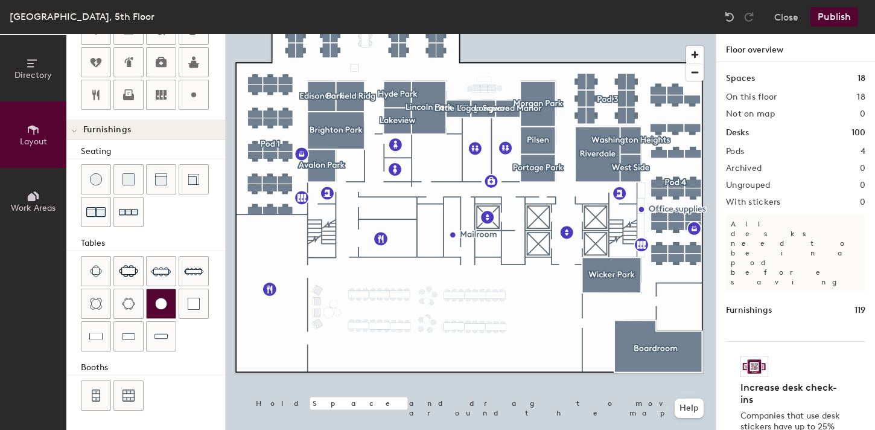
click at [159, 305] on img at bounding box center [161, 303] width 12 height 12
click at [552, 347] on span "Delete" at bounding box center [551, 349] width 42 height 21
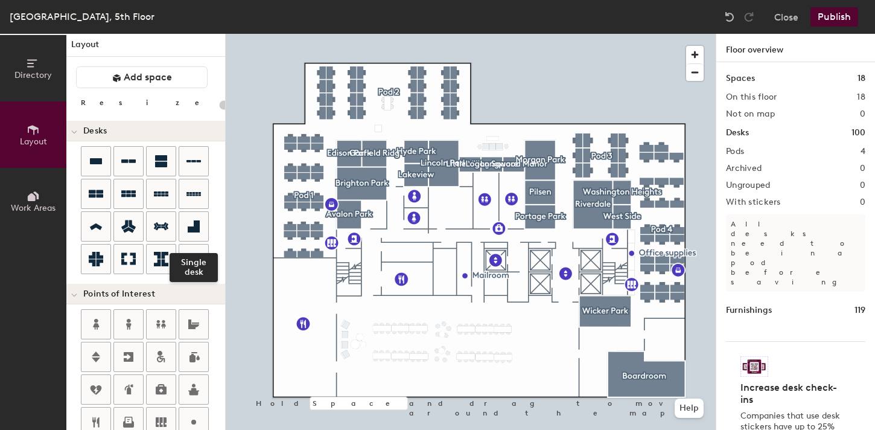
scroll to position [0, 0]
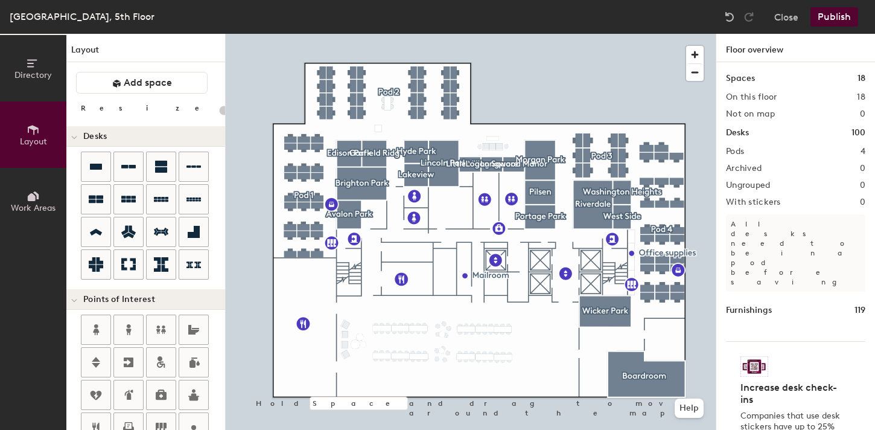
click at [839, 8] on button "Publish" at bounding box center [834, 16] width 48 height 19
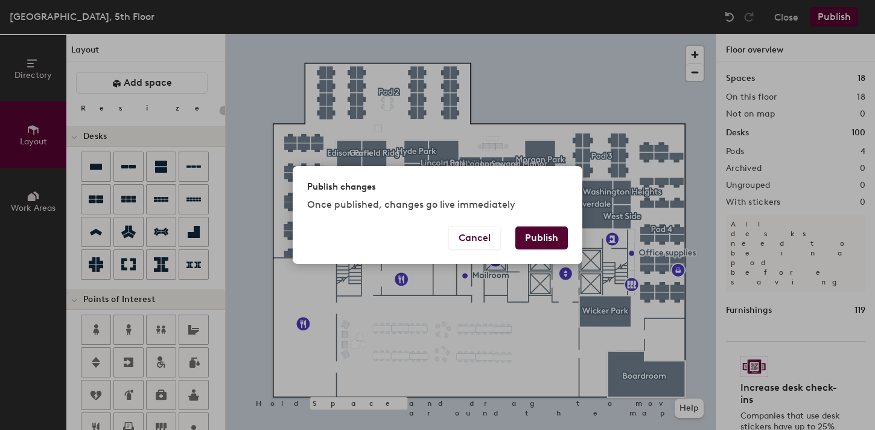
click at [556, 240] on button "Publish" at bounding box center [541, 237] width 52 height 23
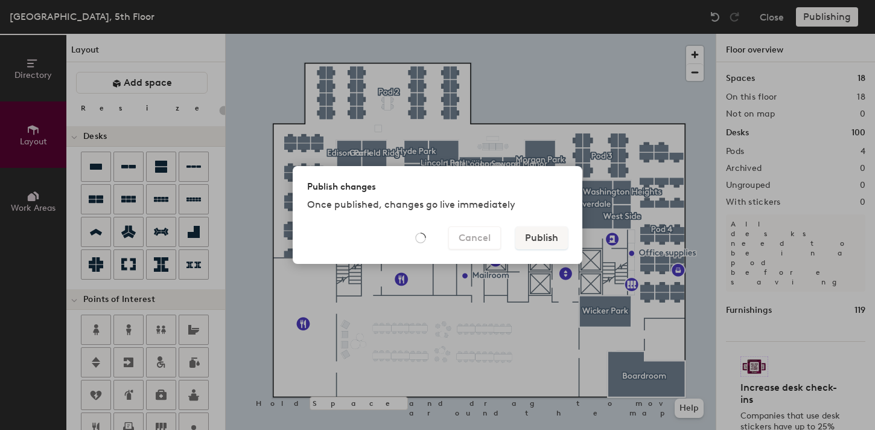
type input "20"
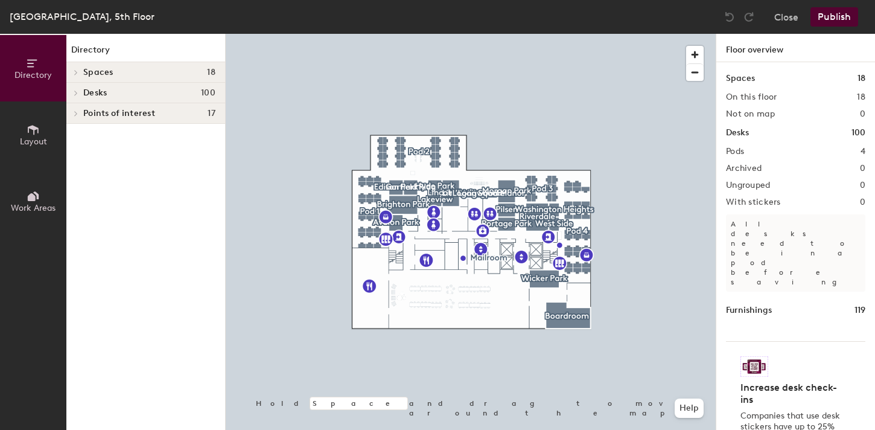
click at [30, 135] on icon at bounding box center [33, 129] width 13 height 13
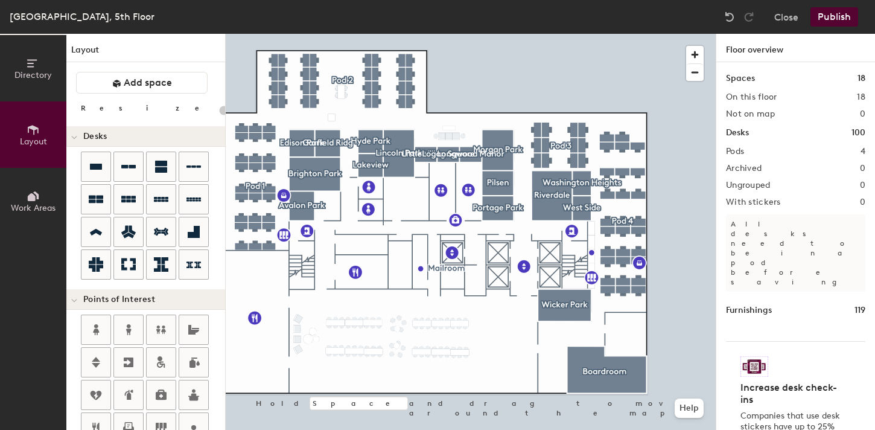
click at [838, 12] on button "Publish" at bounding box center [834, 16] width 48 height 19
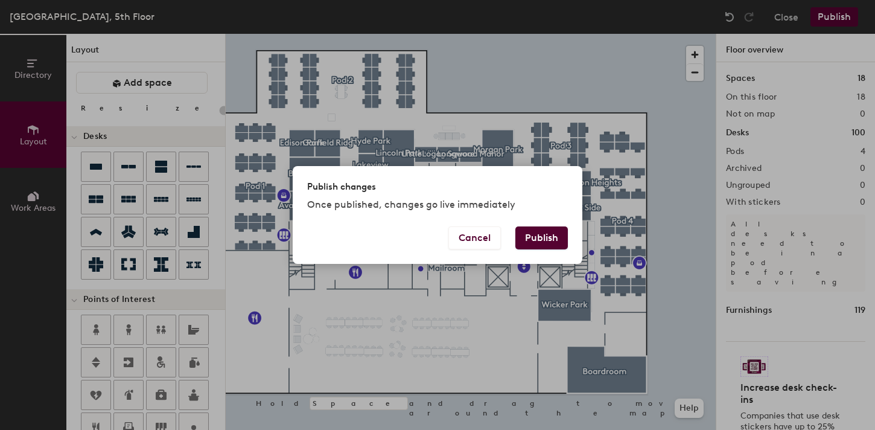
click at [567, 237] on button "Publish" at bounding box center [541, 237] width 52 height 23
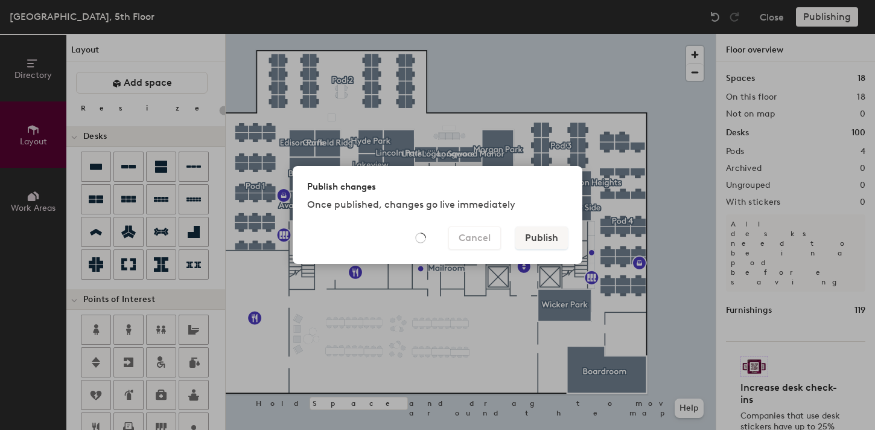
type input "20"
